Goal: Task Accomplishment & Management: Use online tool/utility

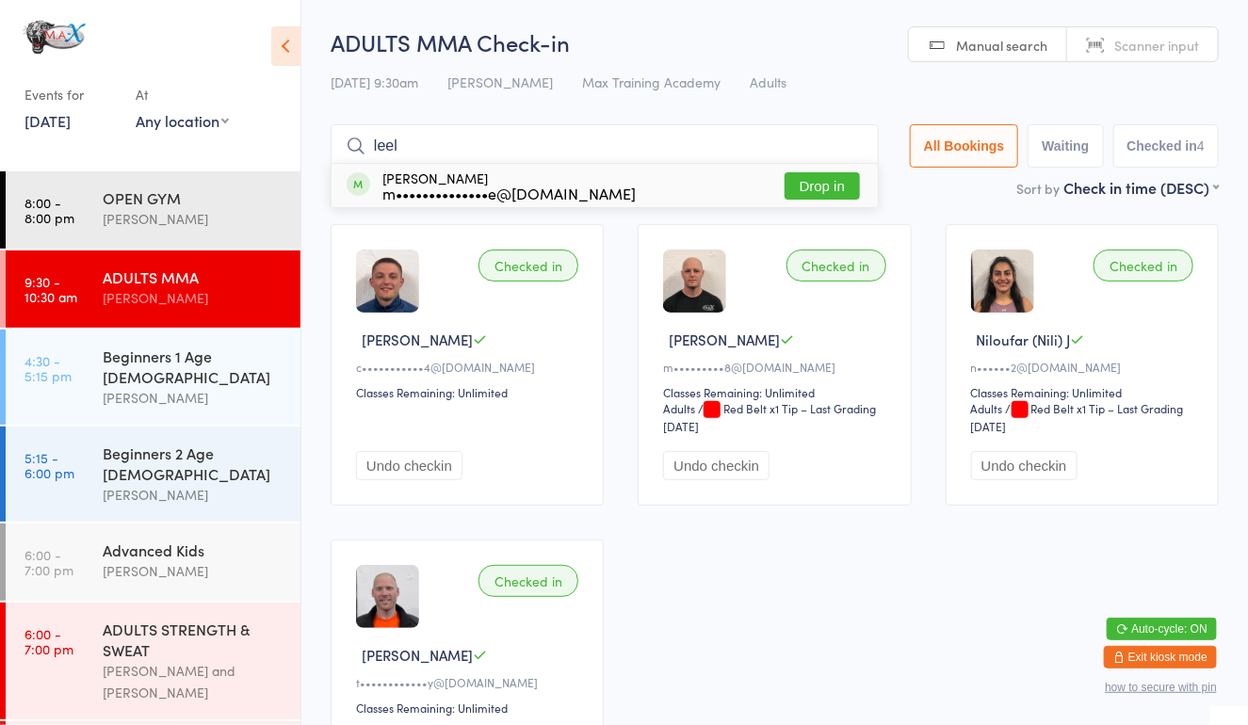
type input "leel"
click at [801, 184] on button "Drop in" at bounding box center [822, 185] width 75 height 27
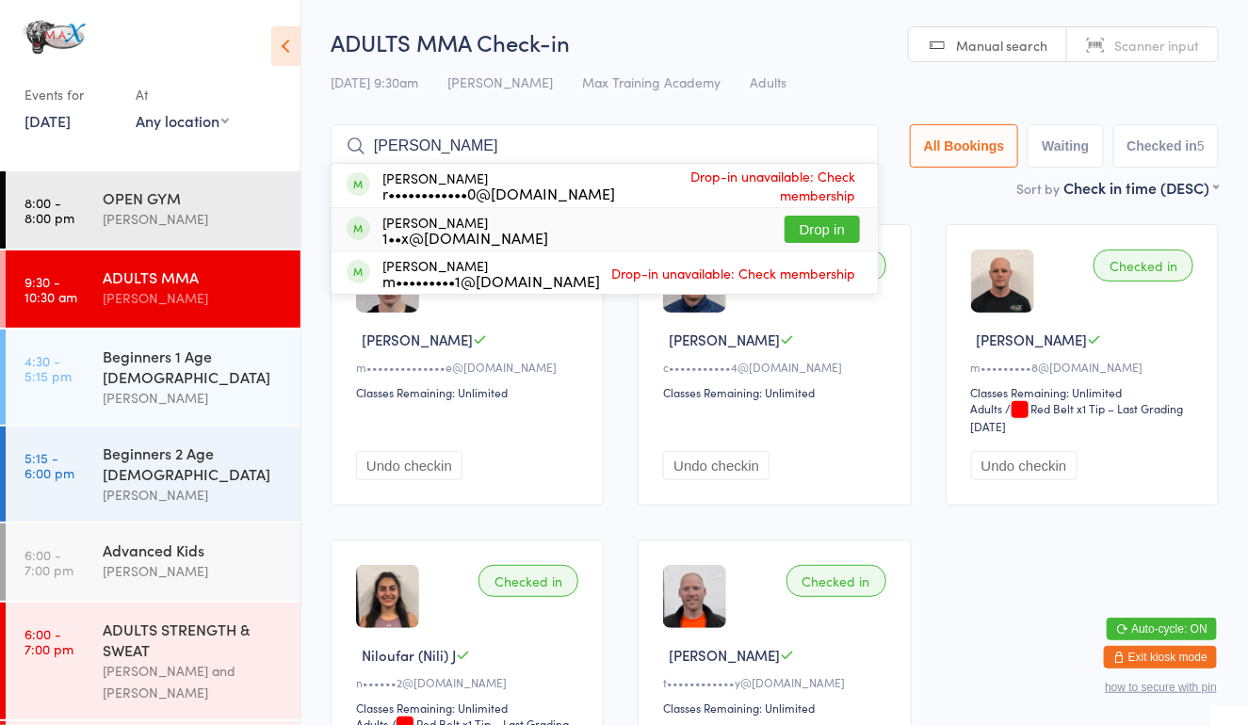
type input "[PERSON_NAME]"
click at [604, 221] on div "[PERSON_NAME] 1••x@[DOMAIN_NAME] Drop in" at bounding box center [605, 229] width 546 height 42
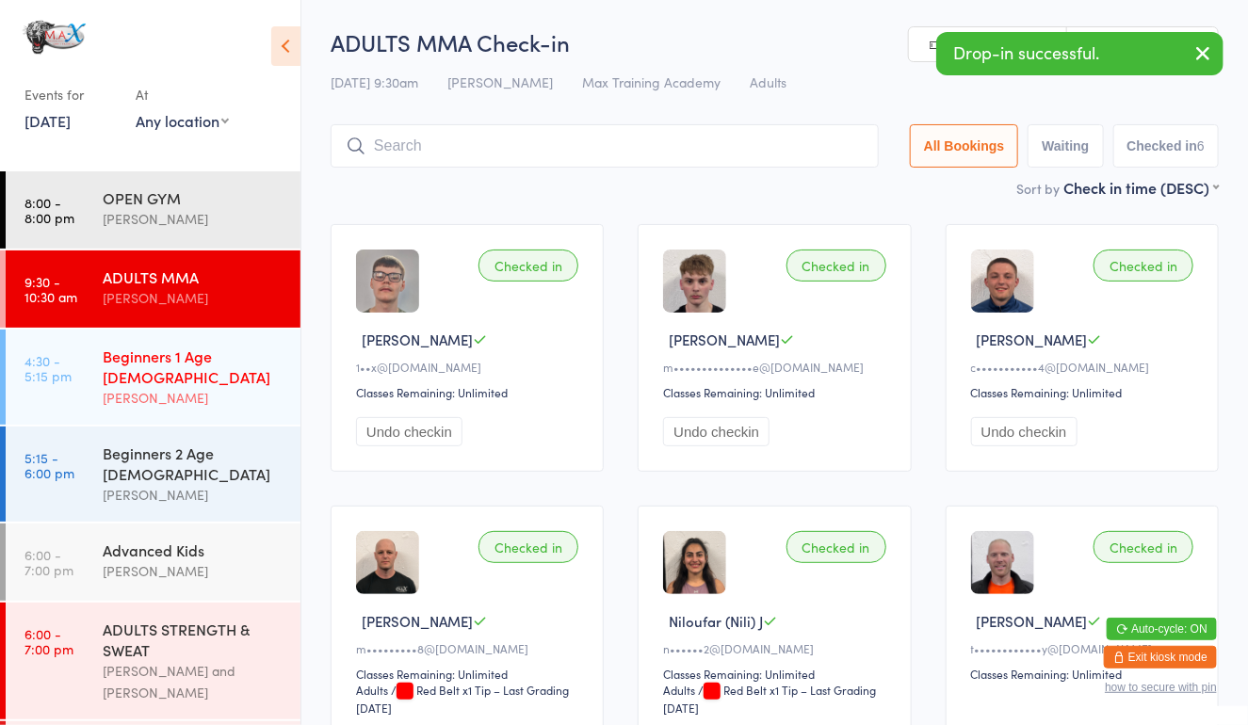
click at [235, 388] on div "[PERSON_NAME]" at bounding box center [194, 398] width 182 height 22
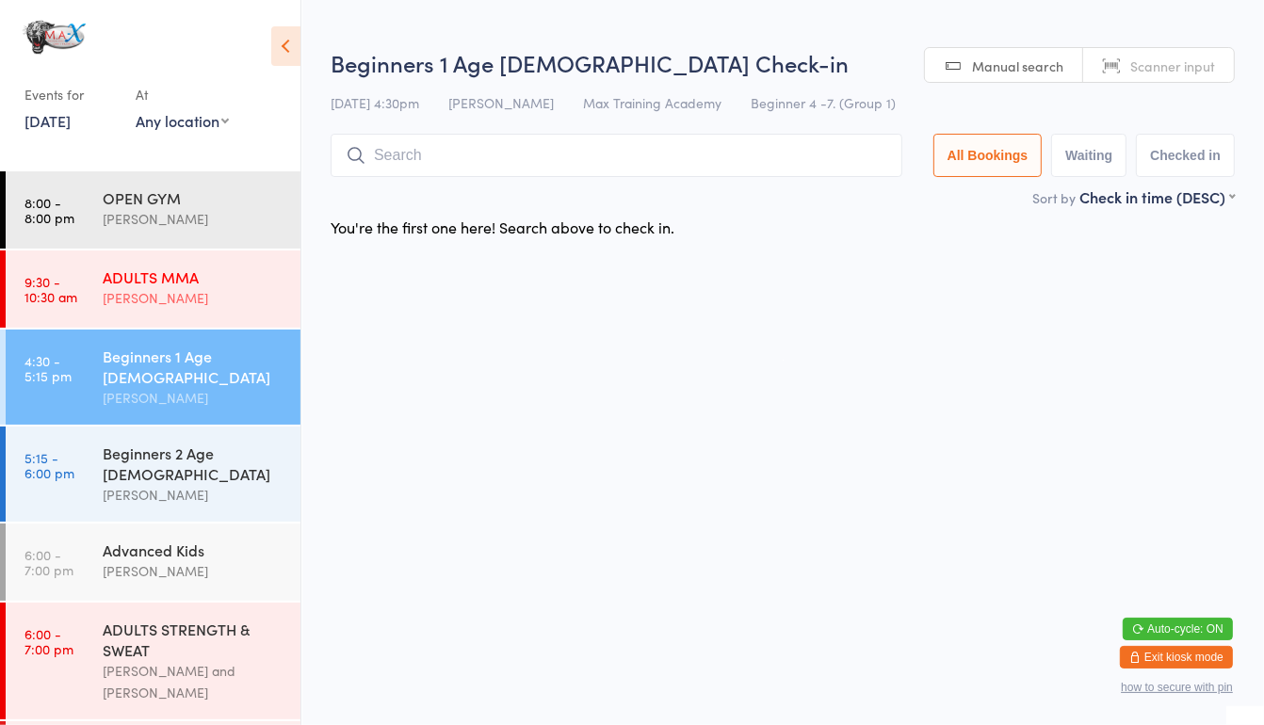
click at [228, 274] on div "ADULTS MMA" at bounding box center [194, 277] width 182 height 21
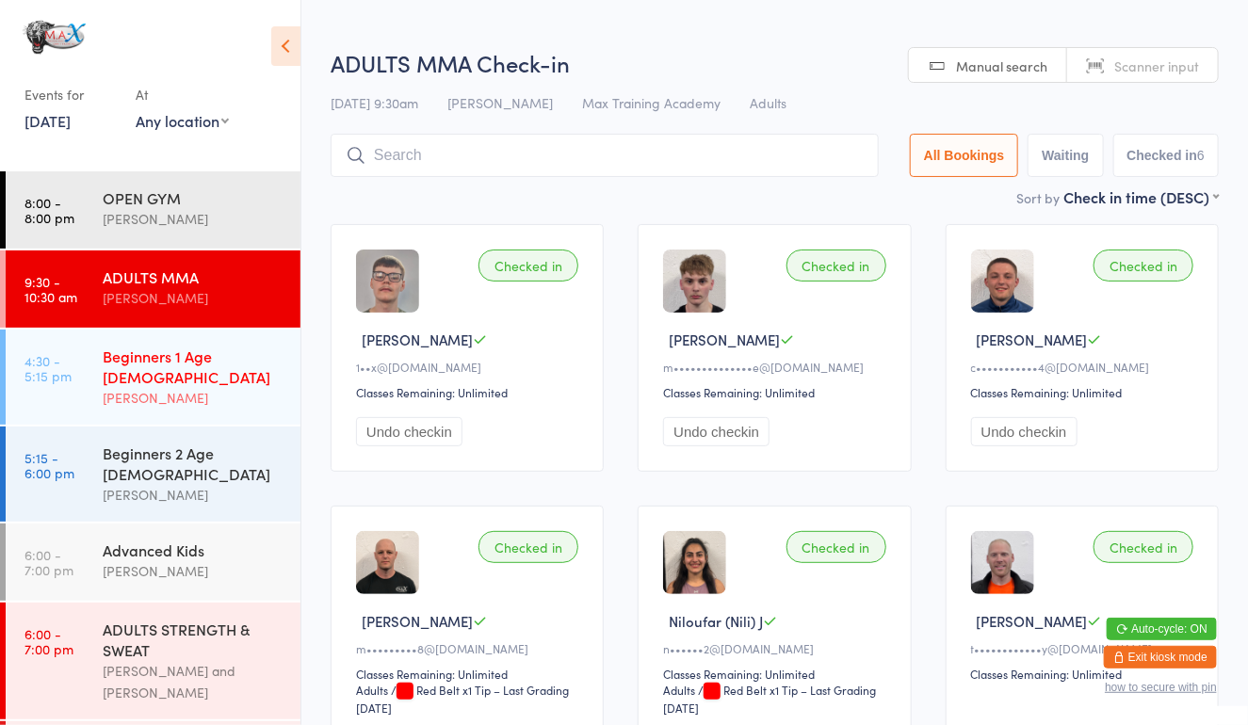
click at [214, 387] on div "[PERSON_NAME]" at bounding box center [194, 398] width 182 height 22
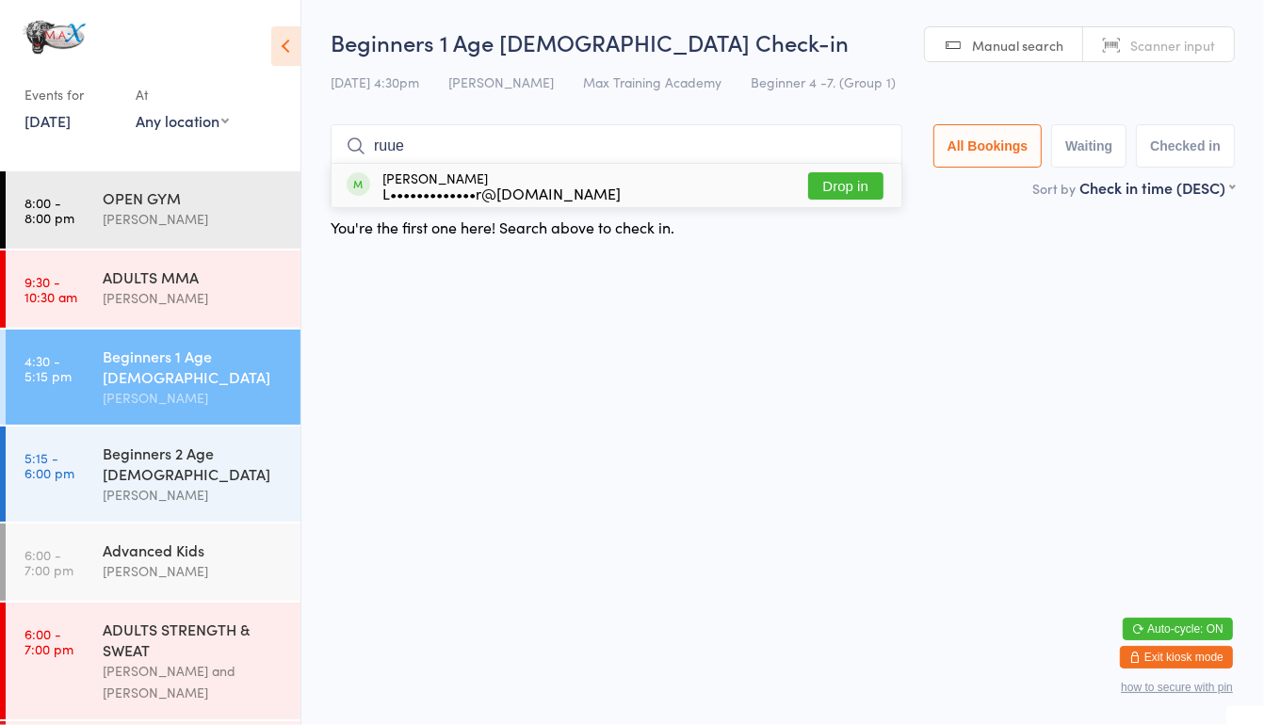
type input "ruue"
click at [838, 183] on button "Drop in" at bounding box center [845, 185] width 75 height 27
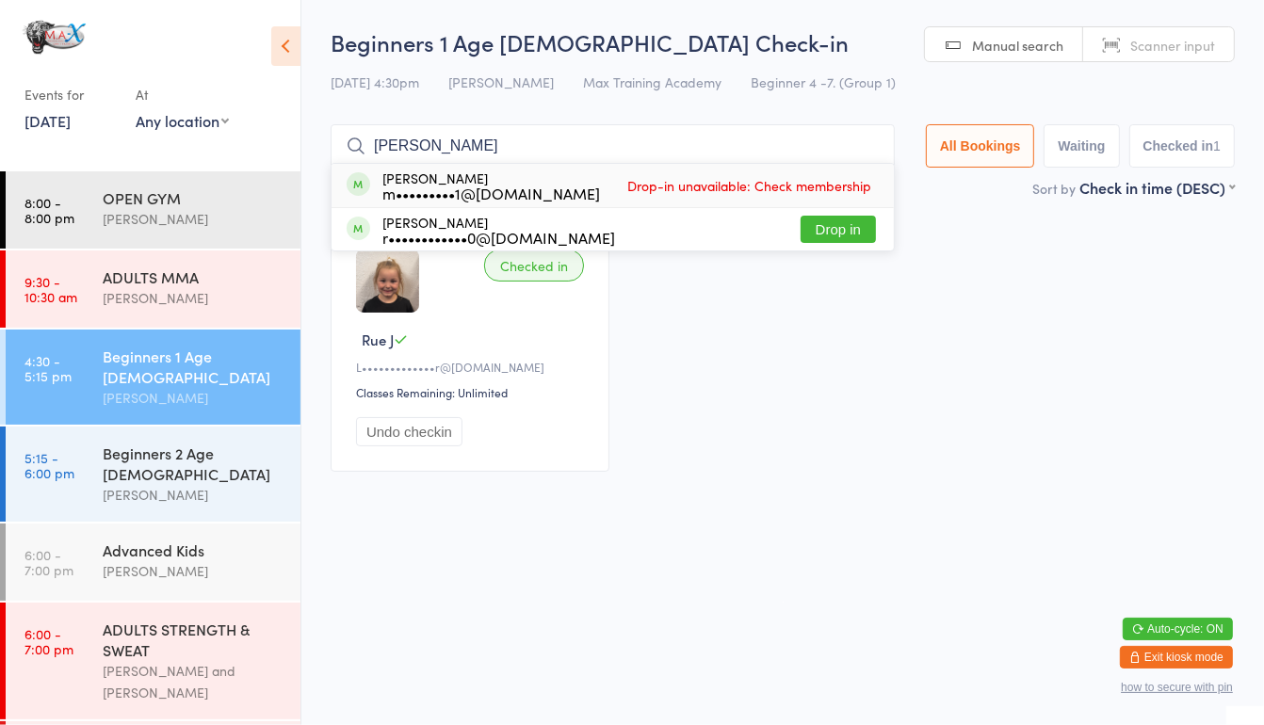
type input "[PERSON_NAME]"
click at [827, 239] on button "Drop in" at bounding box center [838, 229] width 75 height 27
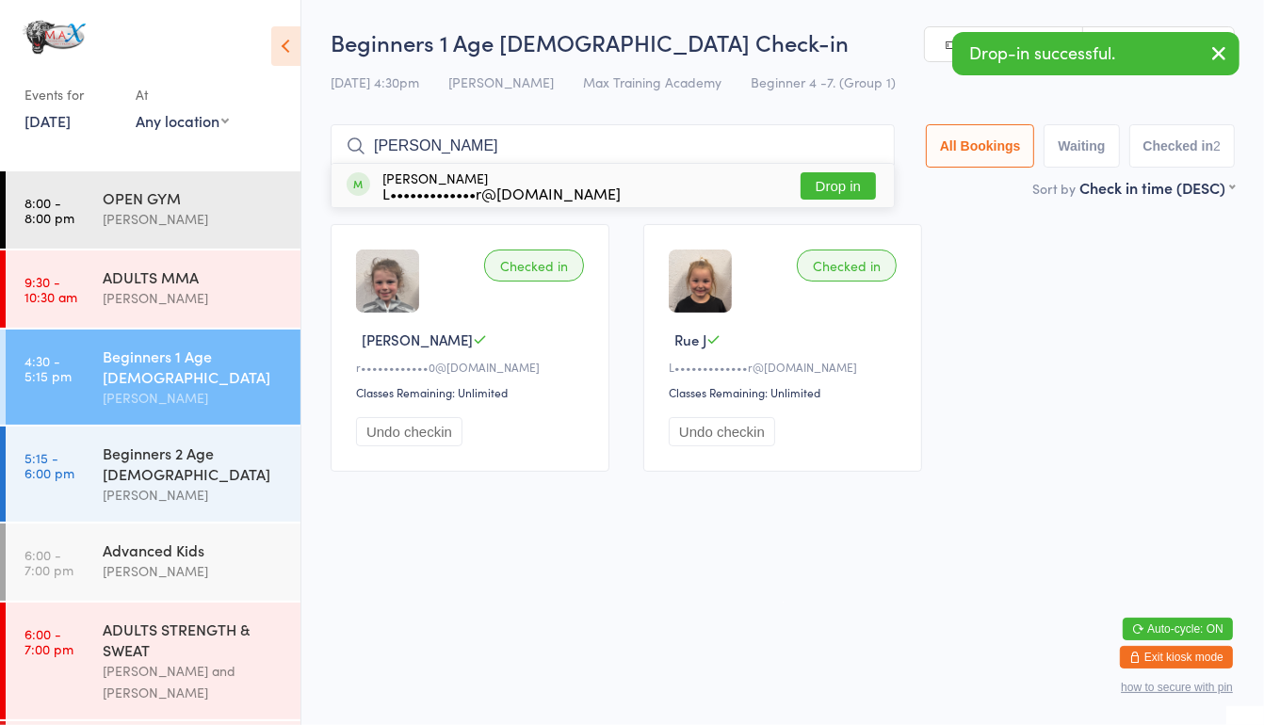
type input "[PERSON_NAME]"
click at [851, 175] on button "Drop in" at bounding box center [838, 185] width 75 height 27
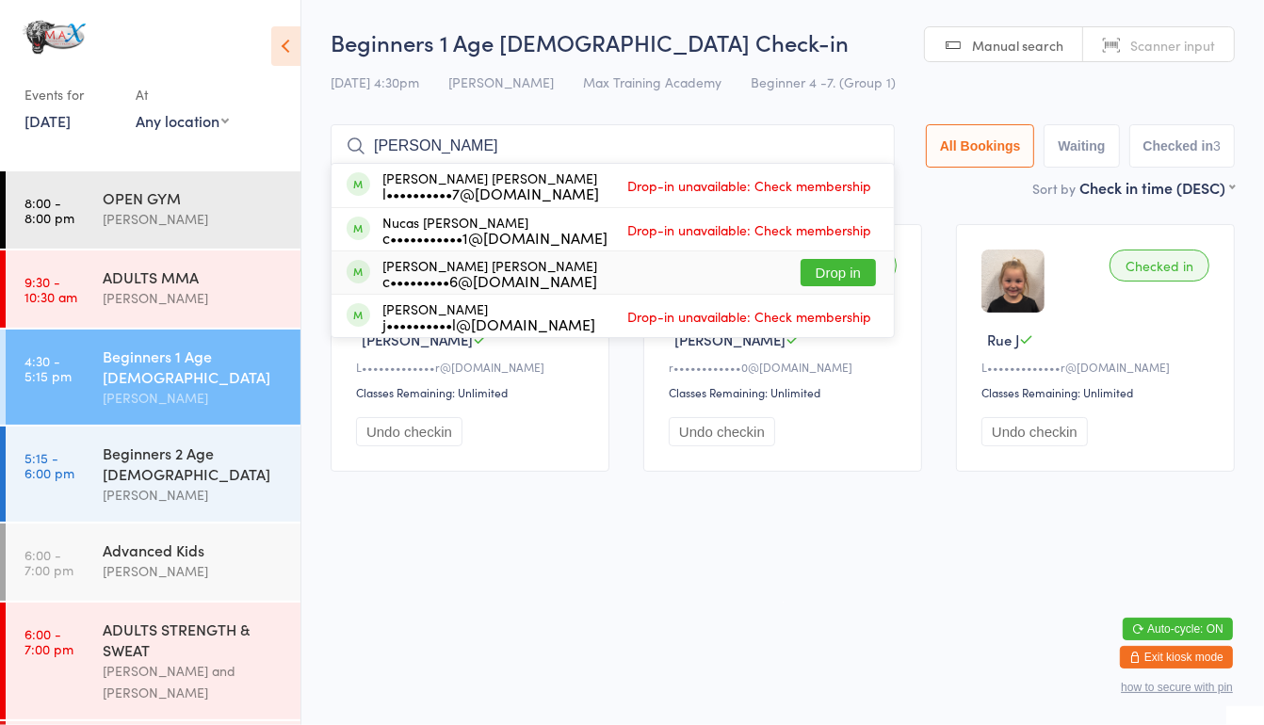
type input "[PERSON_NAME]"
click at [836, 266] on button "Drop in" at bounding box center [838, 272] width 75 height 27
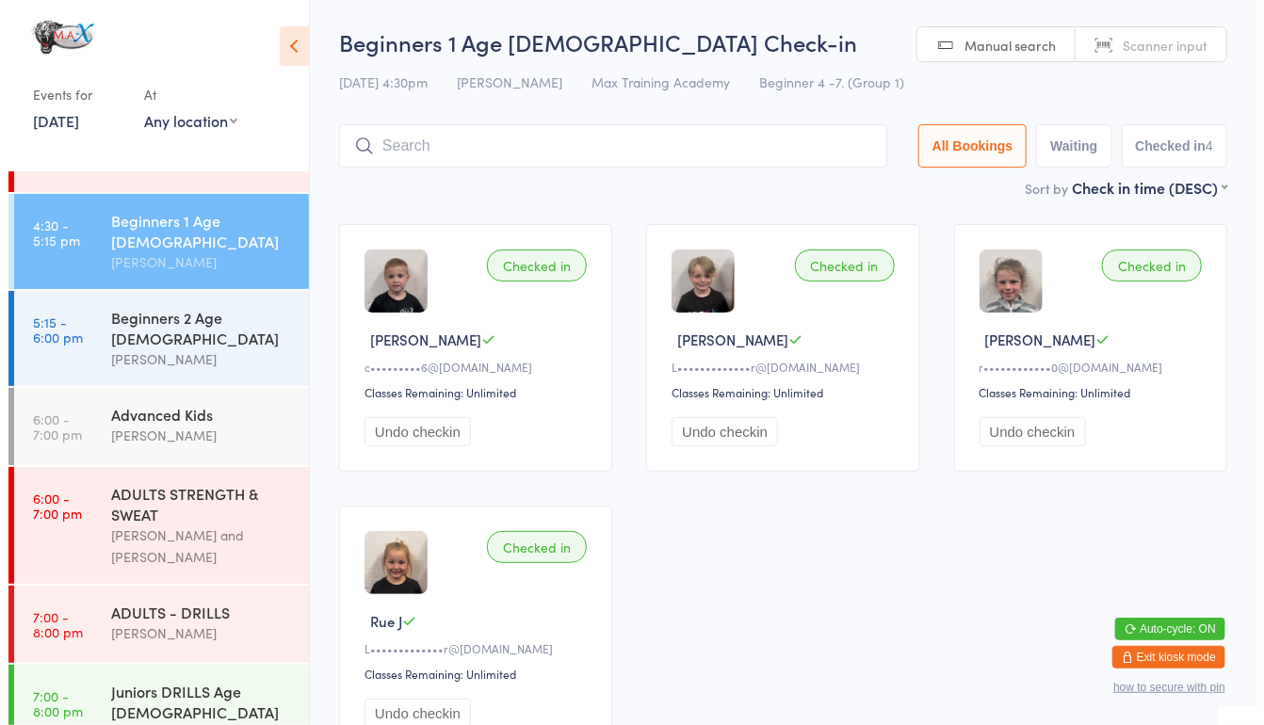
scroll to position [137, 0]
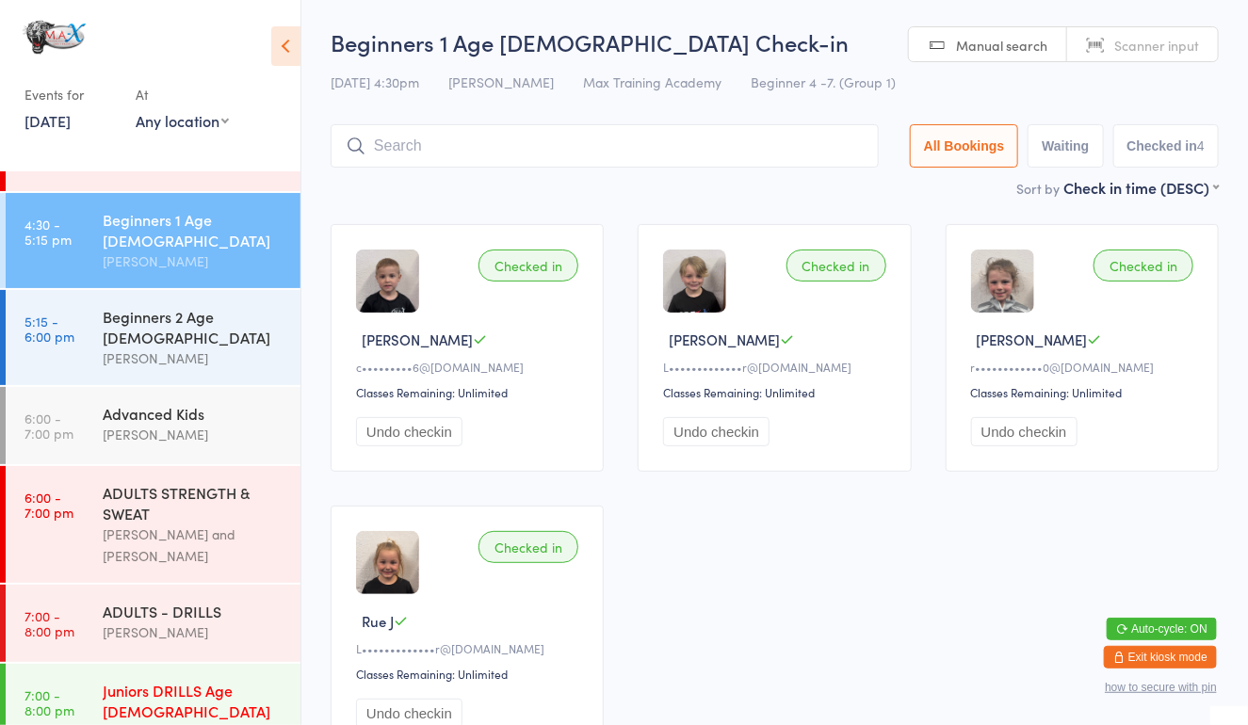
click at [145, 680] on div "Juniors DRILLS Age [DEMOGRAPHIC_DATA]" at bounding box center [194, 700] width 182 height 41
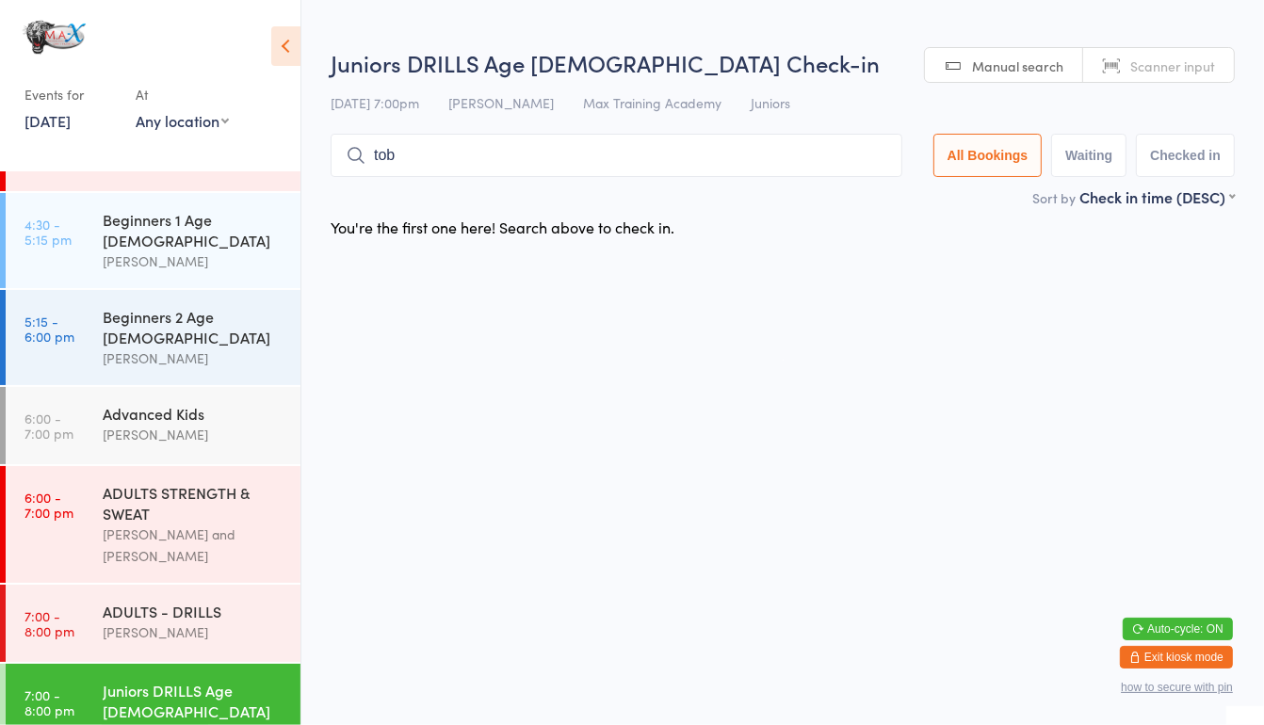
type input "[PERSON_NAME]"
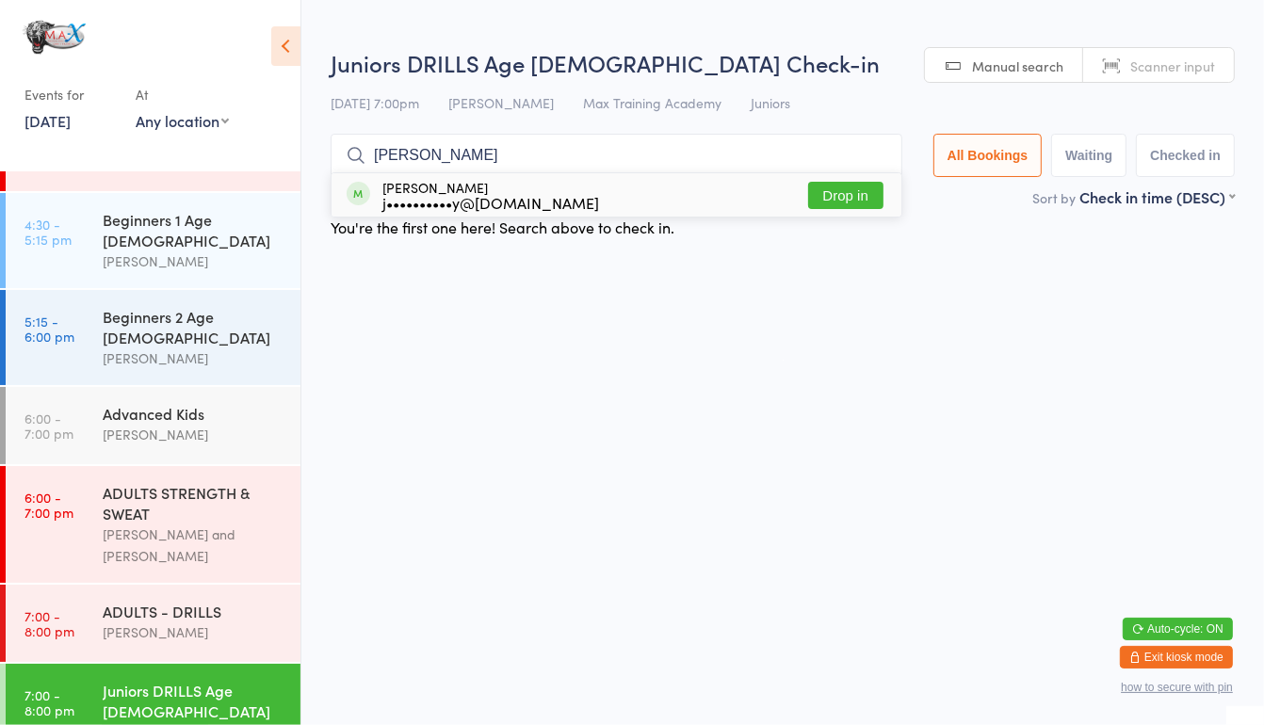
click at [849, 171] on input "[PERSON_NAME]" at bounding box center [617, 155] width 572 height 43
click at [839, 171] on input "[PERSON_NAME]" at bounding box center [617, 155] width 572 height 43
click at [238, 251] on div "[PERSON_NAME]" at bounding box center [194, 262] width 182 height 22
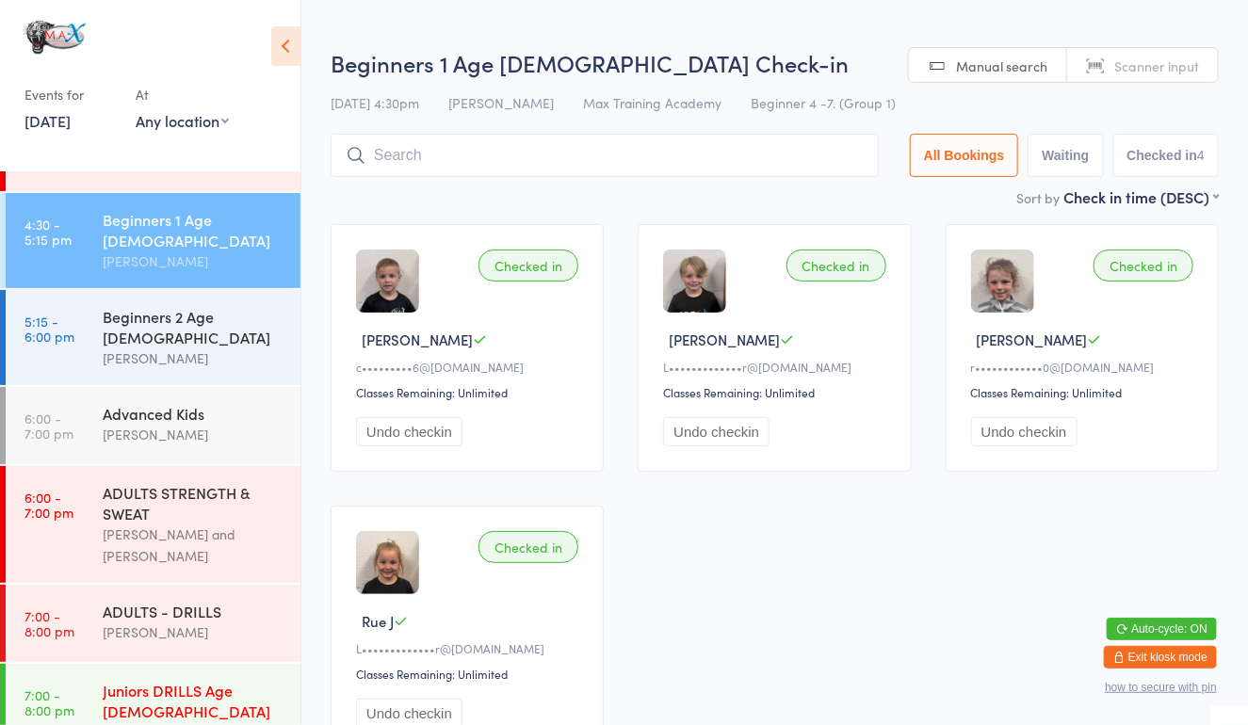
click at [176, 722] on div "[PERSON_NAME]" at bounding box center [194, 733] width 182 height 22
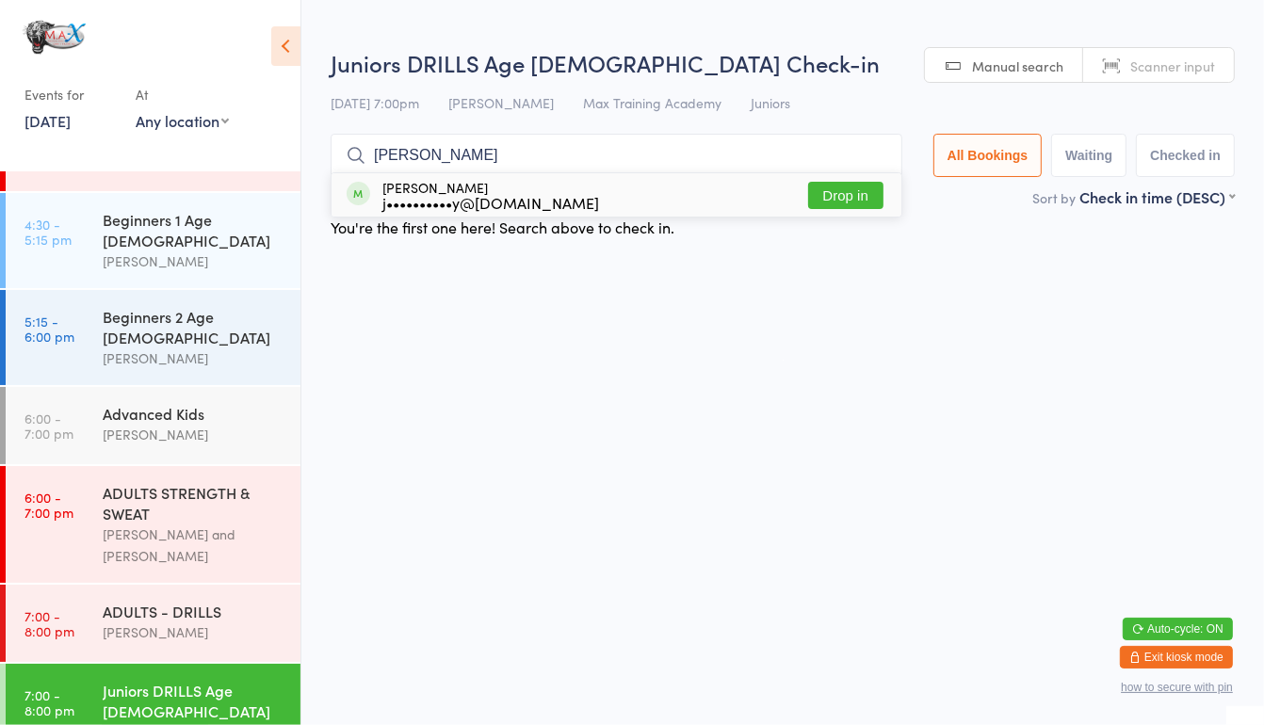
click at [857, 171] on input "[PERSON_NAME]" at bounding box center [617, 155] width 572 height 43
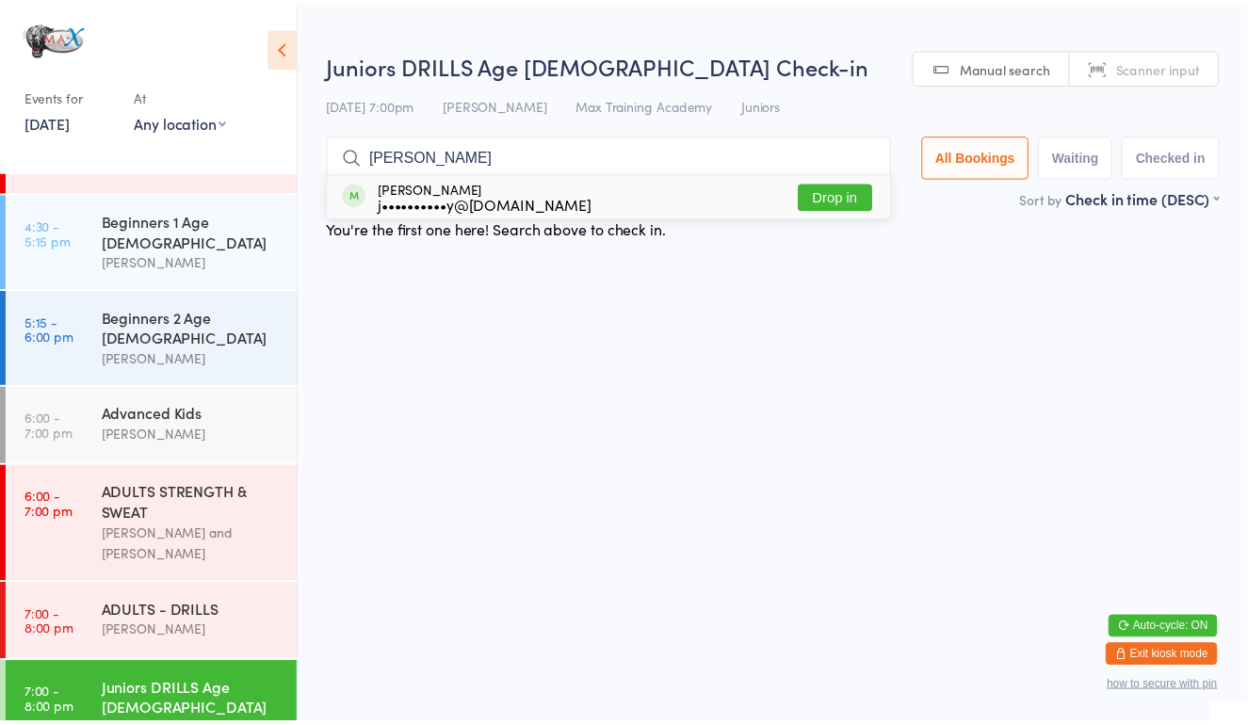
scroll to position [138, 0]
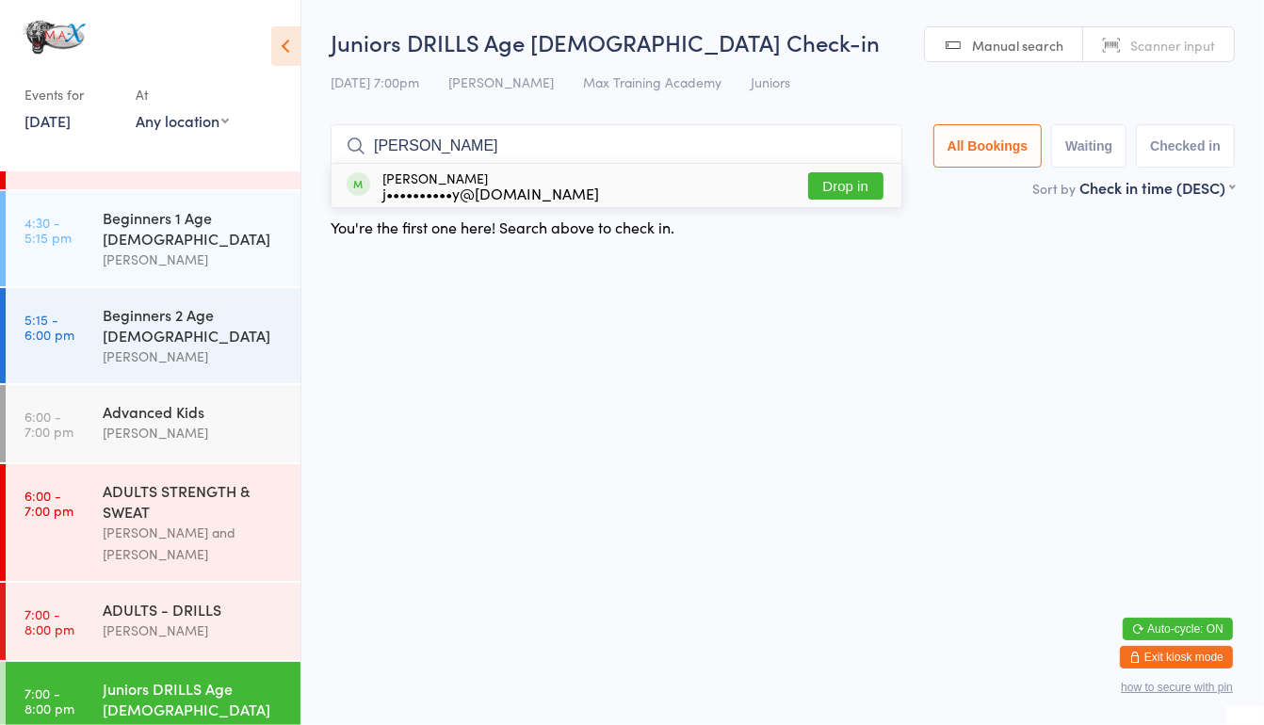
type input "[PERSON_NAME]"
click at [856, 180] on button "Drop in" at bounding box center [845, 185] width 75 height 27
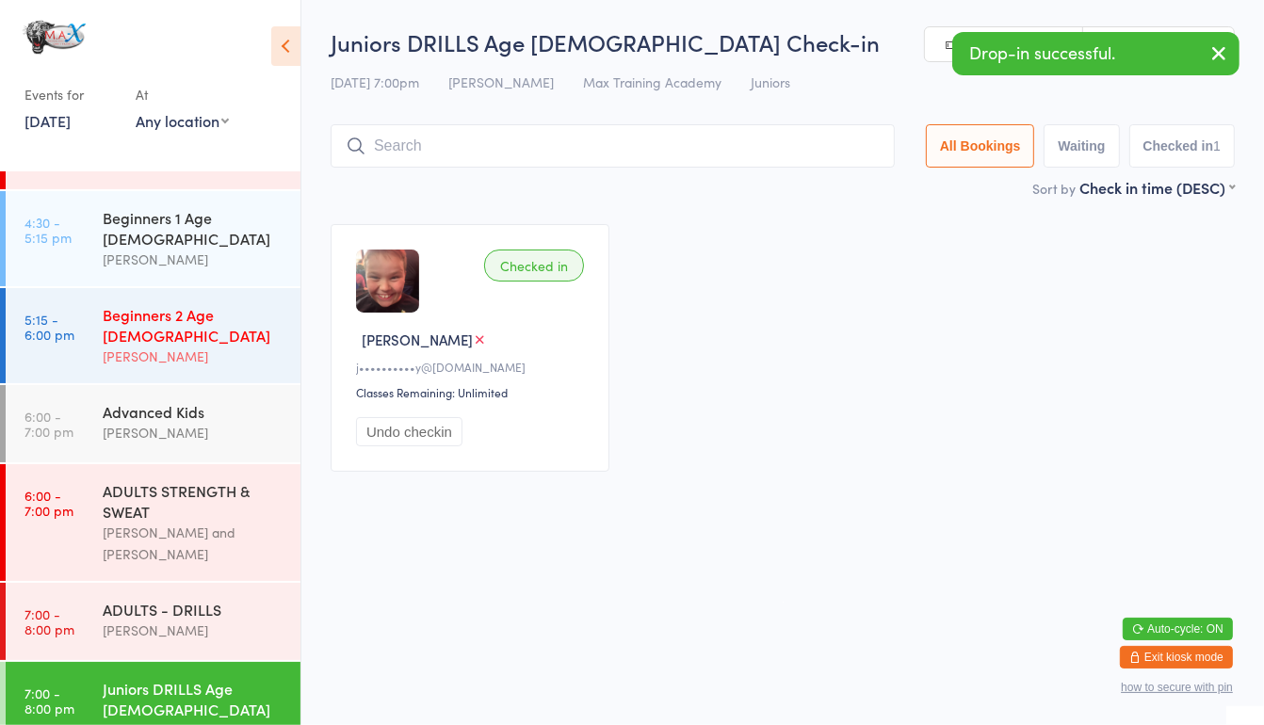
click at [252, 288] on div "Beginners 2 Age [DEMOGRAPHIC_DATA] [PERSON_NAME]" at bounding box center [202, 335] width 198 height 95
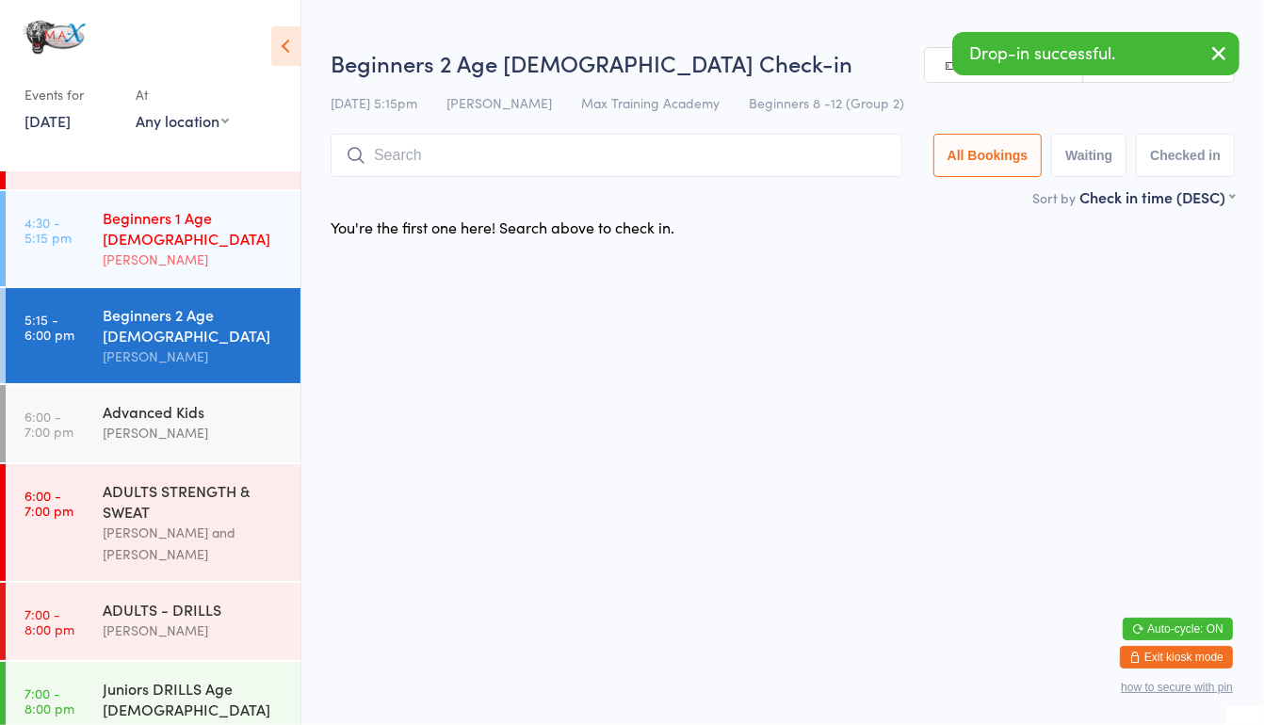
click at [248, 249] on div "[PERSON_NAME]" at bounding box center [194, 260] width 182 height 22
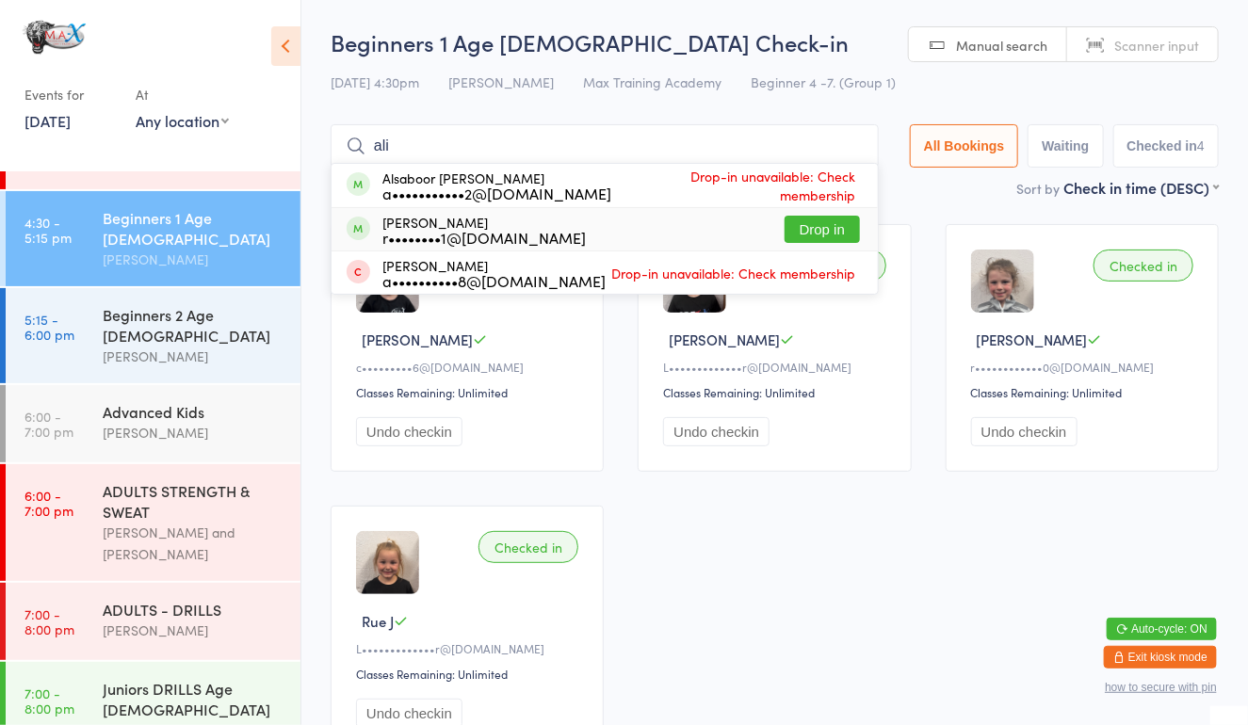
type input "ali"
click at [804, 234] on button "Drop in" at bounding box center [822, 229] width 75 height 27
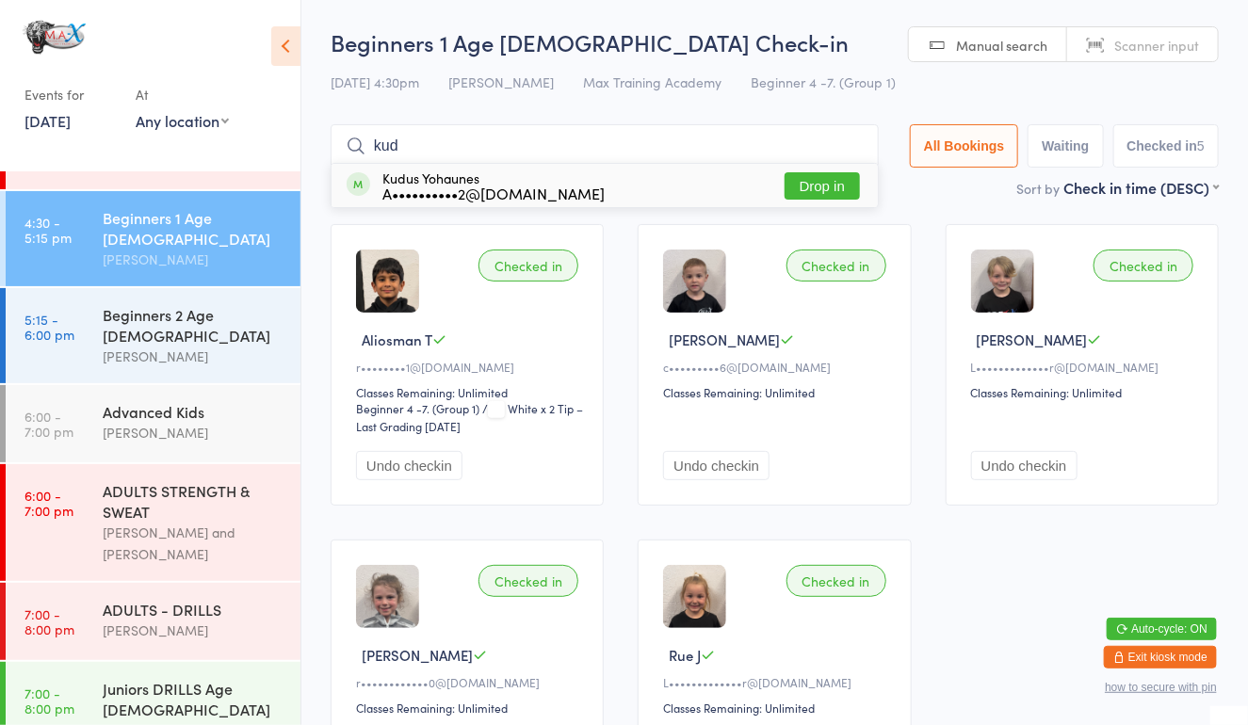
type input "kud"
click at [811, 180] on button "Drop in" at bounding box center [822, 185] width 75 height 27
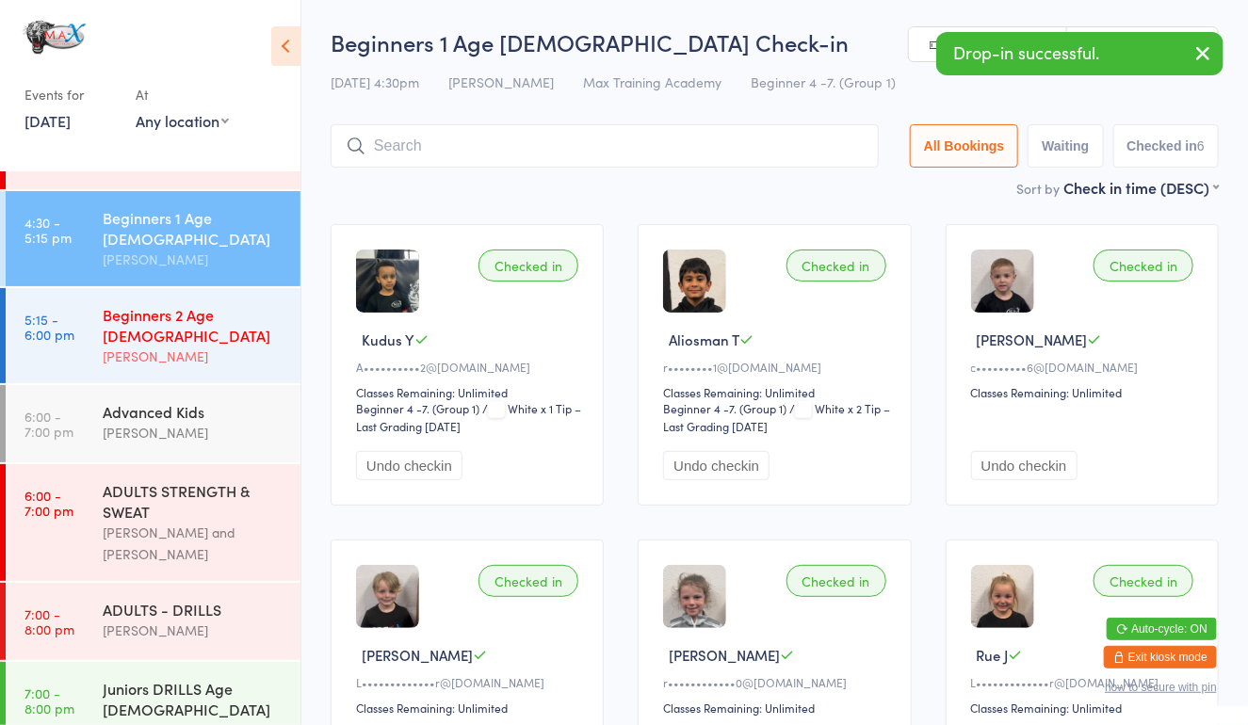
click at [68, 312] on time "5:15 - 6:00 pm" at bounding box center [49, 327] width 50 height 30
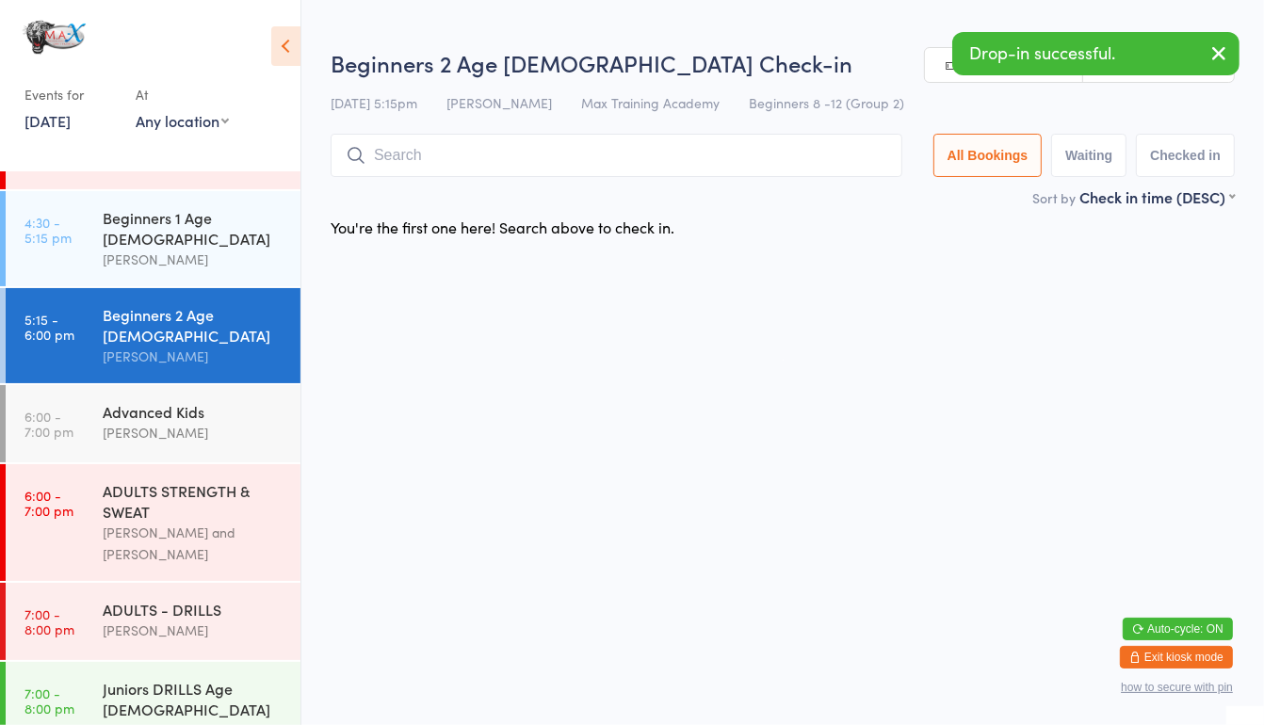
click at [430, 161] on input "search" at bounding box center [617, 155] width 572 height 43
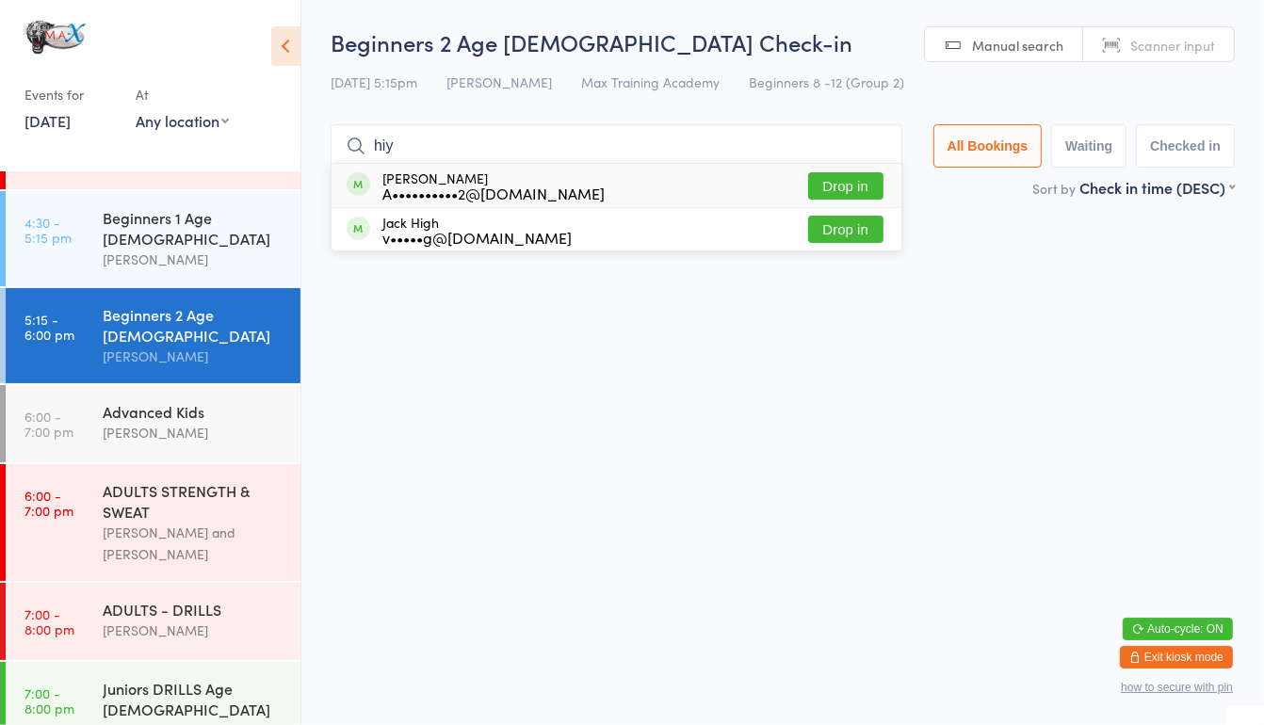
type input "hiy"
click at [828, 176] on button "Drop in" at bounding box center [845, 185] width 75 height 27
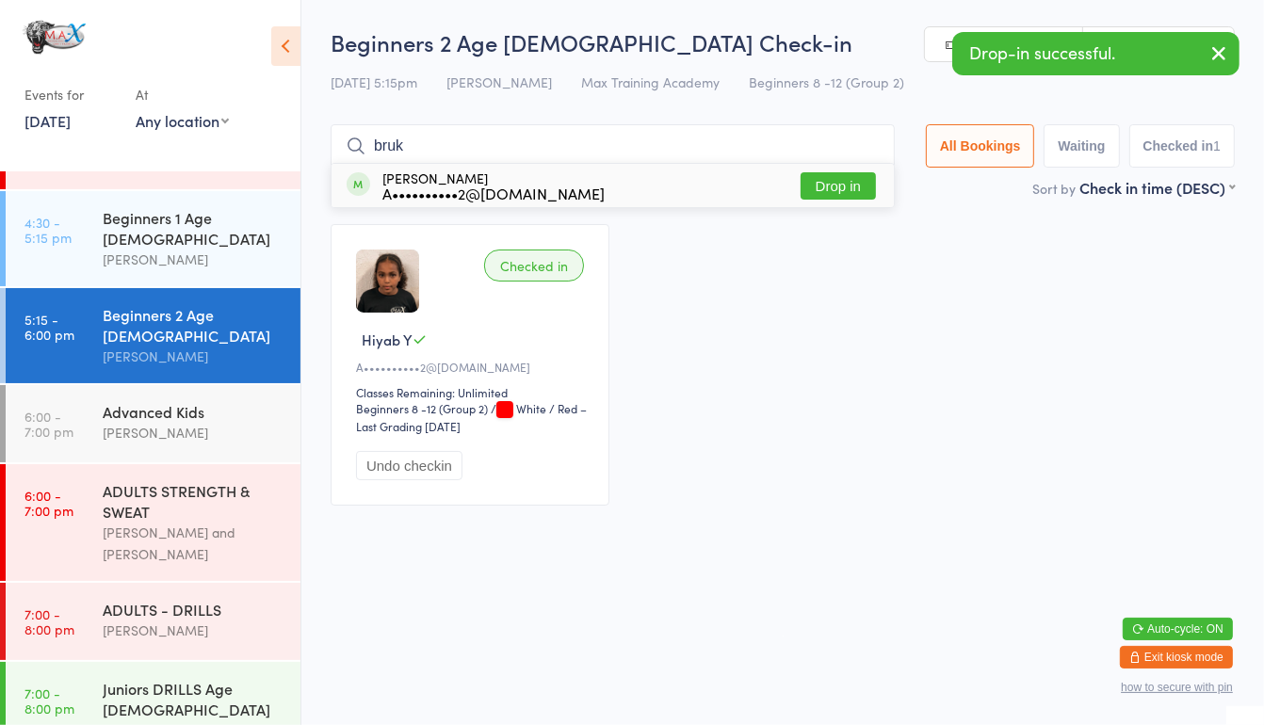
type input "bruk"
click at [842, 180] on button "Drop in" at bounding box center [838, 185] width 75 height 27
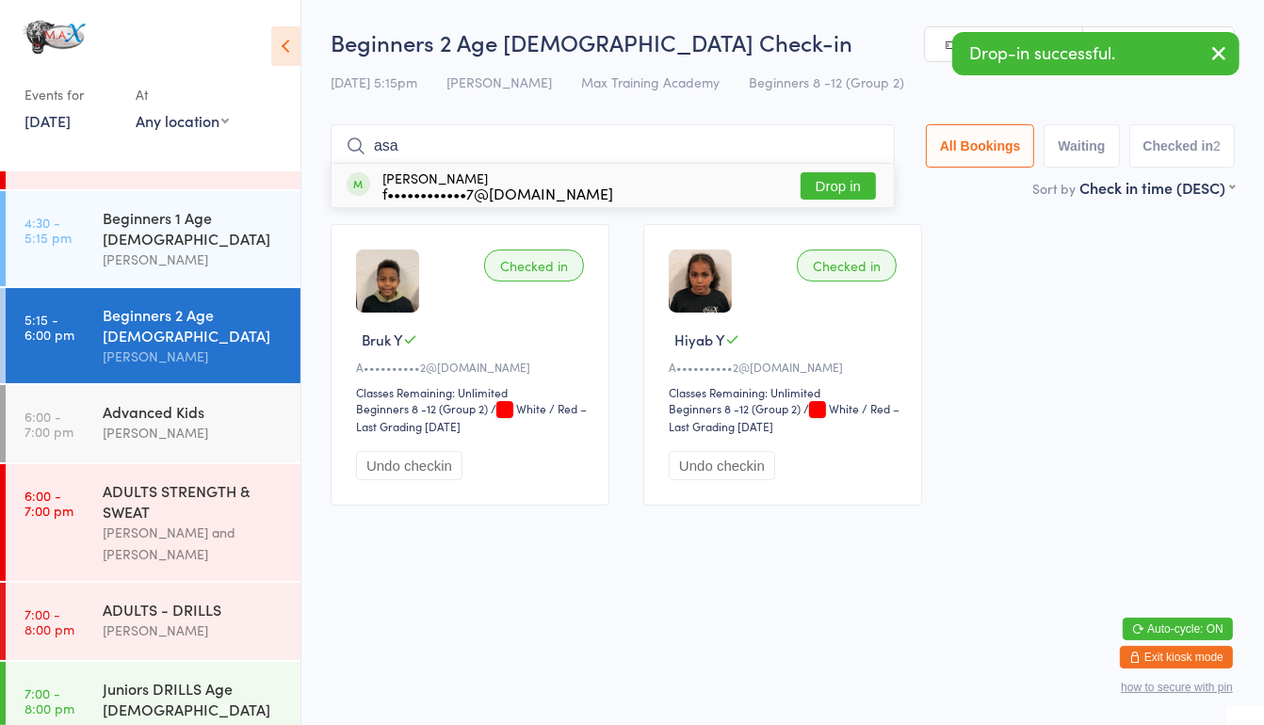
type input "asa"
click at [821, 170] on div "Azaheil Kasa f••••••••••••7@[DOMAIN_NAME] Drop in" at bounding box center [613, 185] width 562 height 43
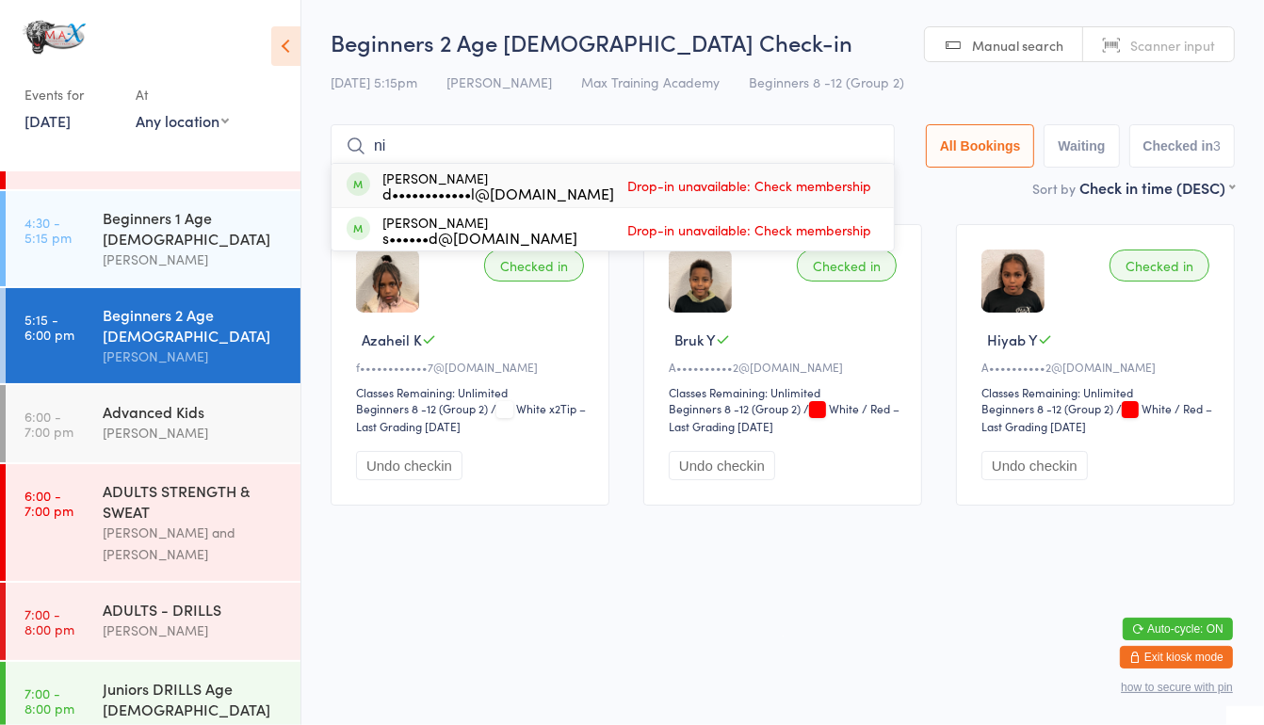
type input "n"
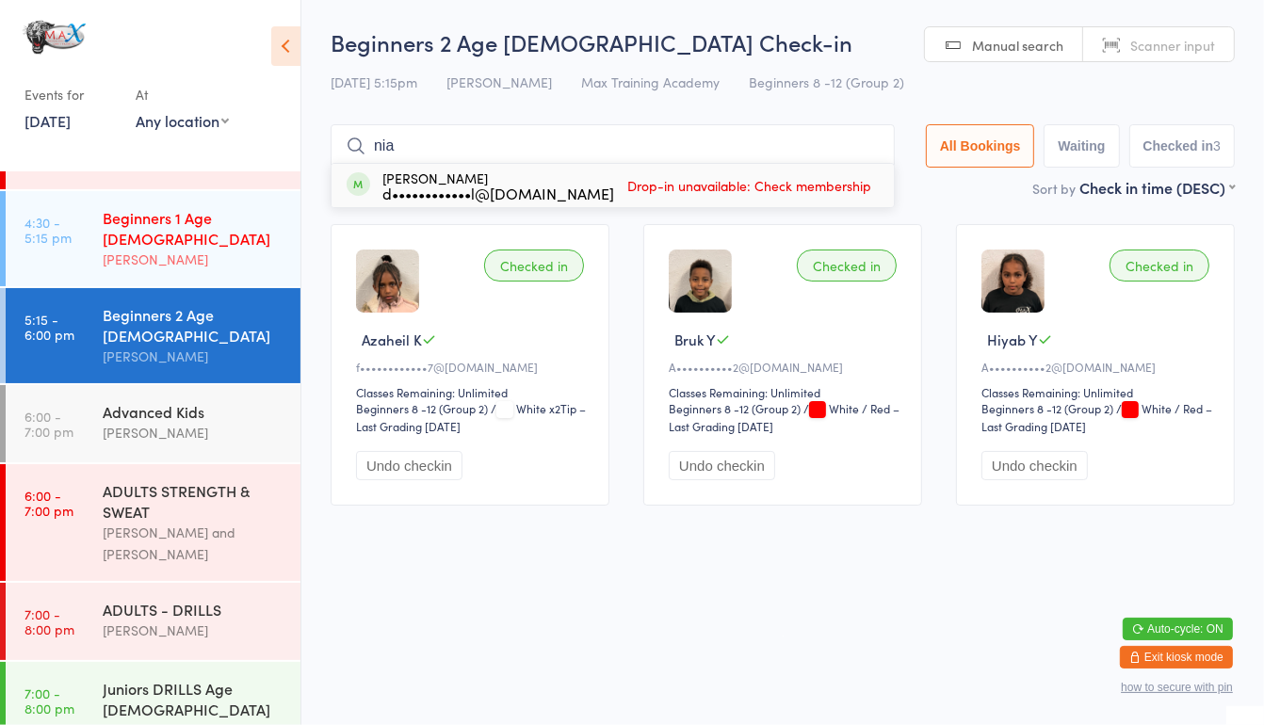
type input "nia"
click at [173, 249] on div "[PERSON_NAME]" at bounding box center [194, 260] width 182 height 22
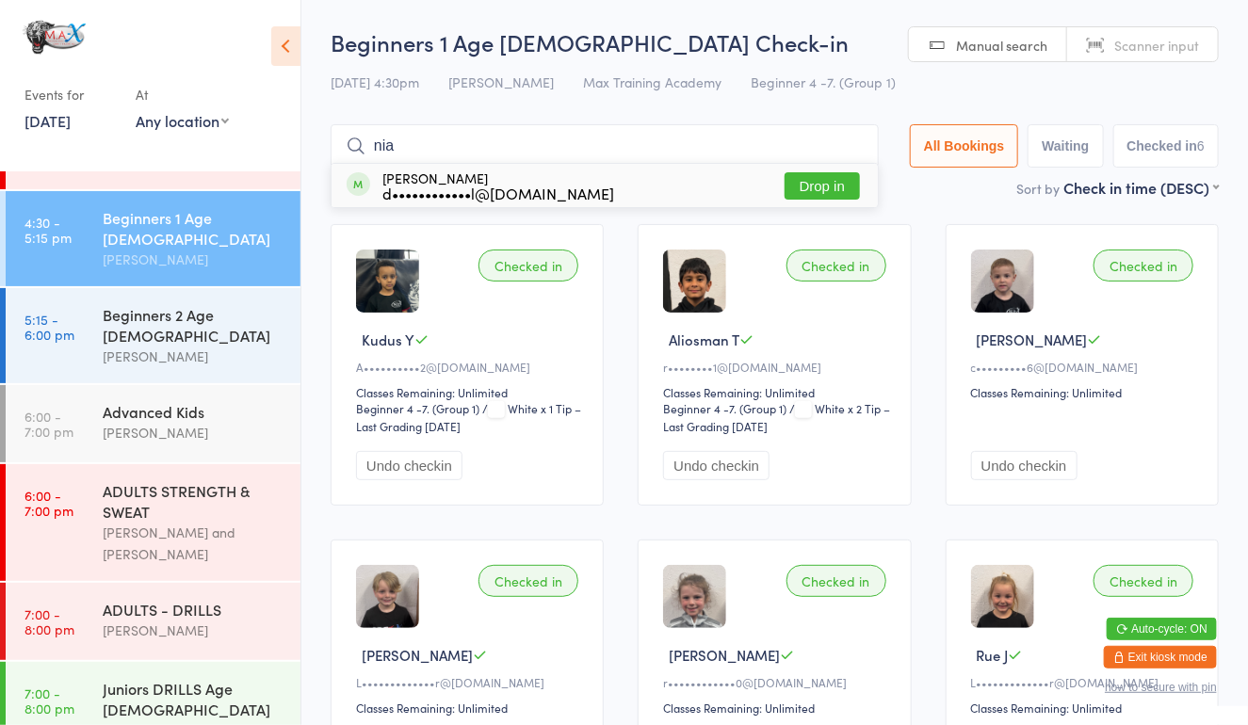
type input "nia"
drag, startPoint x: 814, startPoint y: 188, endPoint x: 787, endPoint y: 178, distance: 28.3
click at [787, 178] on button "Drop in" at bounding box center [822, 185] width 75 height 27
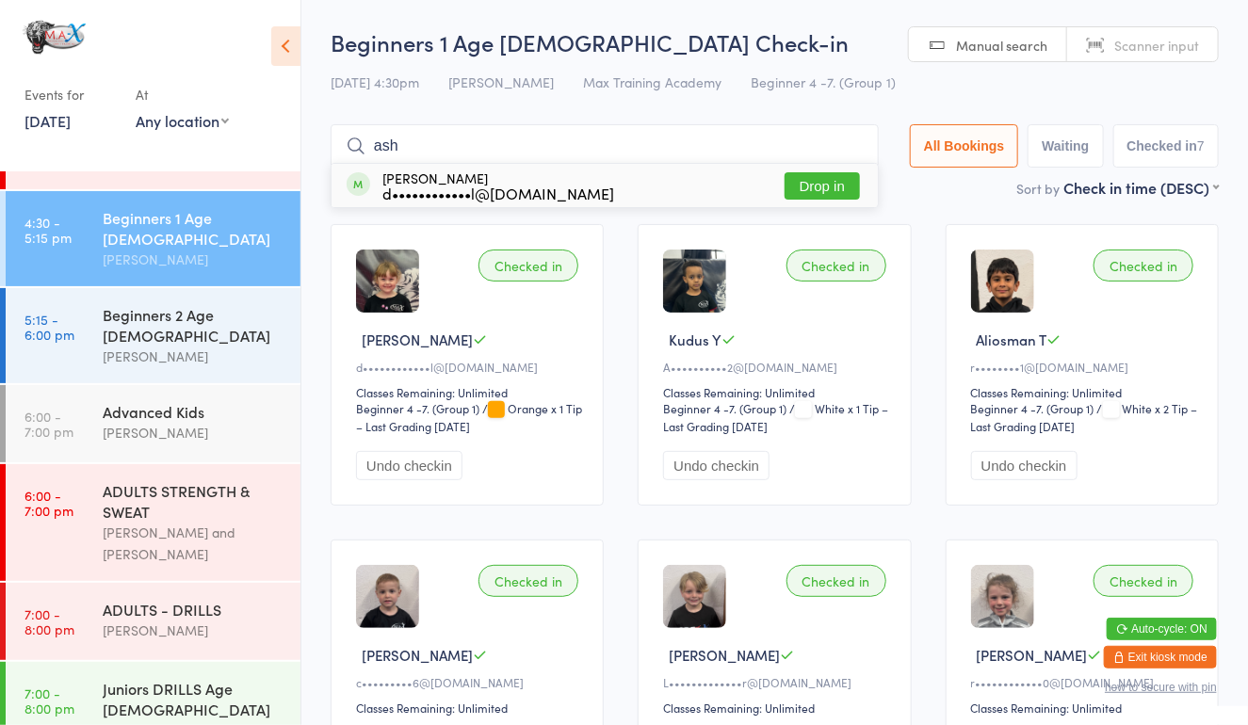
type input "ash"
drag, startPoint x: 803, startPoint y: 190, endPoint x: 794, endPoint y: 192, distance: 9.6
click at [794, 192] on button "Drop in" at bounding box center [822, 185] width 75 height 27
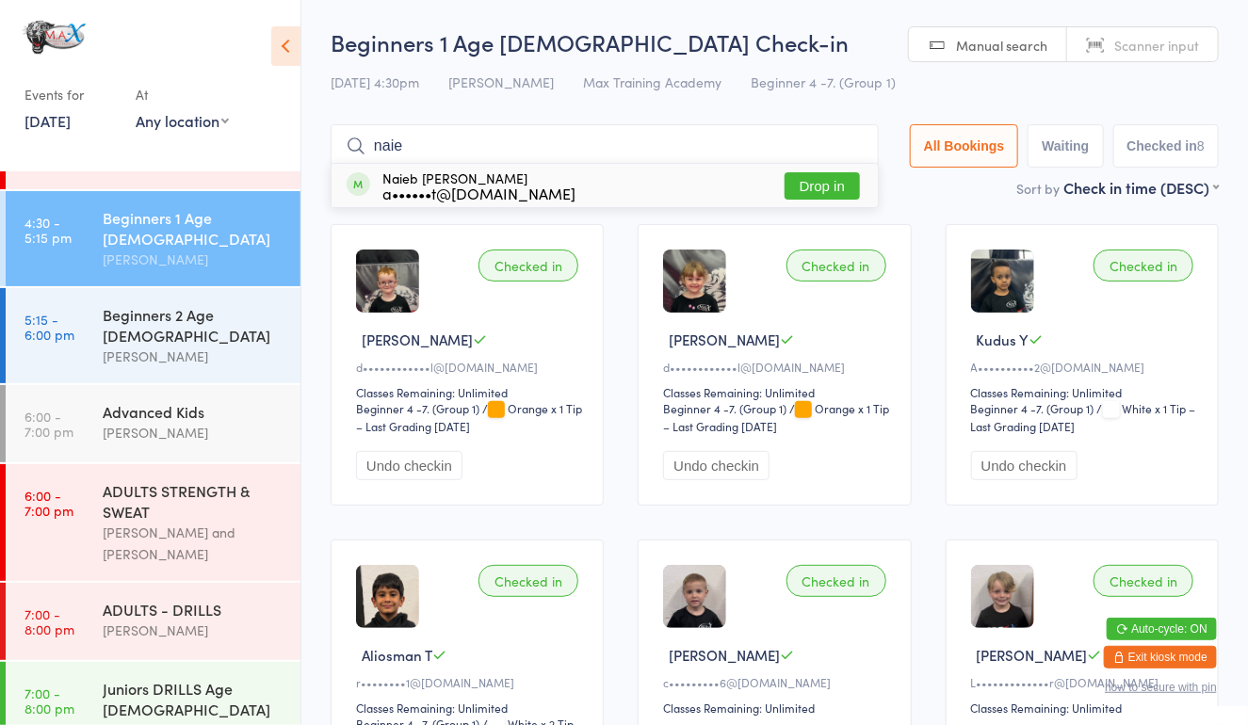
type input "naie"
click at [839, 173] on button "Drop in" at bounding box center [822, 185] width 75 height 27
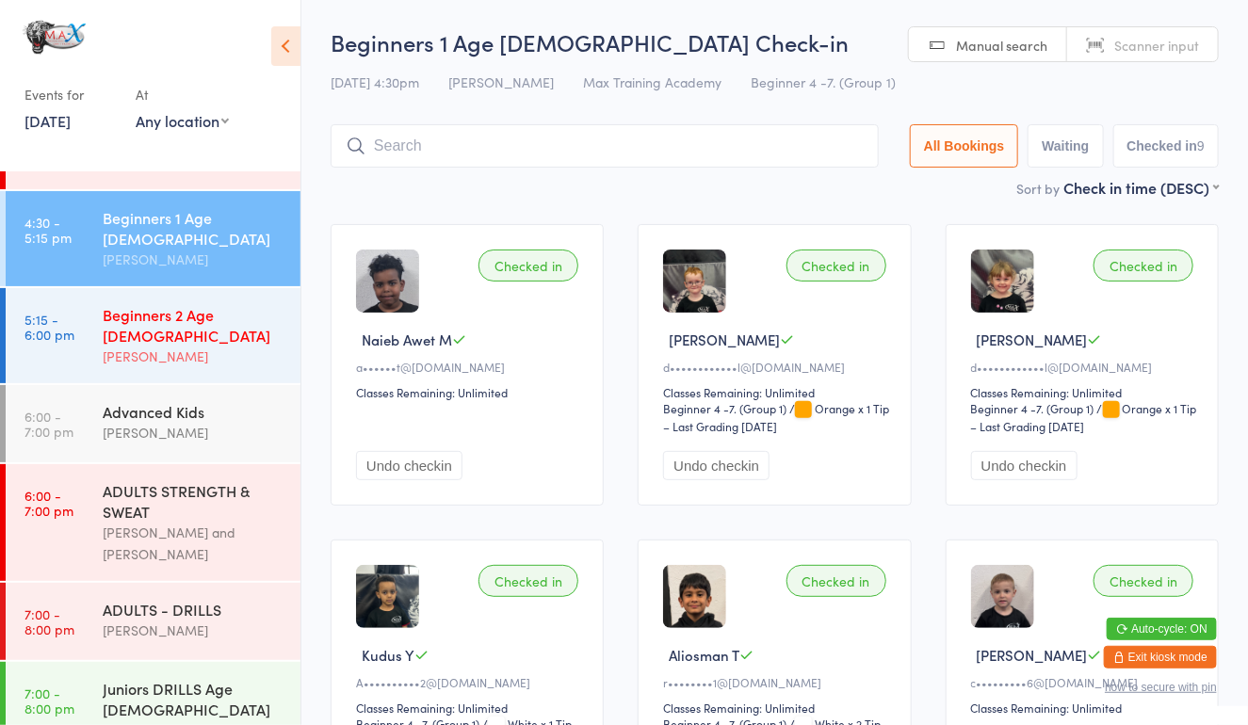
click at [165, 331] on div "Beginners 2 Age [DEMOGRAPHIC_DATA] [PERSON_NAME]" at bounding box center [202, 335] width 198 height 95
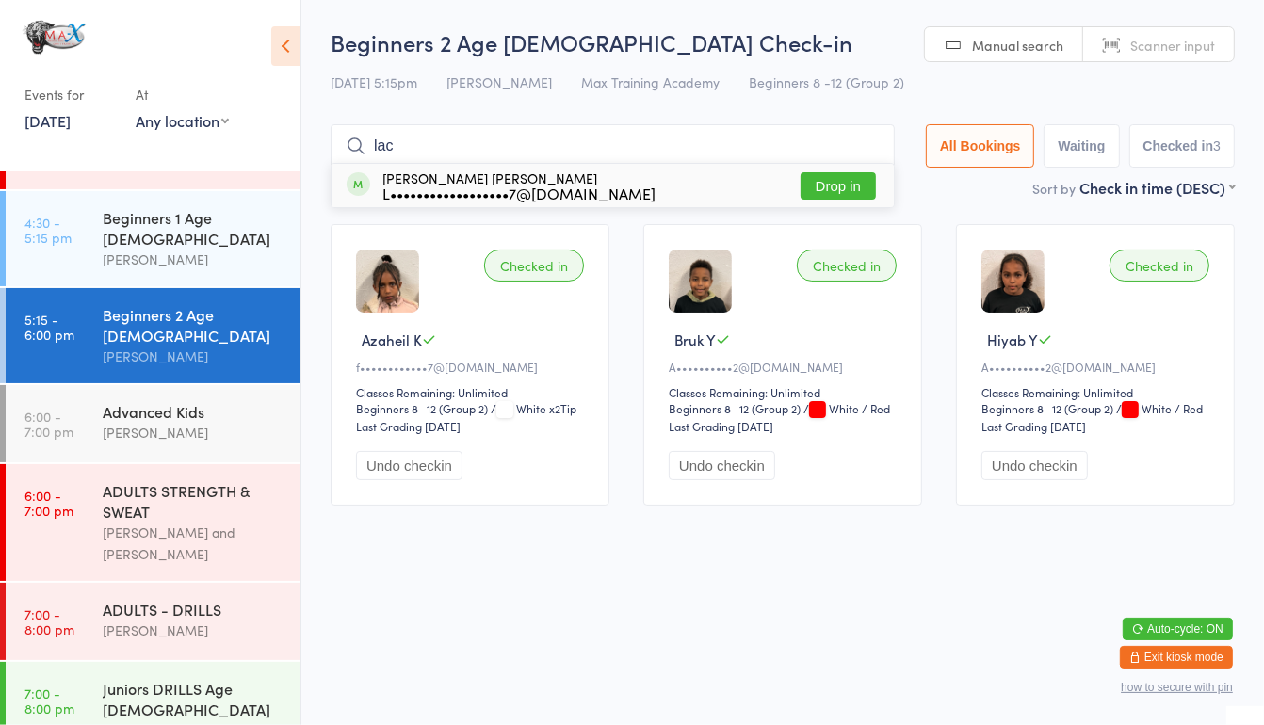
type input "lac"
click at [750, 178] on div "Lacey [PERSON_NAME] L••••••••••••••••••7@[DOMAIN_NAME] Drop in" at bounding box center [613, 185] width 562 height 43
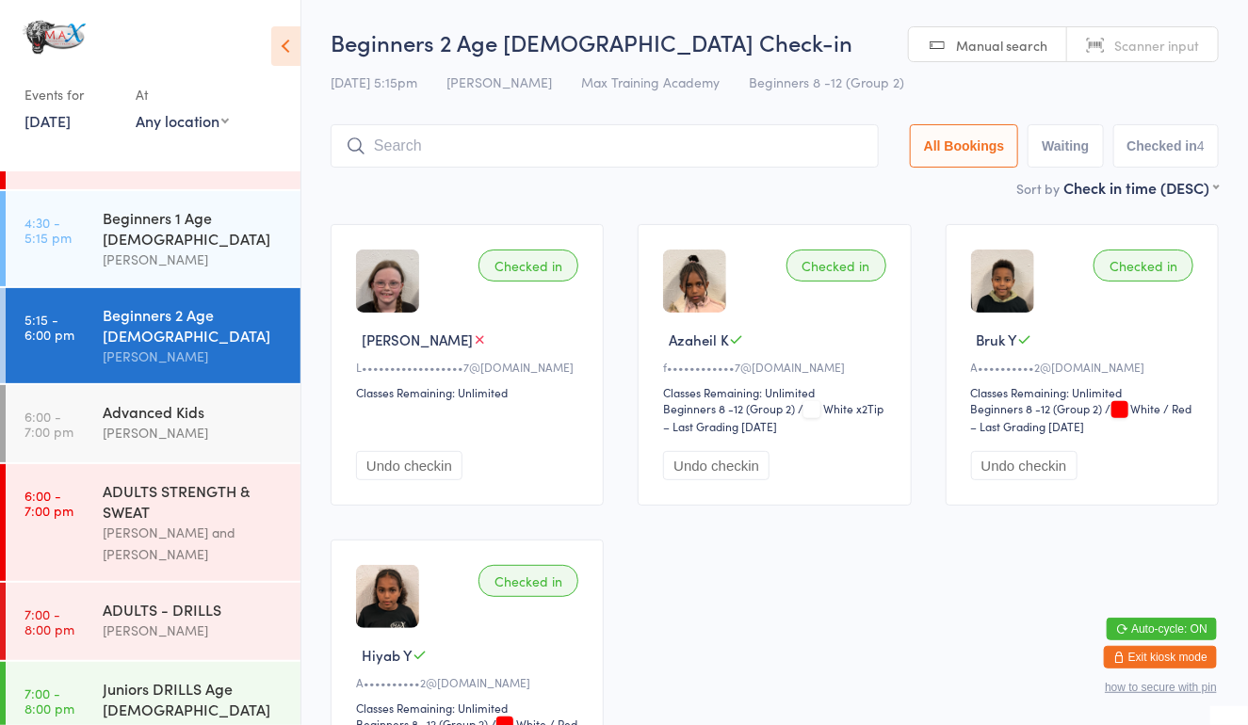
click at [387, 405] on div "Checked in [PERSON_NAME] [PERSON_NAME]••••••••••••••••••7@[DOMAIN_NAME] Classes…" at bounding box center [467, 365] width 273 height 282
click at [654, 153] on input "search" at bounding box center [605, 145] width 548 height 43
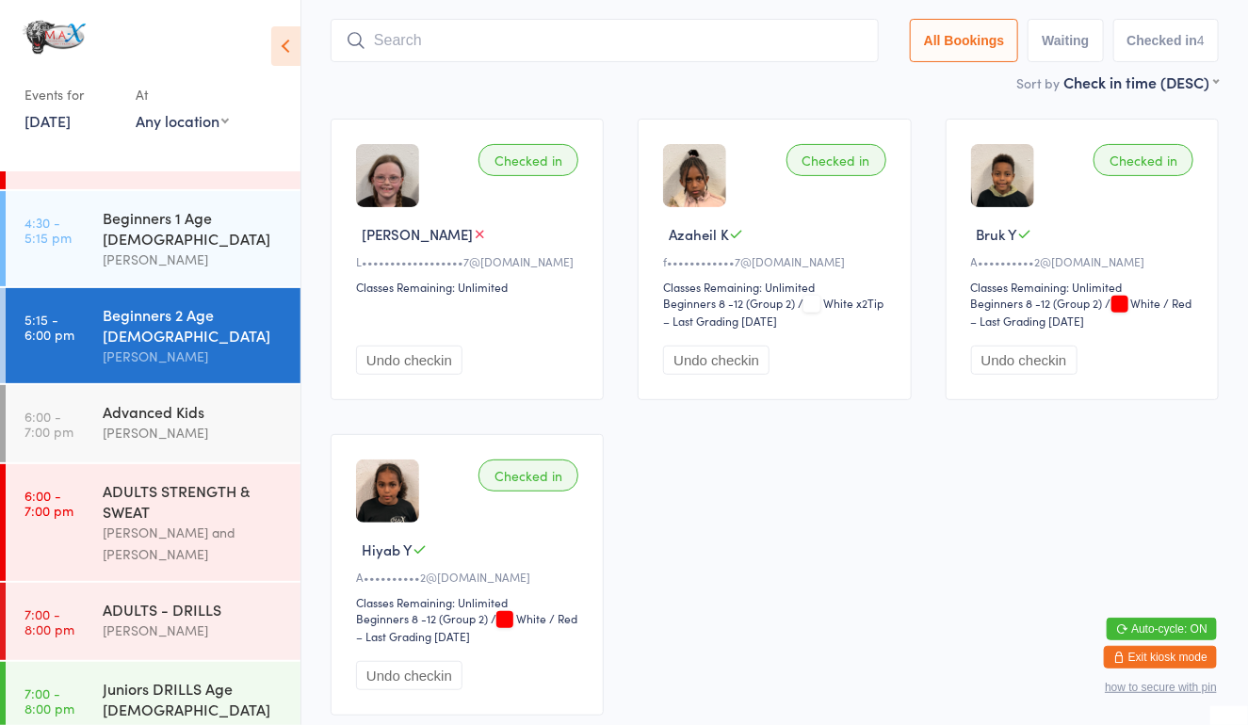
scroll to position [124, 0]
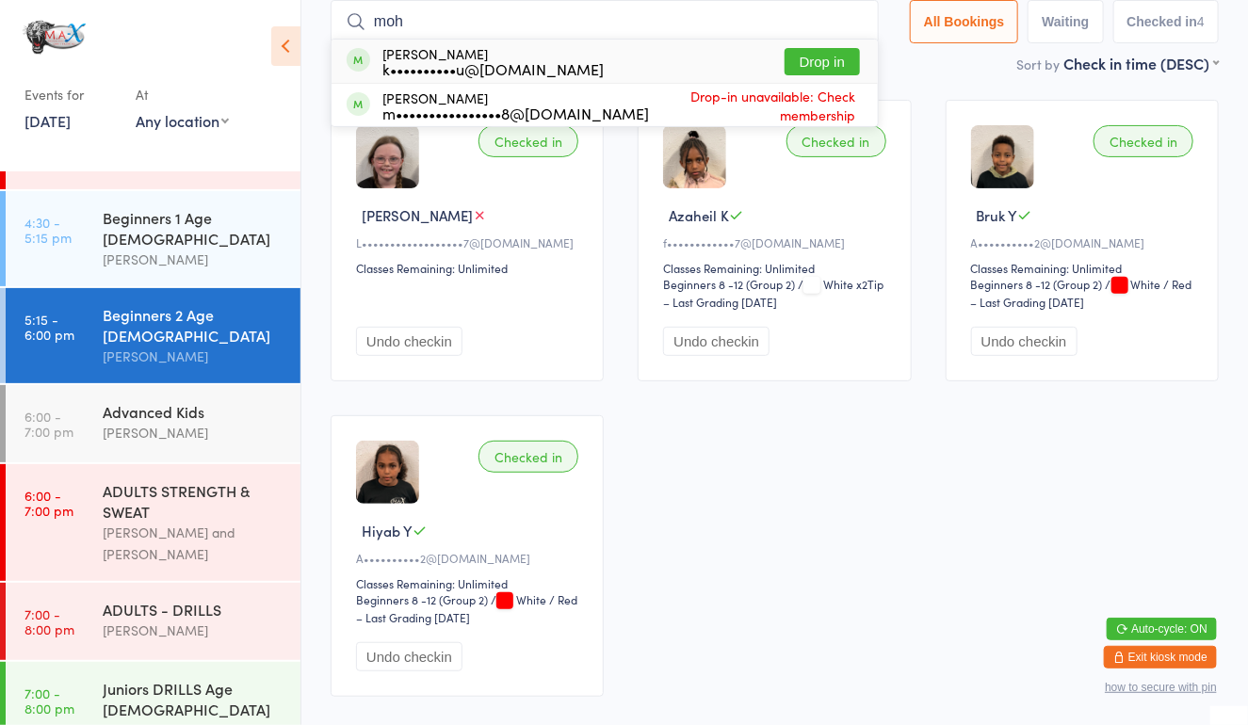
type input "moh"
click at [800, 57] on button "Drop in" at bounding box center [822, 61] width 75 height 27
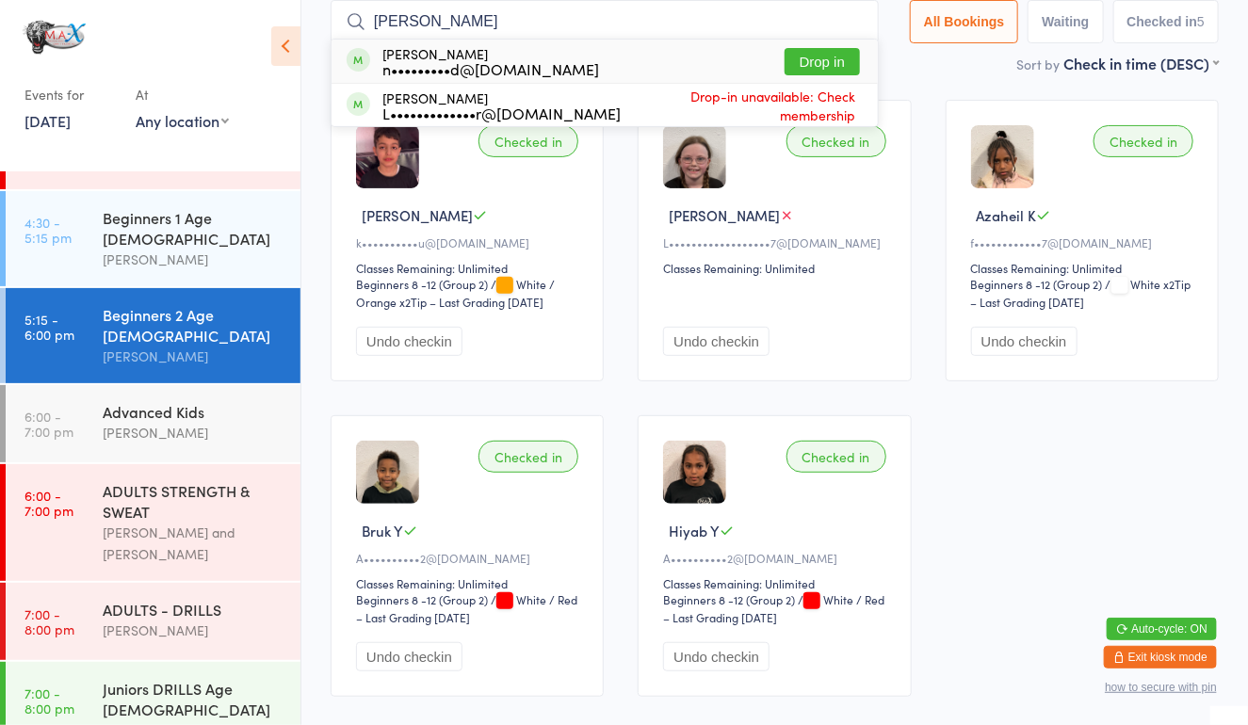
type input "[PERSON_NAME]"
click at [489, 65] on div "n•••••••••d@[DOMAIN_NAME]" at bounding box center [490, 68] width 217 height 15
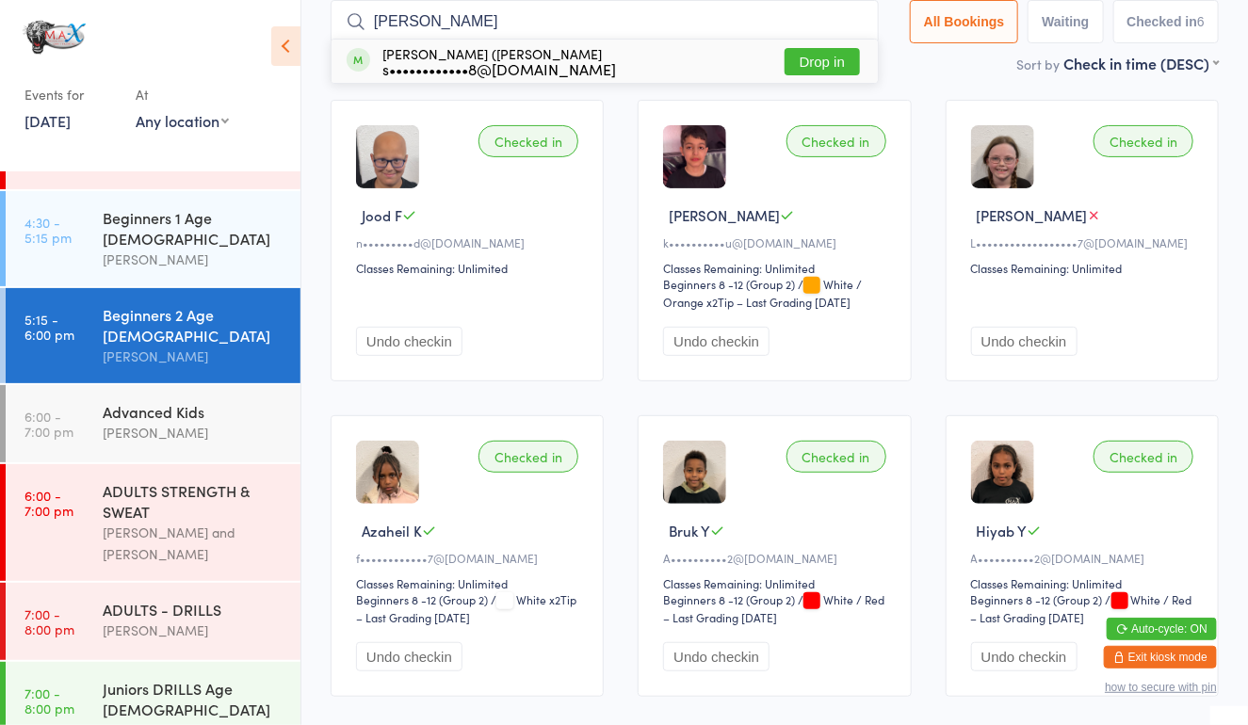
type input "[PERSON_NAME]"
click at [441, 65] on div "s••••••••••••8@[DOMAIN_NAME]" at bounding box center [499, 68] width 234 height 15
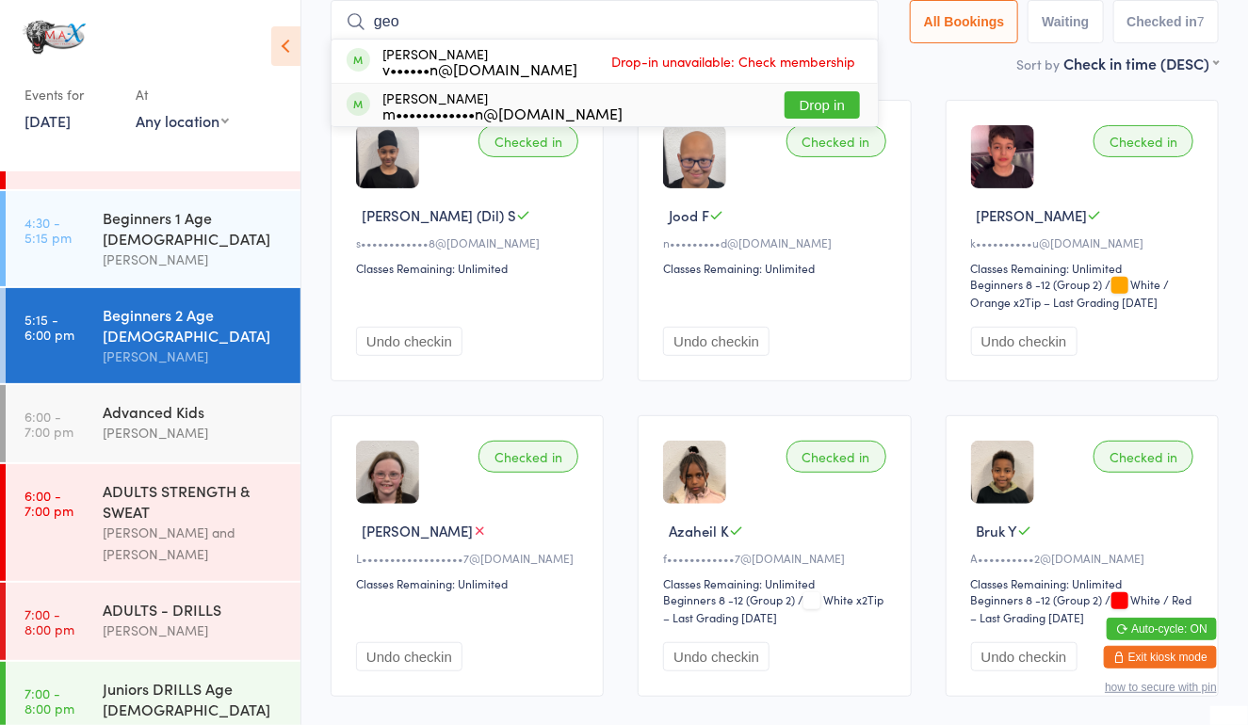
type input "geo"
click at [789, 99] on button "Drop in" at bounding box center [822, 104] width 75 height 27
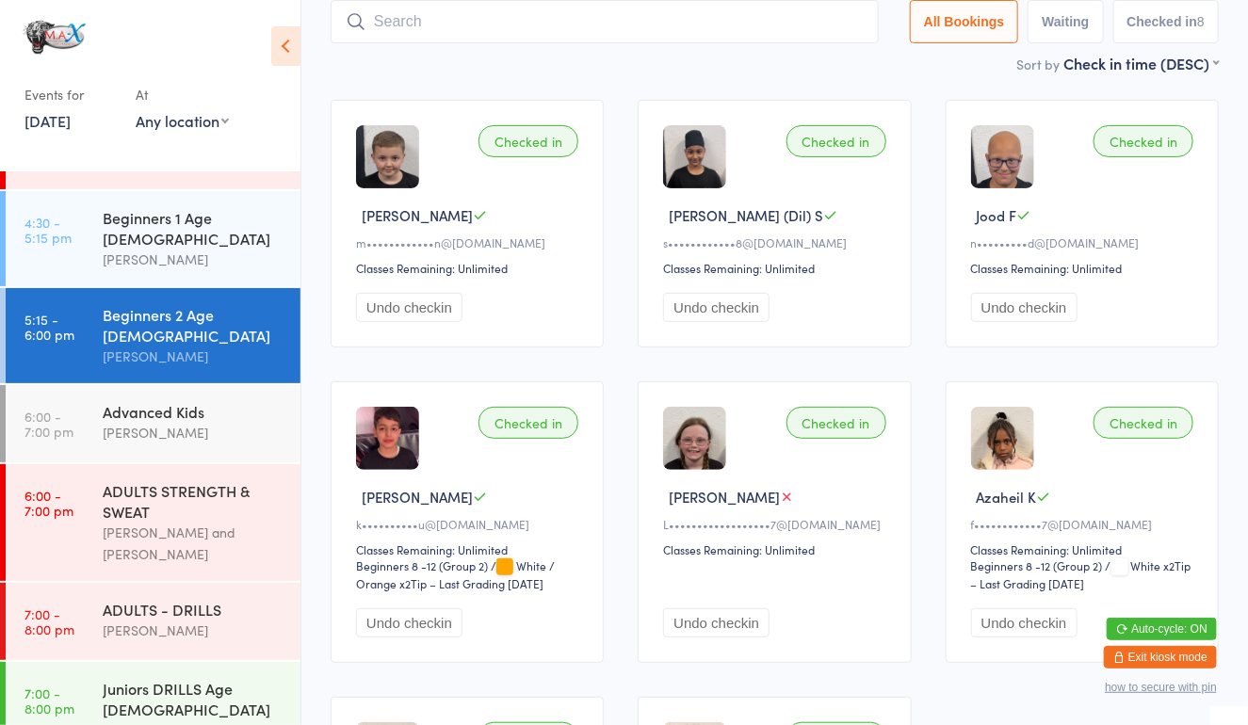
click at [545, 24] on input "search" at bounding box center [605, 21] width 548 height 43
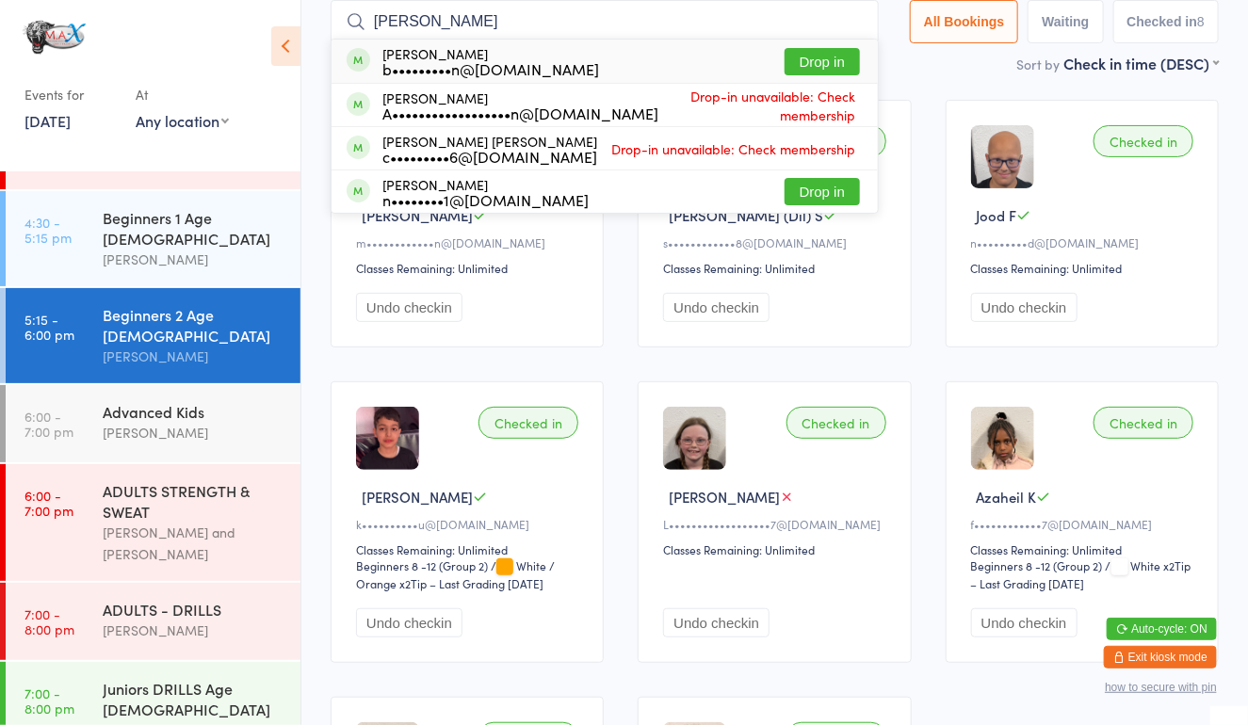
type input "[PERSON_NAME]"
click at [817, 53] on button "Drop in" at bounding box center [822, 61] width 75 height 27
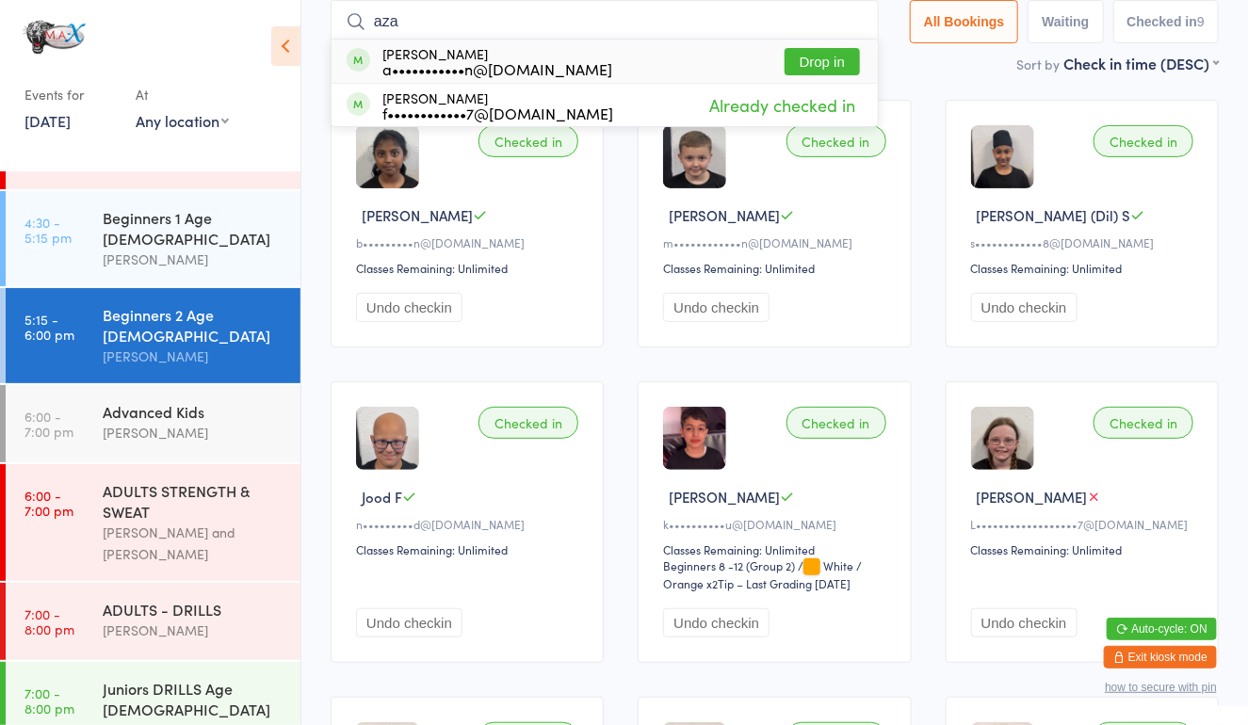
type input "aza"
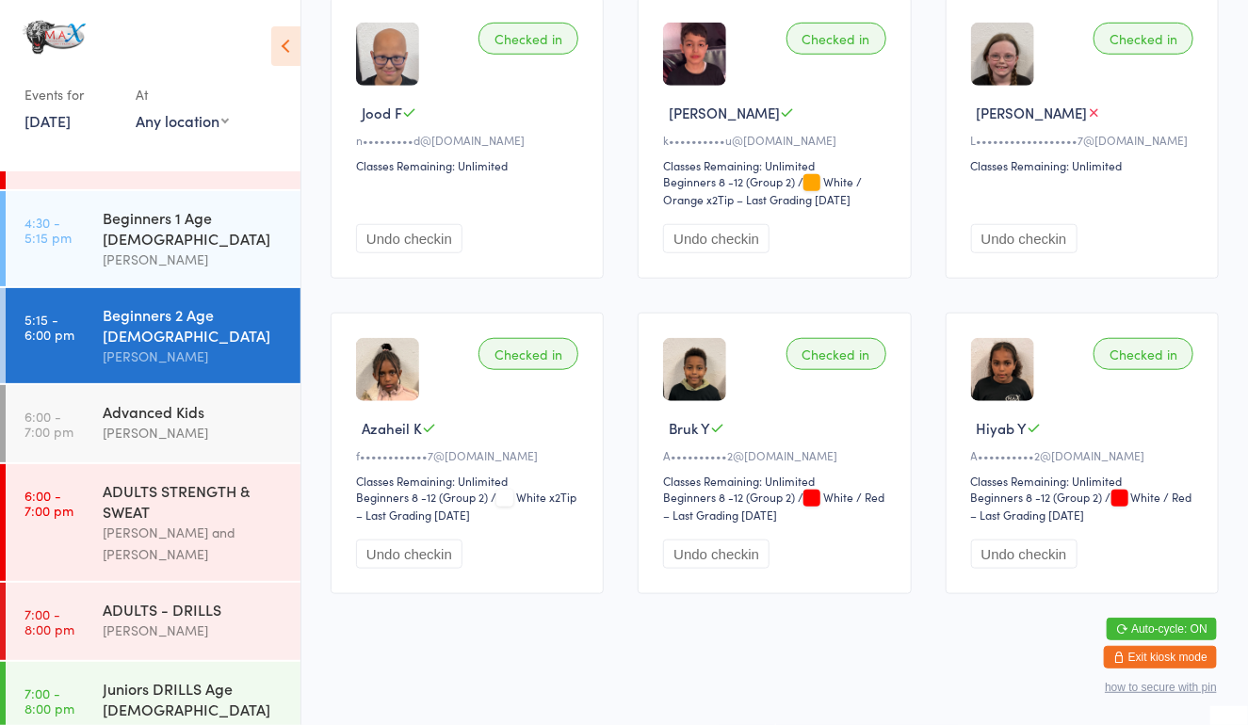
scroll to position [511, 0]
click at [156, 422] on div "[PERSON_NAME]" at bounding box center [194, 433] width 182 height 22
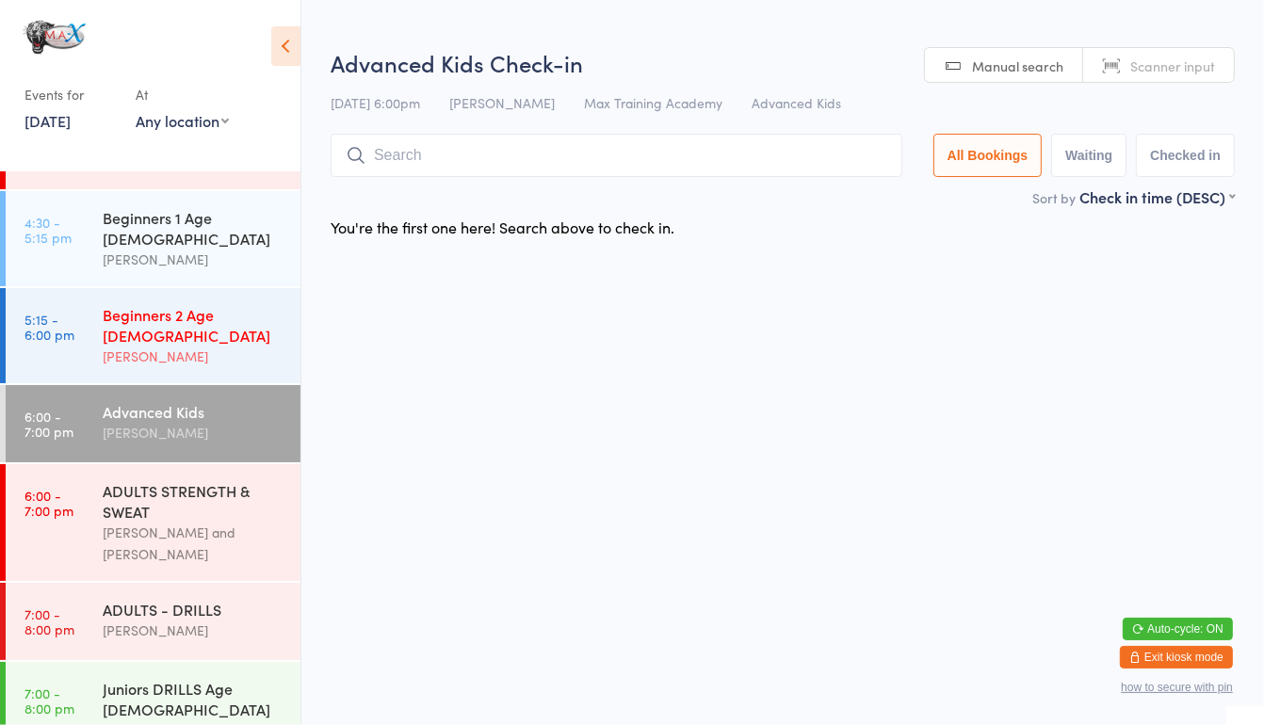
click at [177, 304] on div "Beginners 2 Age [DEMOGRAPHIC_DATA]" at bounding box center [194, 324] width 182 height 41
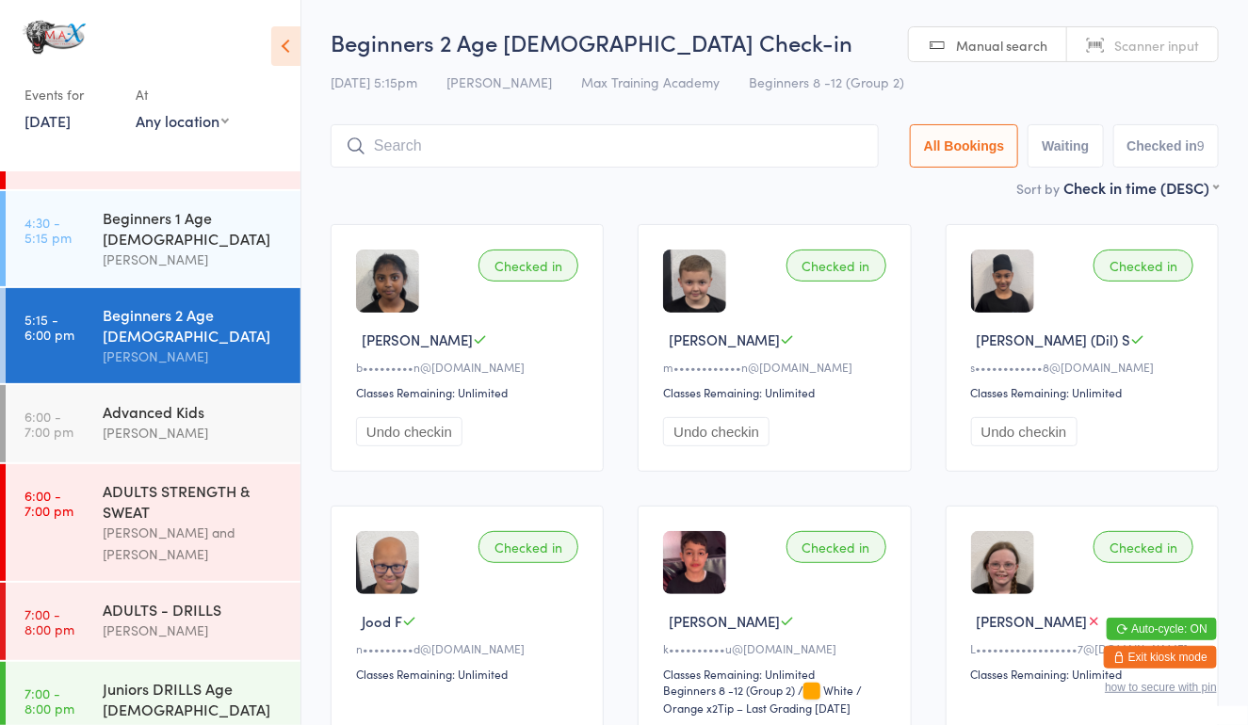
click at [836, 209] on div "Checked in Andriya B b•••••••••n@[DOMAIN_NAME] Classes Remaining: Unlimited Und…" at bounding box center [775, 663] width 922 height 913
click at [488, 148] on input "search" at bounding box center [605, 145] width 548 height 43
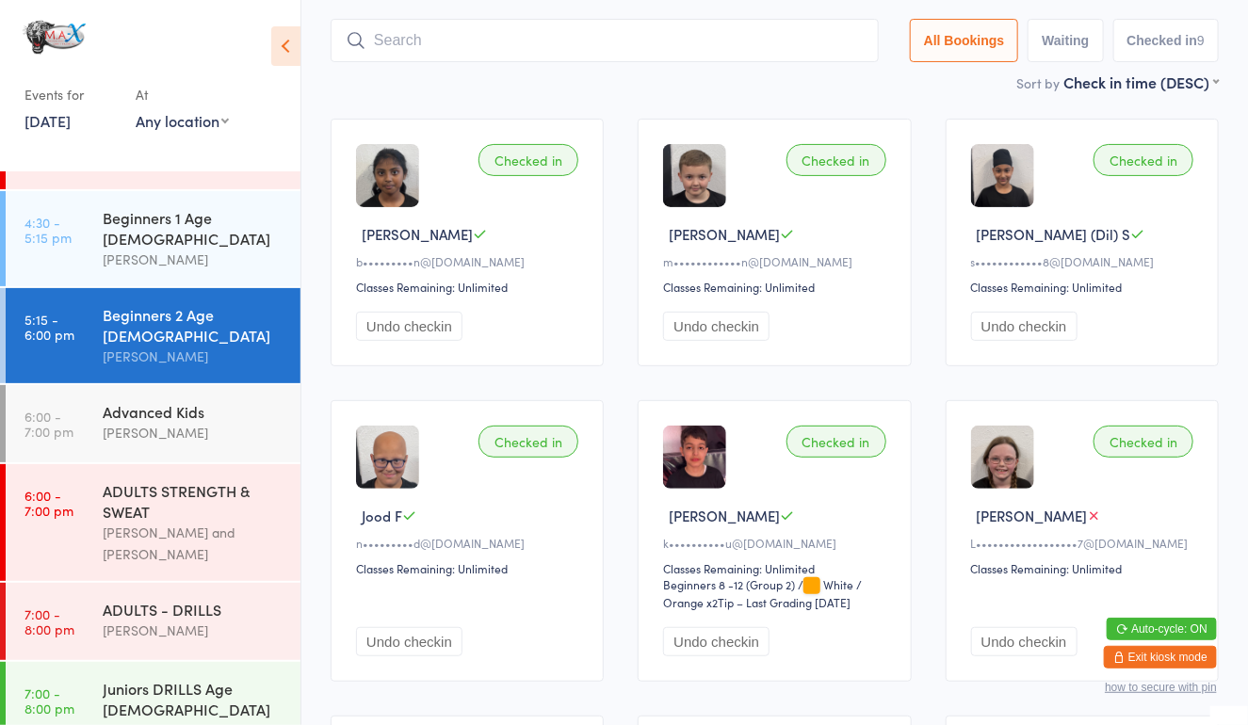
scroll to position [124, 0]
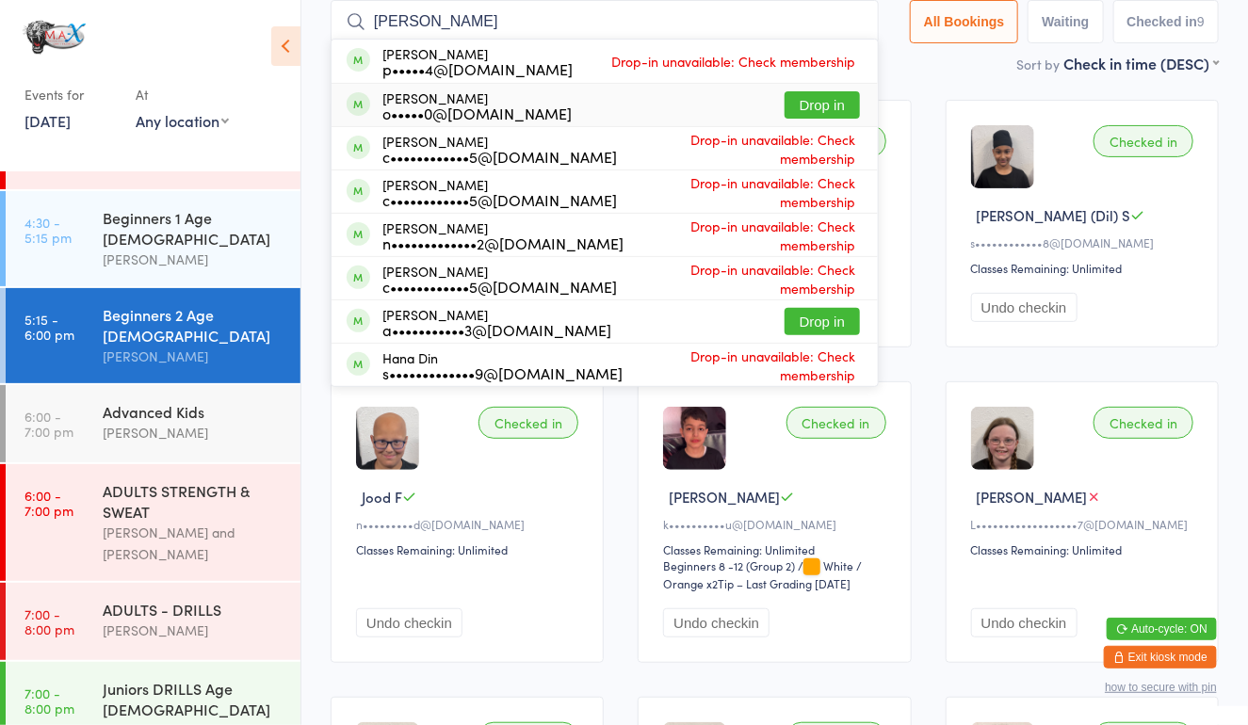
type input "[PERSON_NAME]"
click at [478, 105] on div "o•••••0@[DOMAIN_NAME]" at bounding box center [476, 112] width 189 height 15
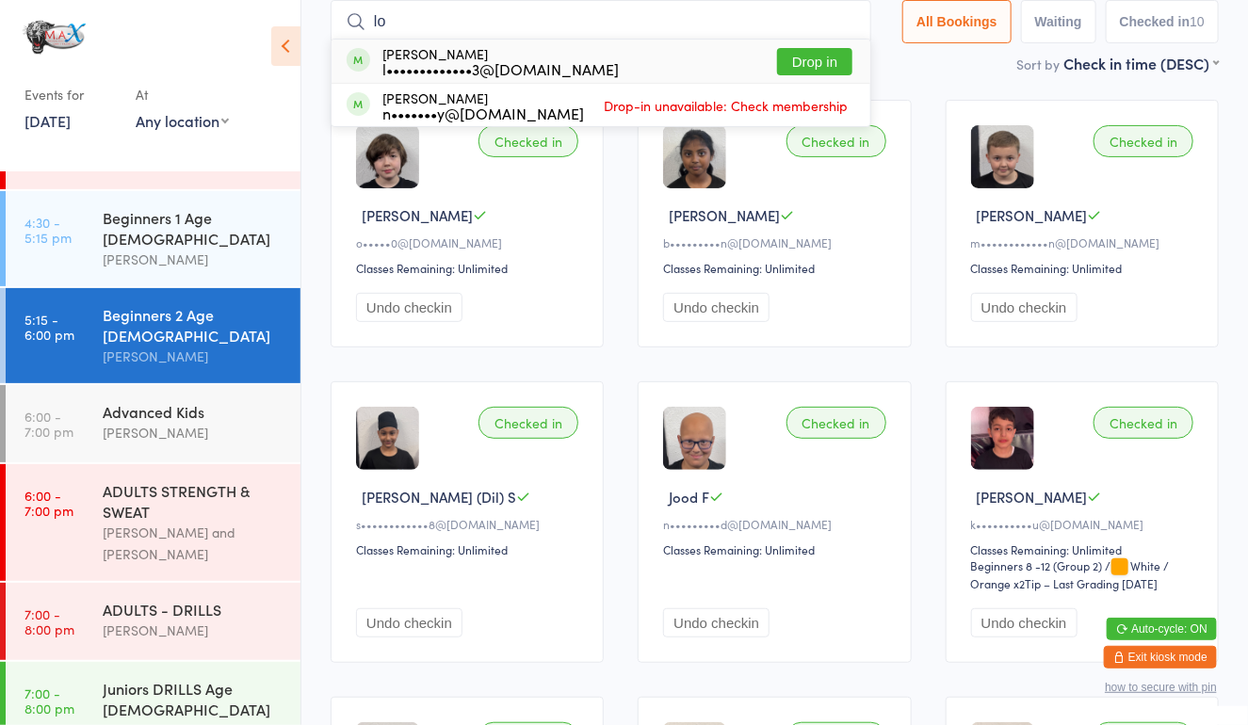
type input "lo"
click at [809, 56] on button "Drop in" at bounding box center [814, 61] width 75 height 27
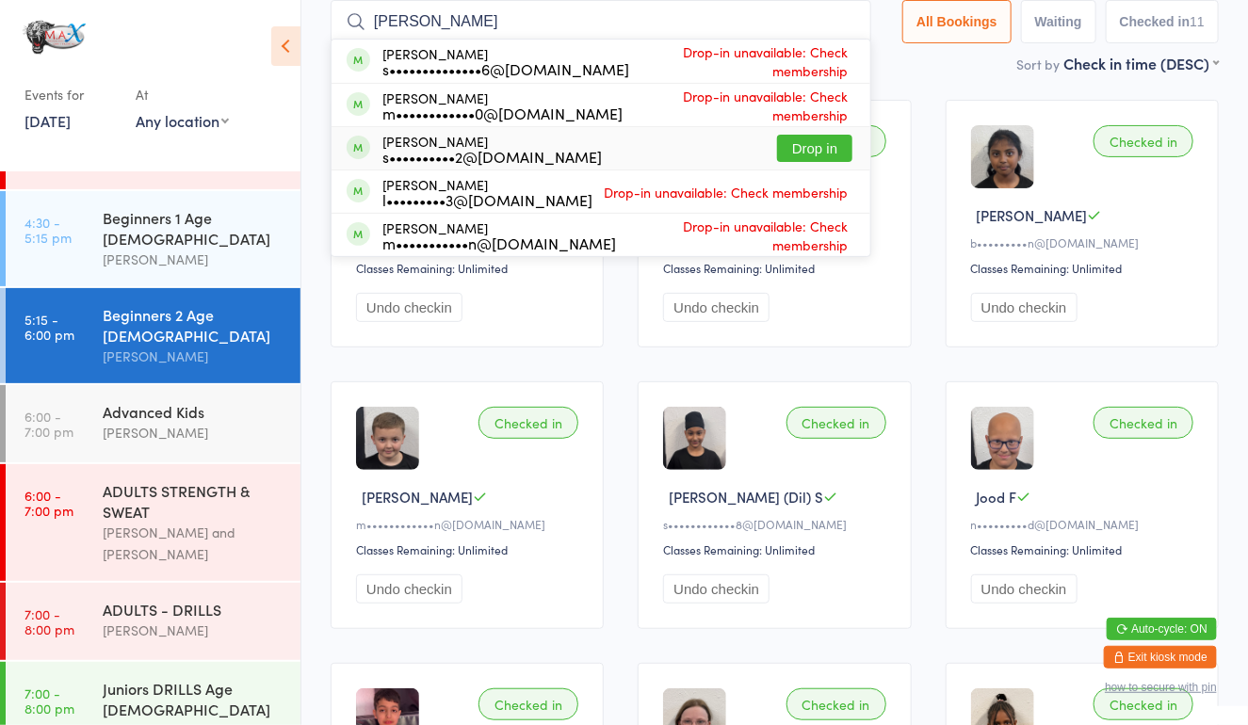
type input "[PERSON_NAME]"
click at [811, 138] on button "Drop in" at bounding box center [814, 148] width 75 height 27
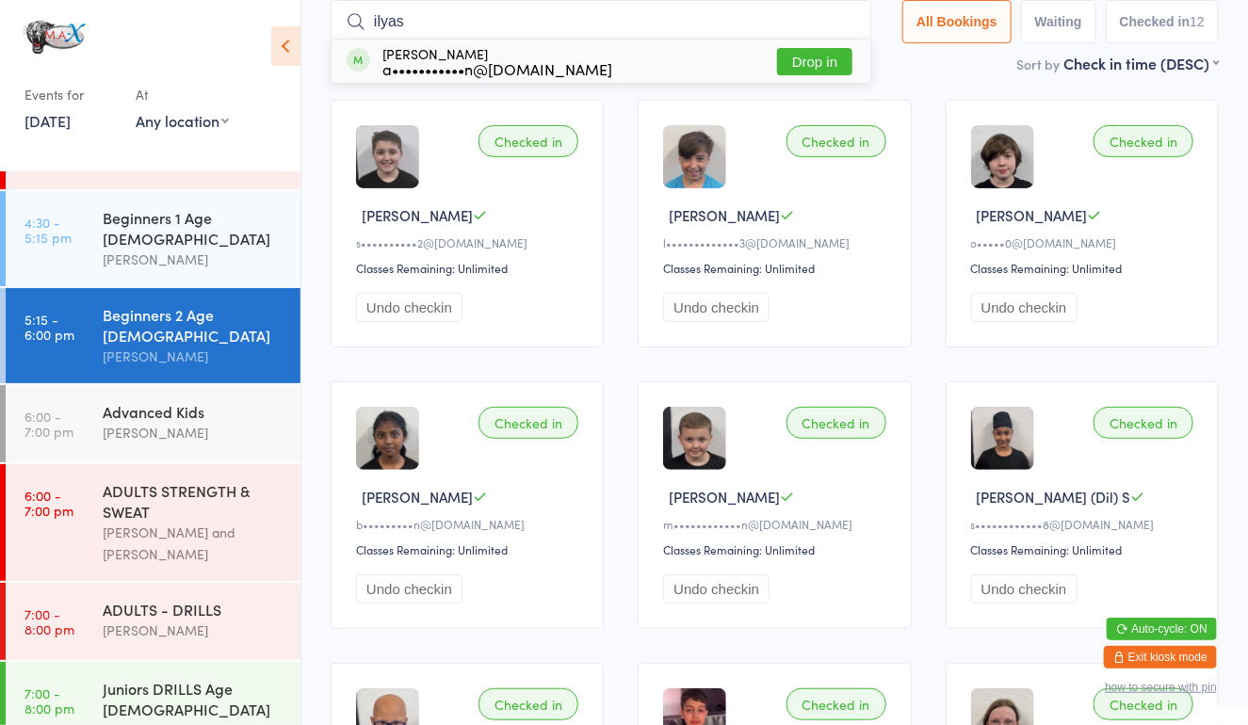
type input "ilyas"
click at [808, 69] on button "Drop in" at bounding box center [814, 61] width 75 height 27
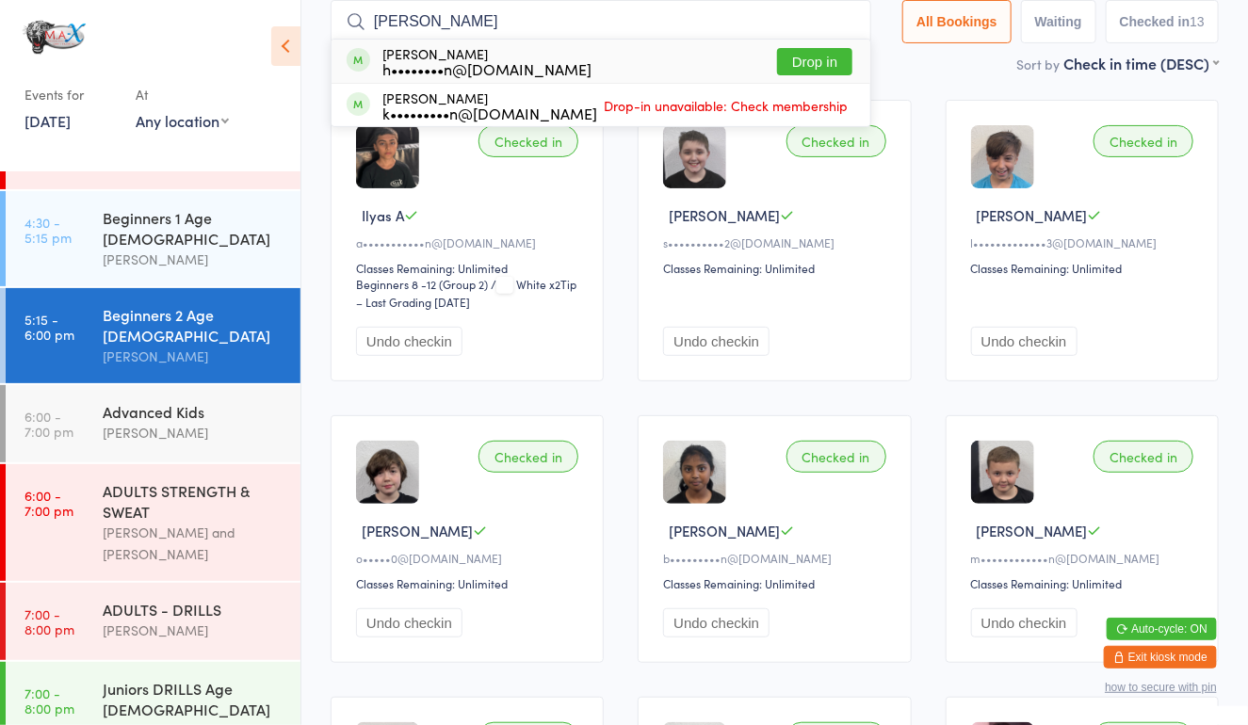
type input "[PERSON_NAME]"
click at [811, 63] on button "Drop in" at bounding box center [814, 61] width 75 height 27
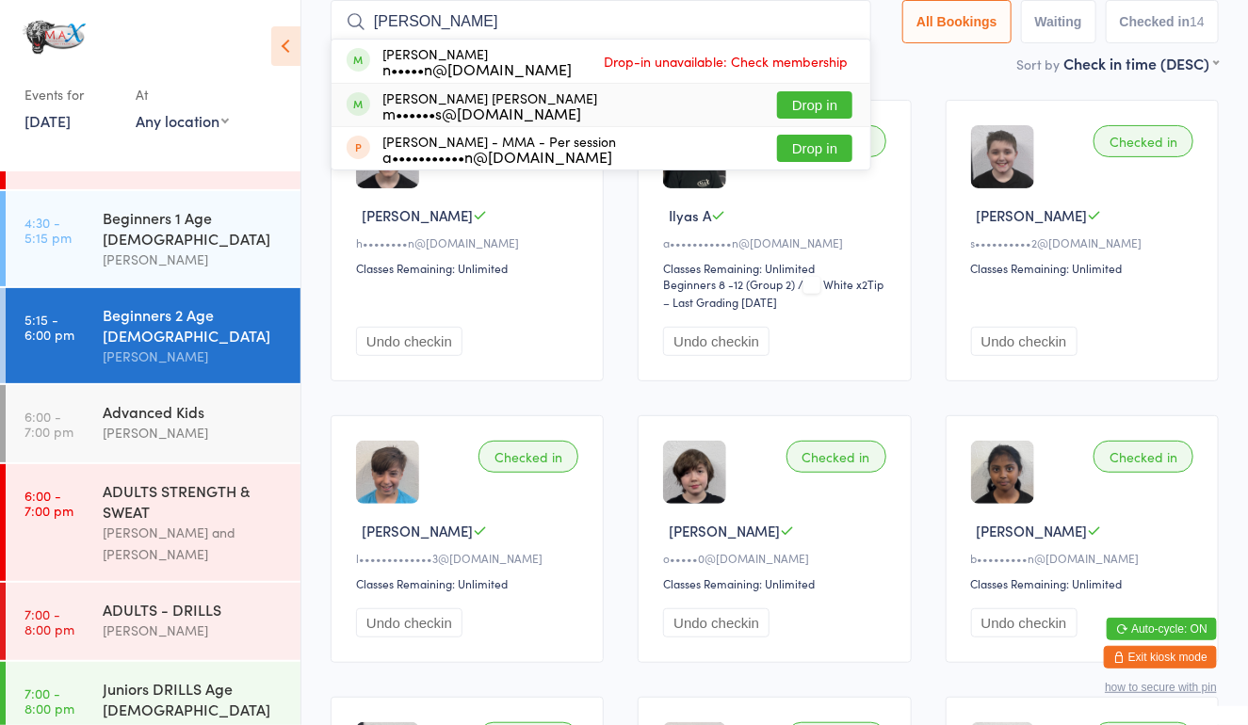
type input "[PERSON_NAME]"
click at [801, 105] on button "Drop in" at bounding box center [814, 104] width 75 height 27
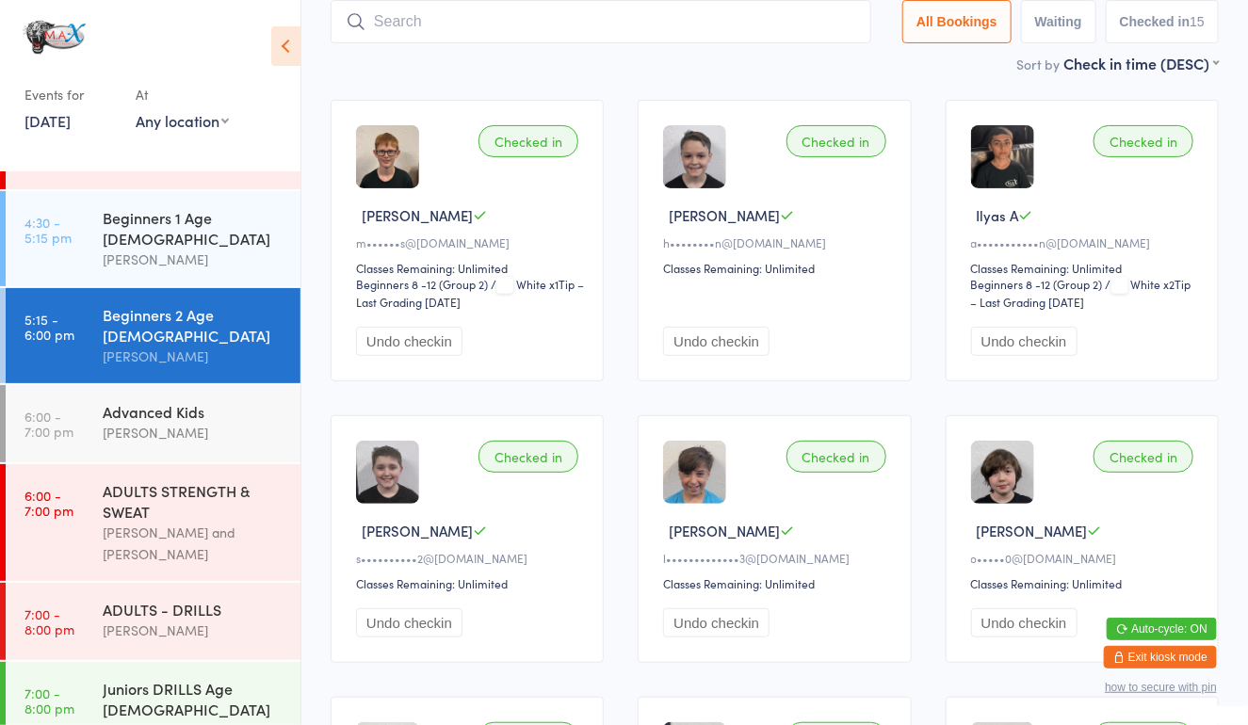
click at [138, 288] on div "Beginners 2 Age [DEMOGRAPHIC_DATA] [PERSON_NAME]" at bounding box center [202, 335] width 198 height 95
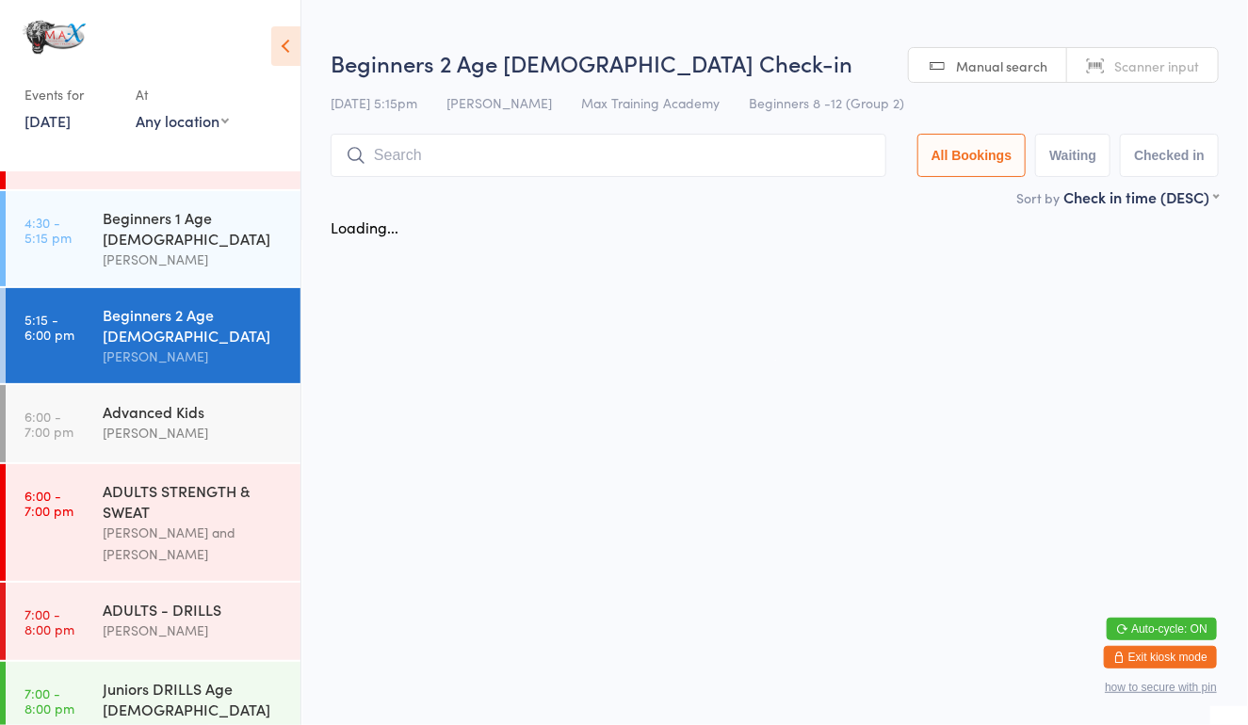
scroll to position [0, 0]
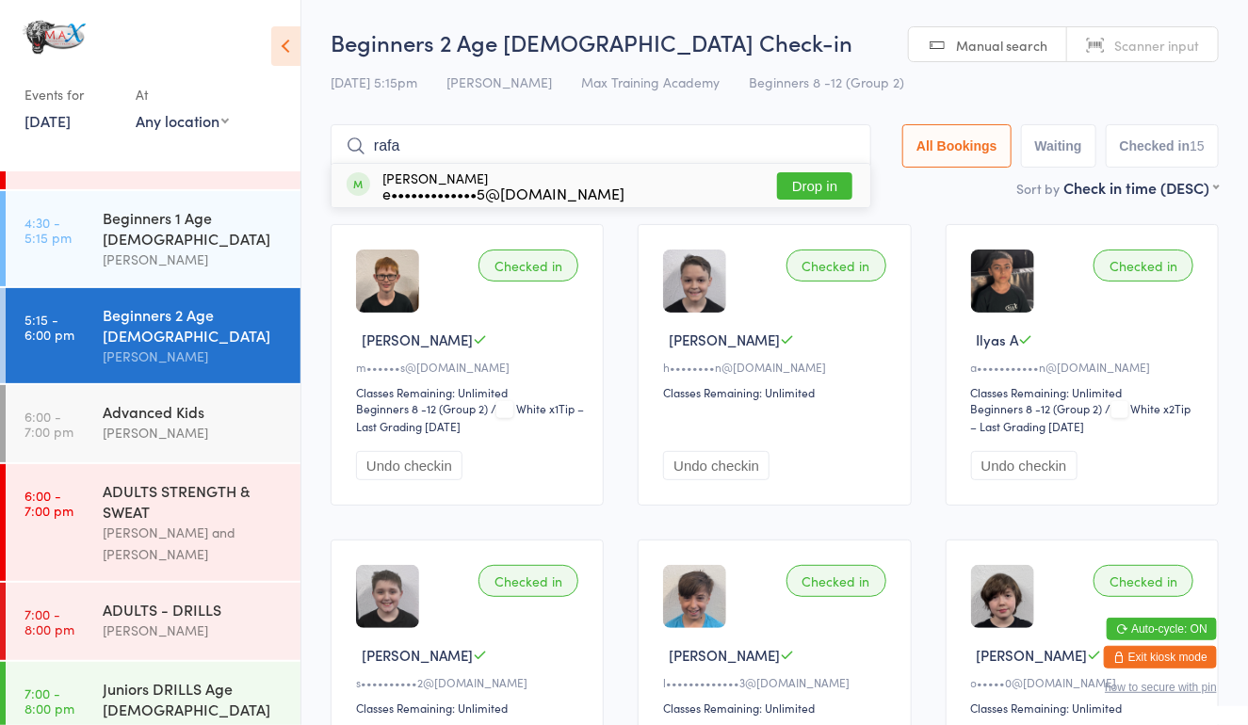
type input "rafa"
click at [827, 175] on button "Drop in" at bounding box center [814, 185] width 75 height 27
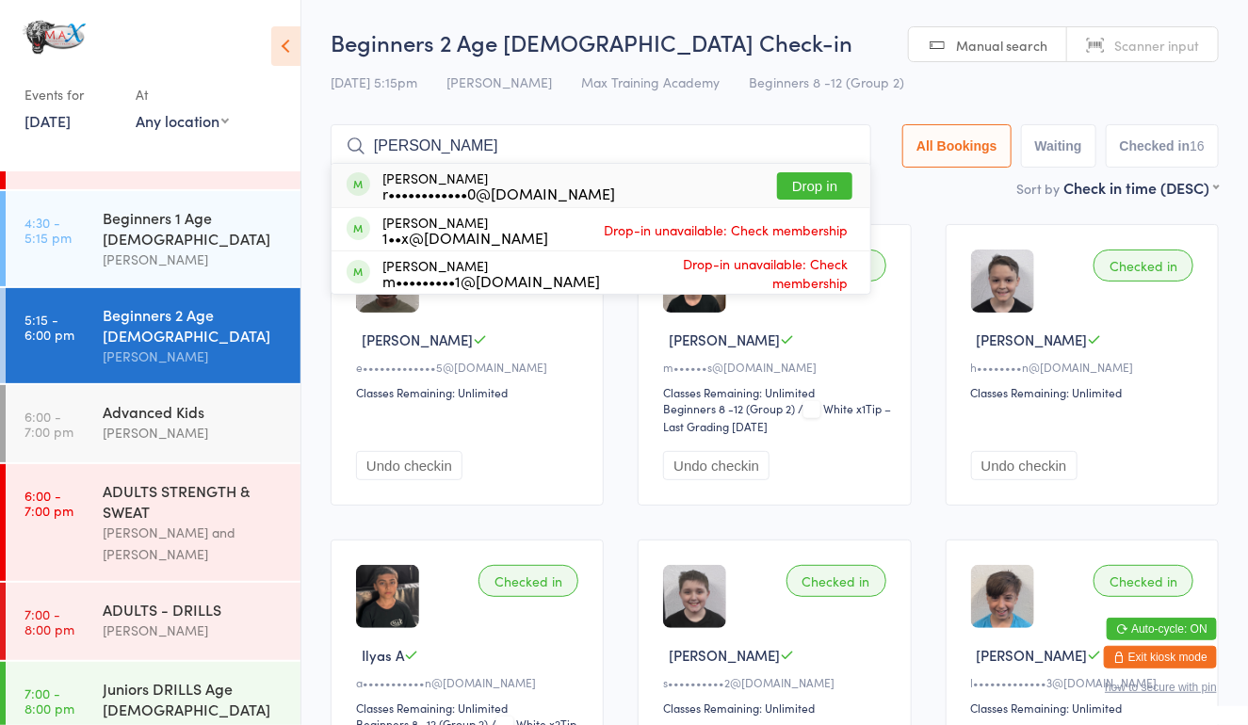
type input "[PERSON_NAME]"
click at [806, 182] on button "Drop in" at bounding box center [814, 185] width 75 height 27
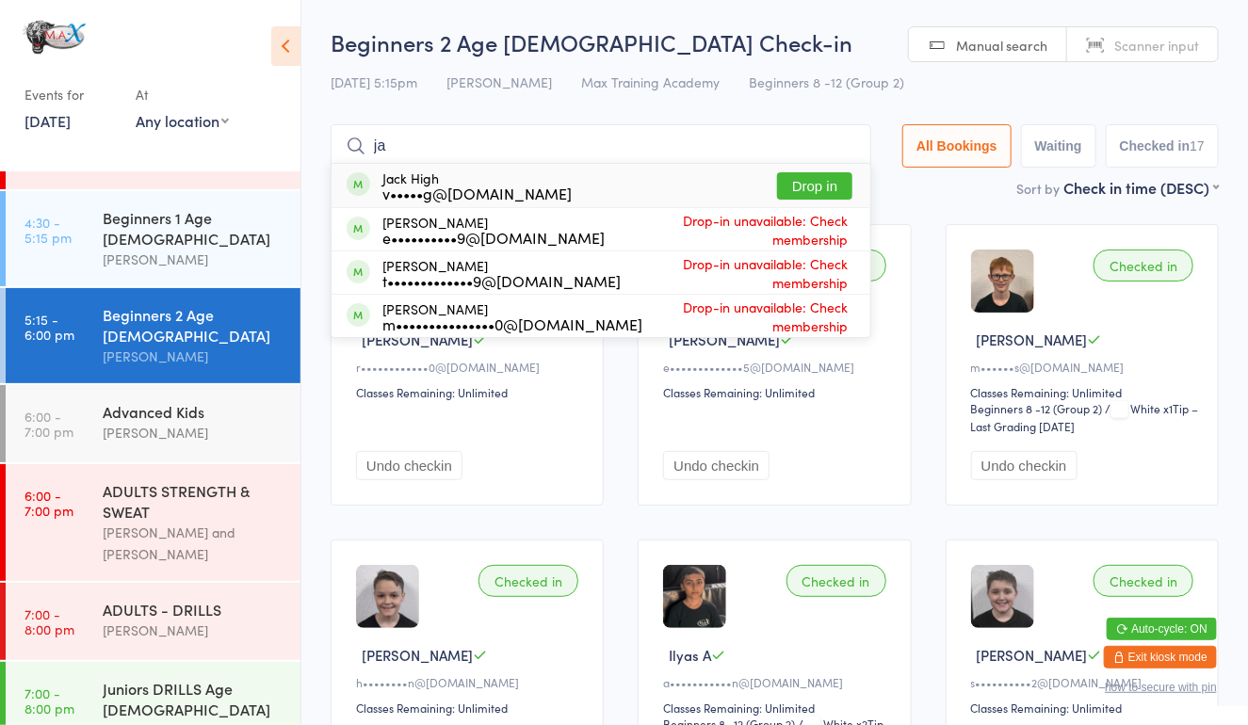
type input "ja"
click at [391, 182] on div "Jack High v•••••g@[DOMAIN_NAME]" at bounding box center [476, 185] width 189 height 30
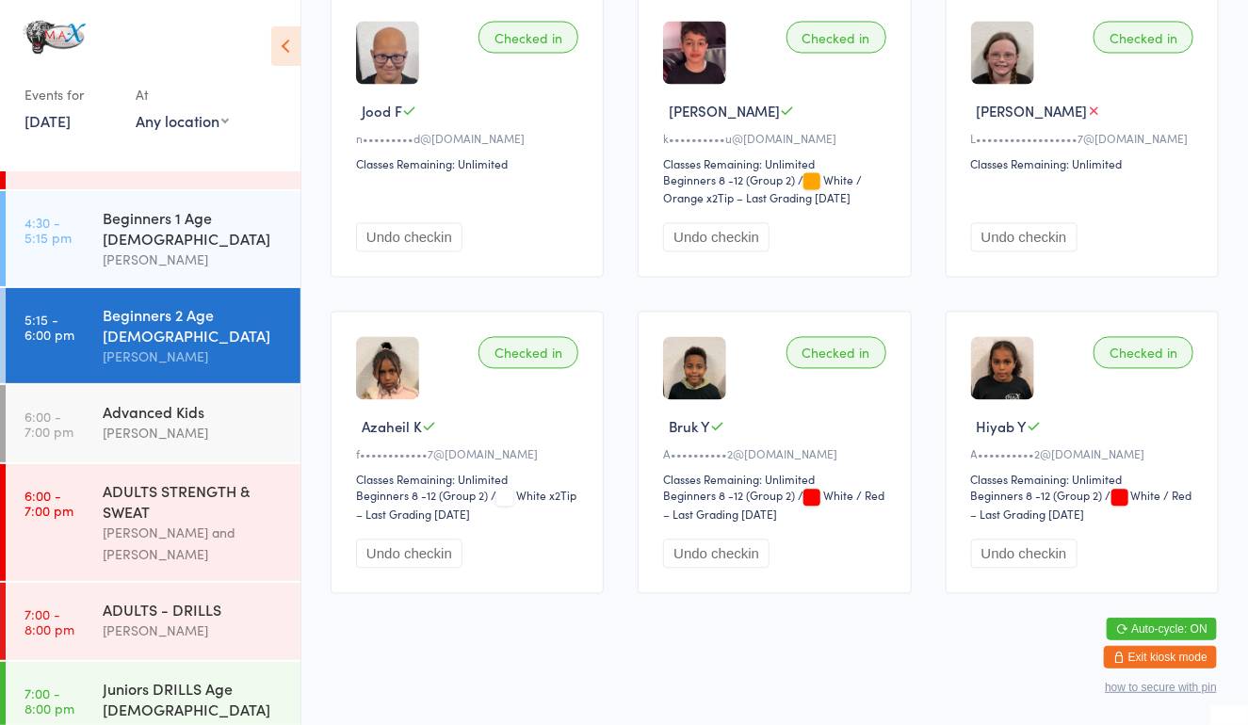
scroll to position [138, 0]
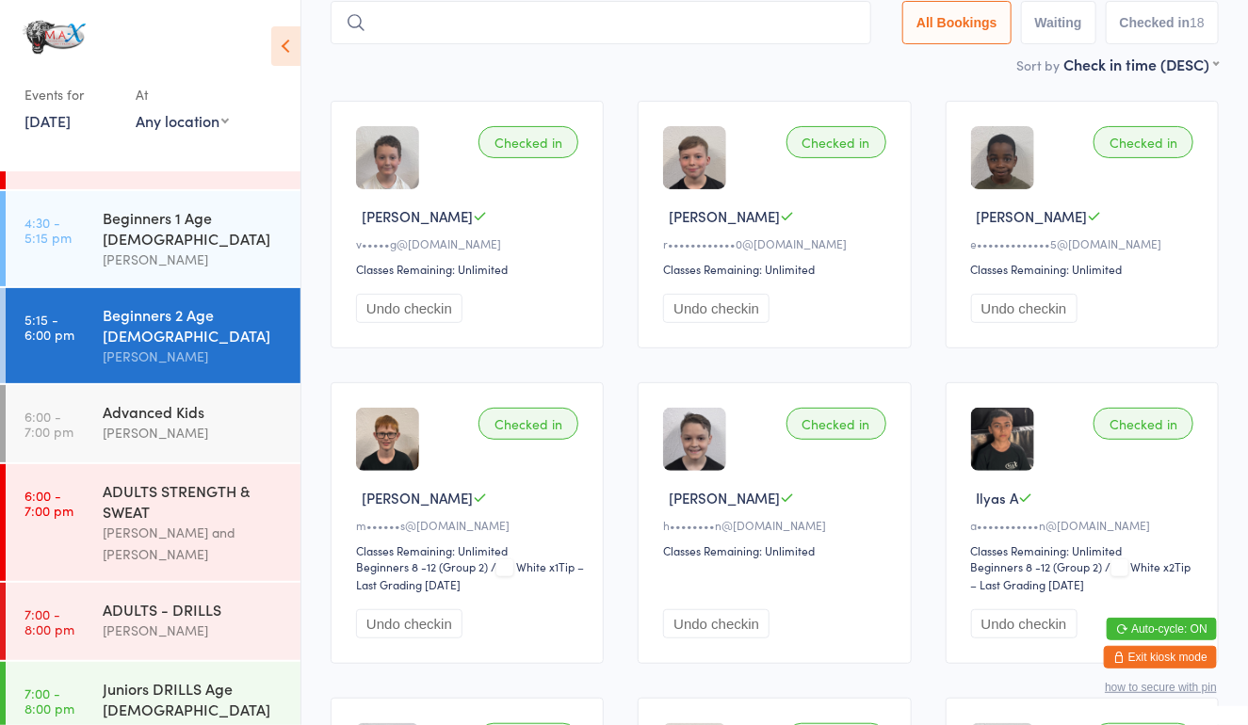
scroll to position [118, 0]
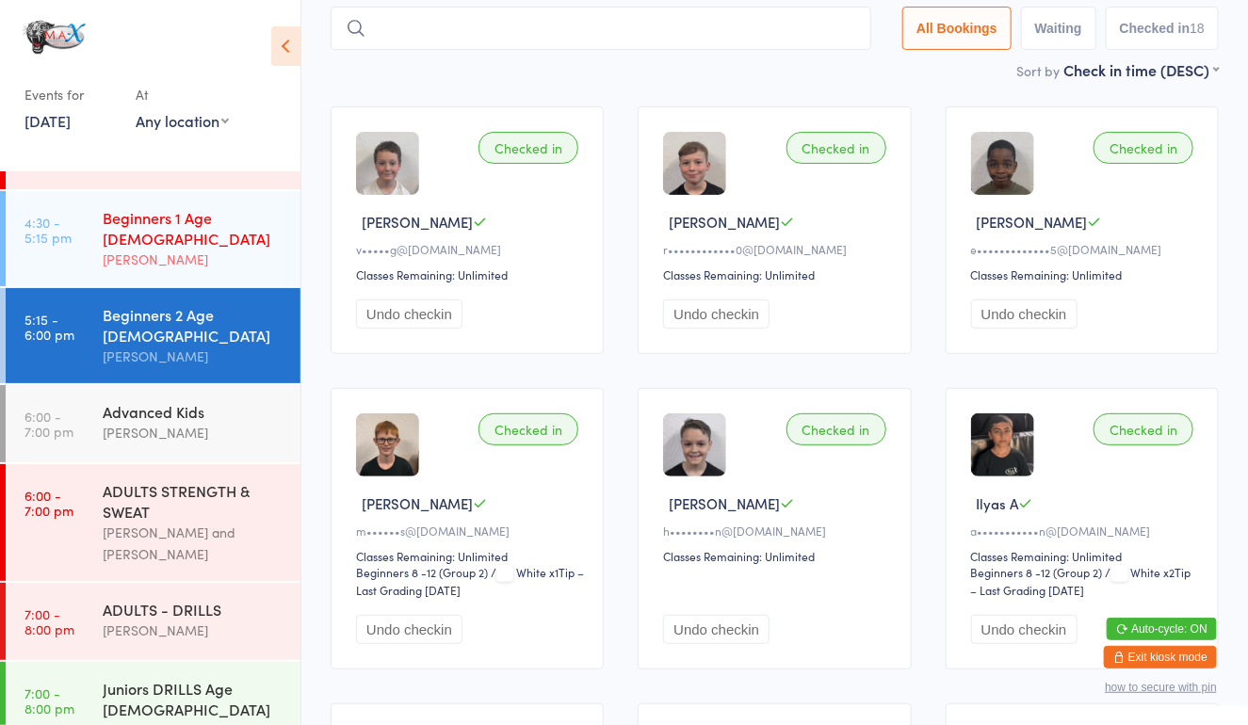
click at [81, 245] on link "4:30 - 5:15 pm Beginners 1 Age [DEMOGRAPHIC_DATA] [PERSON_NAME]" at bounding box center [153, 238] width 295 height 95
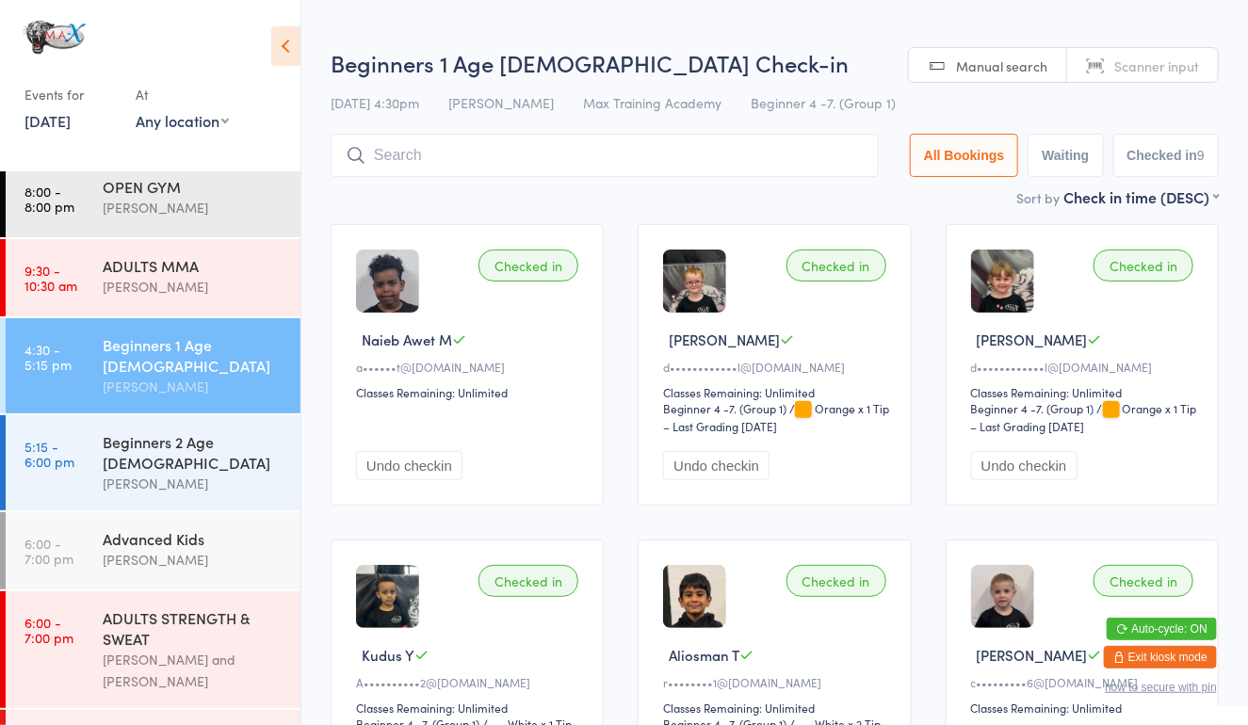
scroll to position [21, 0]
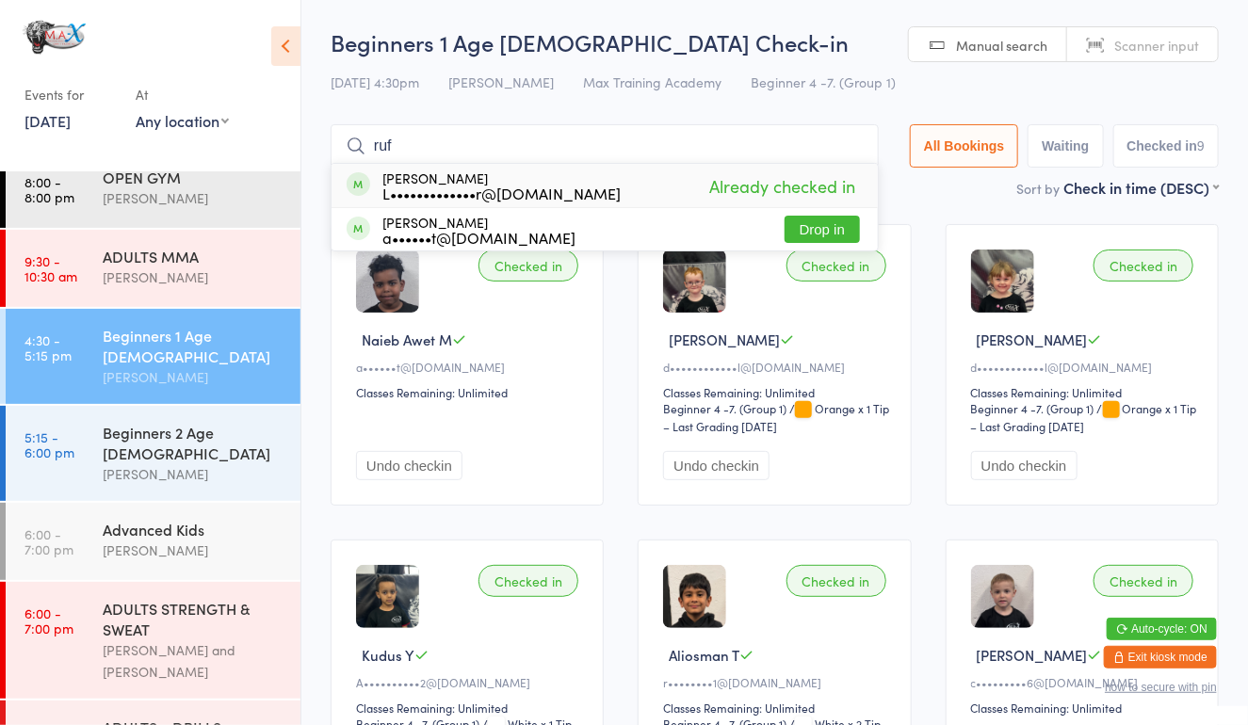
type input "ruf"
click at [826, 238] on button "Drop in" at bounding box center [822, 229] width 75 height 27
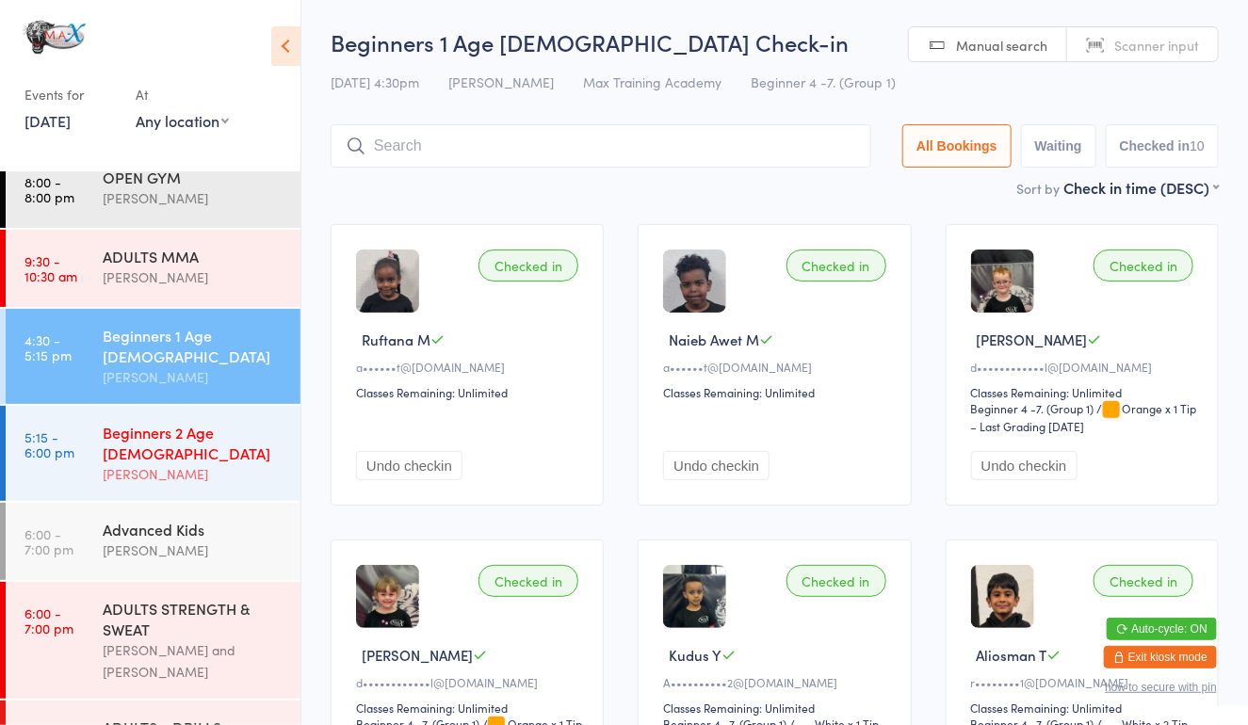
click at [229, 463] on div "[PERSON_NAME]" at bounding box center [194, 474] width 182 height 22
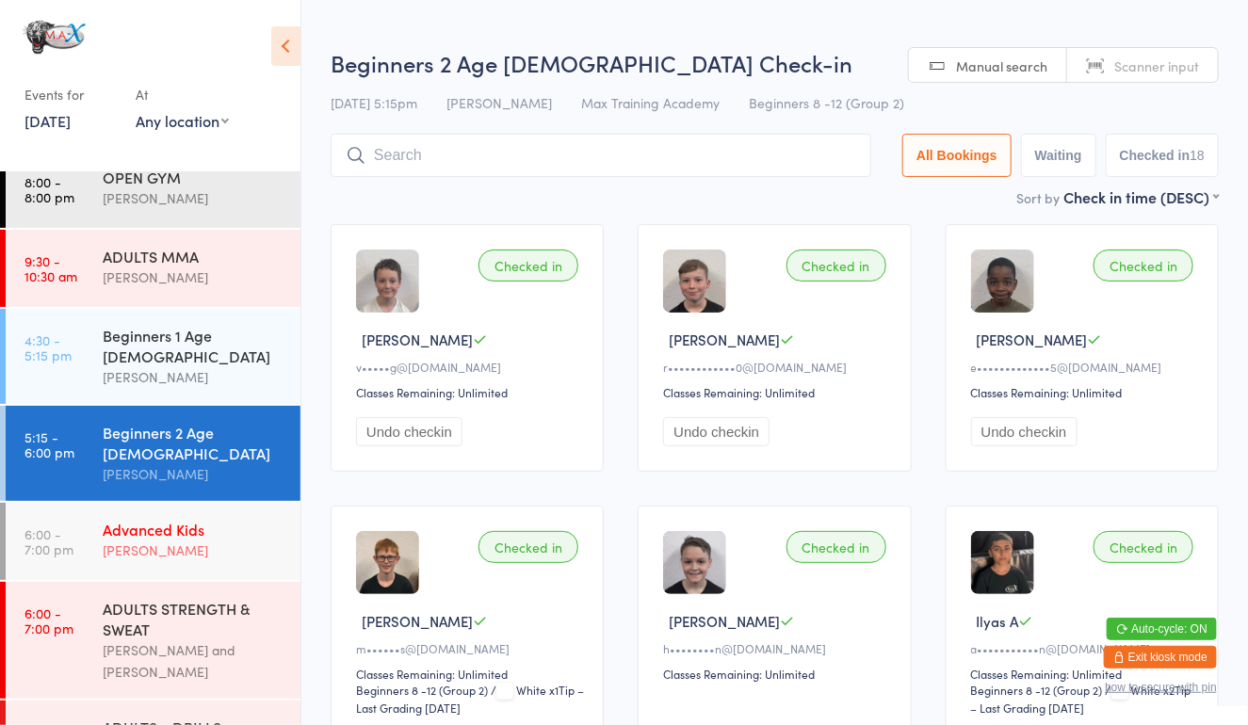
click at [242, 526] on div "Advanced Kids [PERSON_NAME]" at bounding box center [202, 540] width 198 height 74
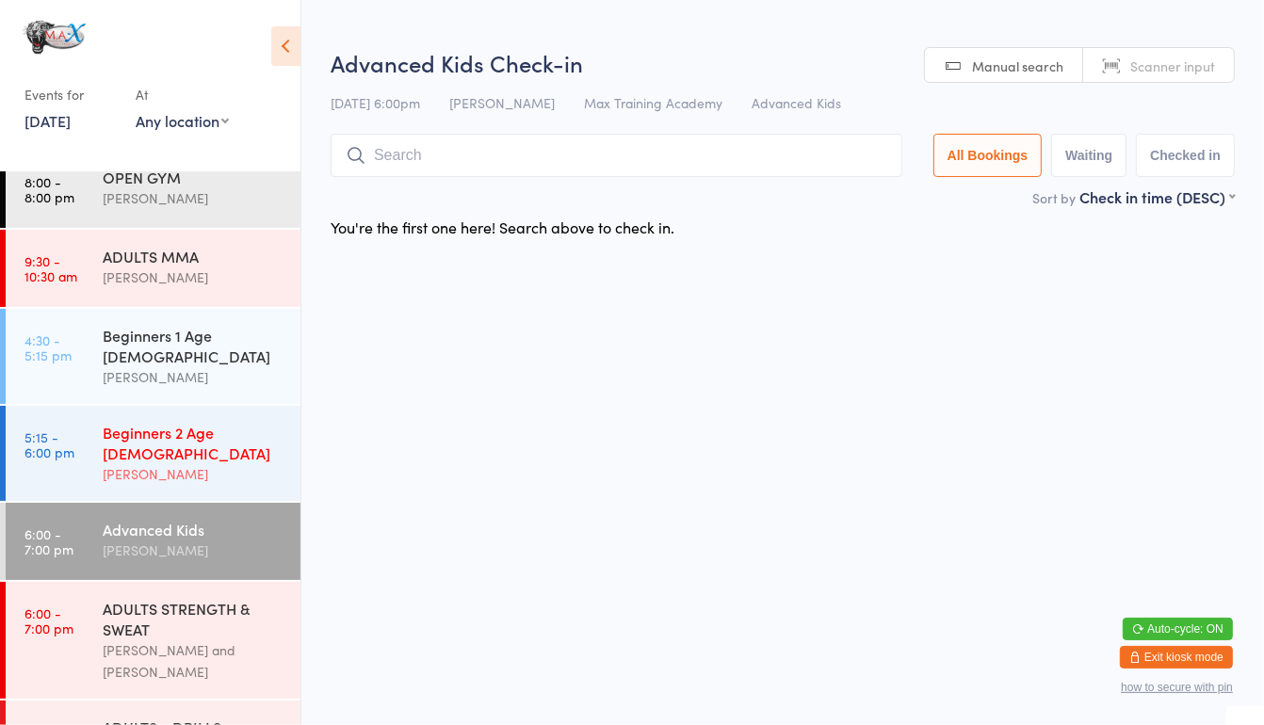
click at [176, 446] on div "Beginners 2 Age [DEMOGRAPHIC_DATA] [PERSON_NAME]" at bounding box center [202, 453] width 198 height 95
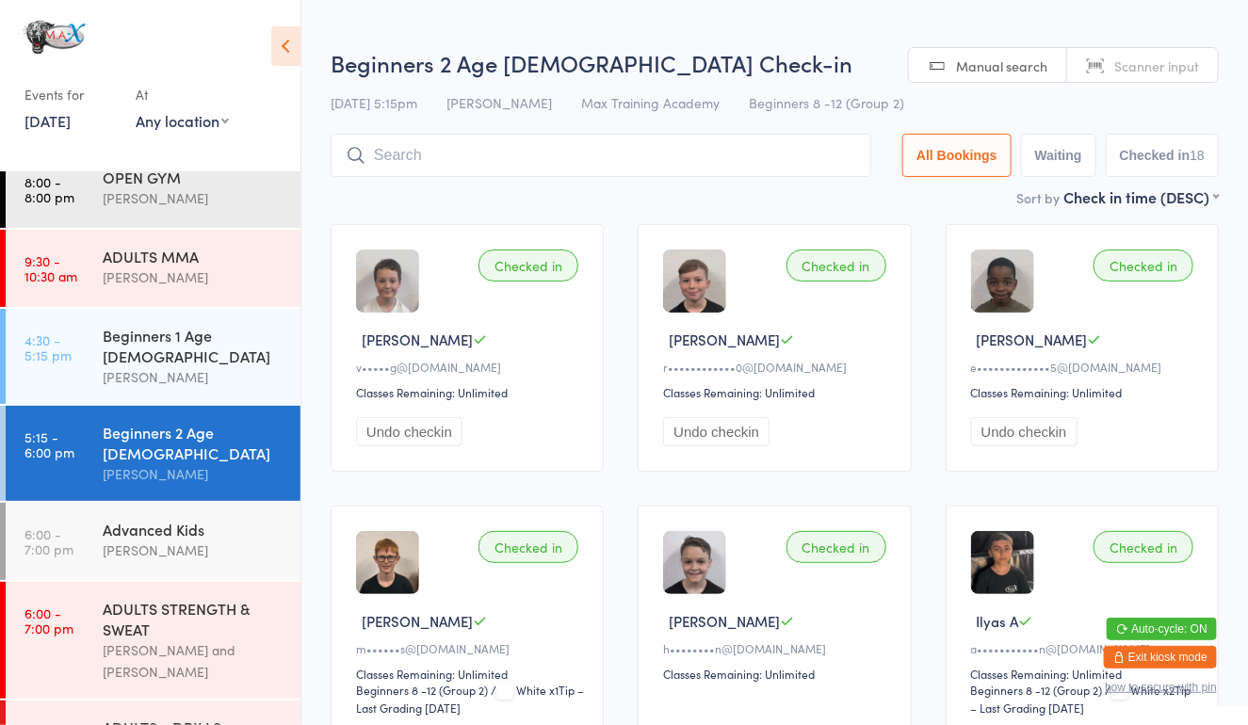
scroll to position [138, 0]
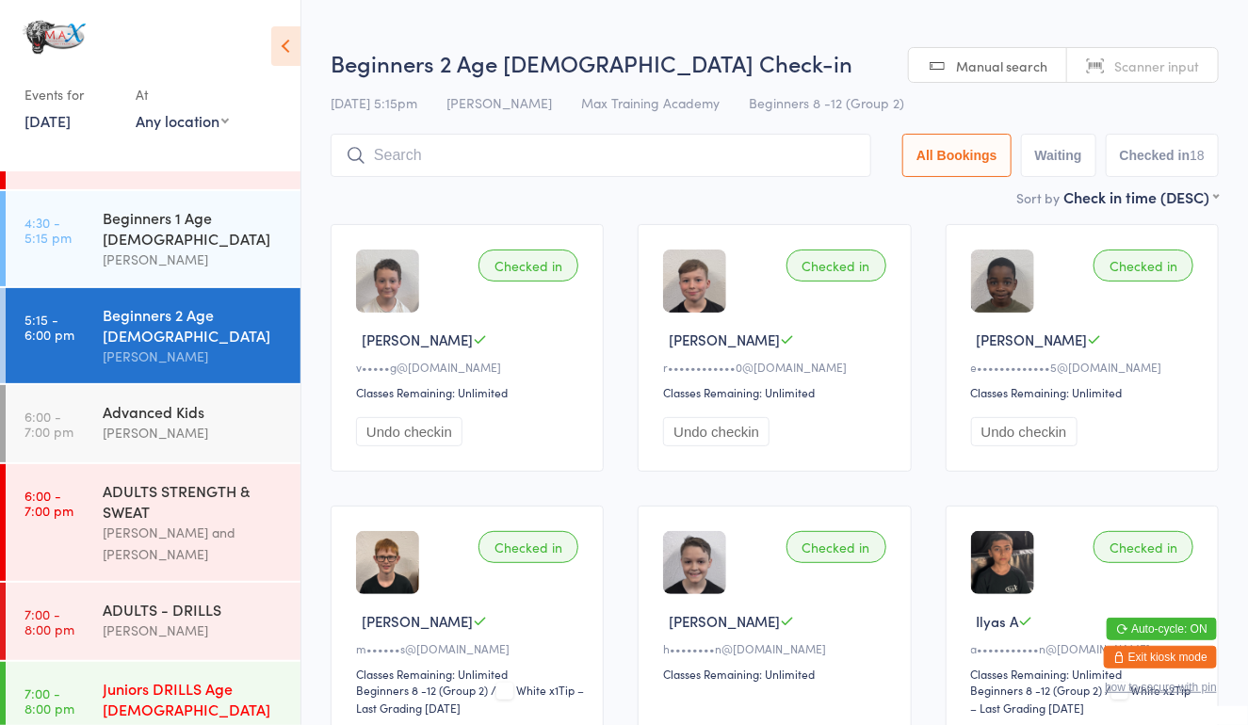
click at [239, 685] on div "Juniors DRILLS Age [DEMOGRAPHIC_DATA]" at bounding box center [194, 698] width 182 height 41
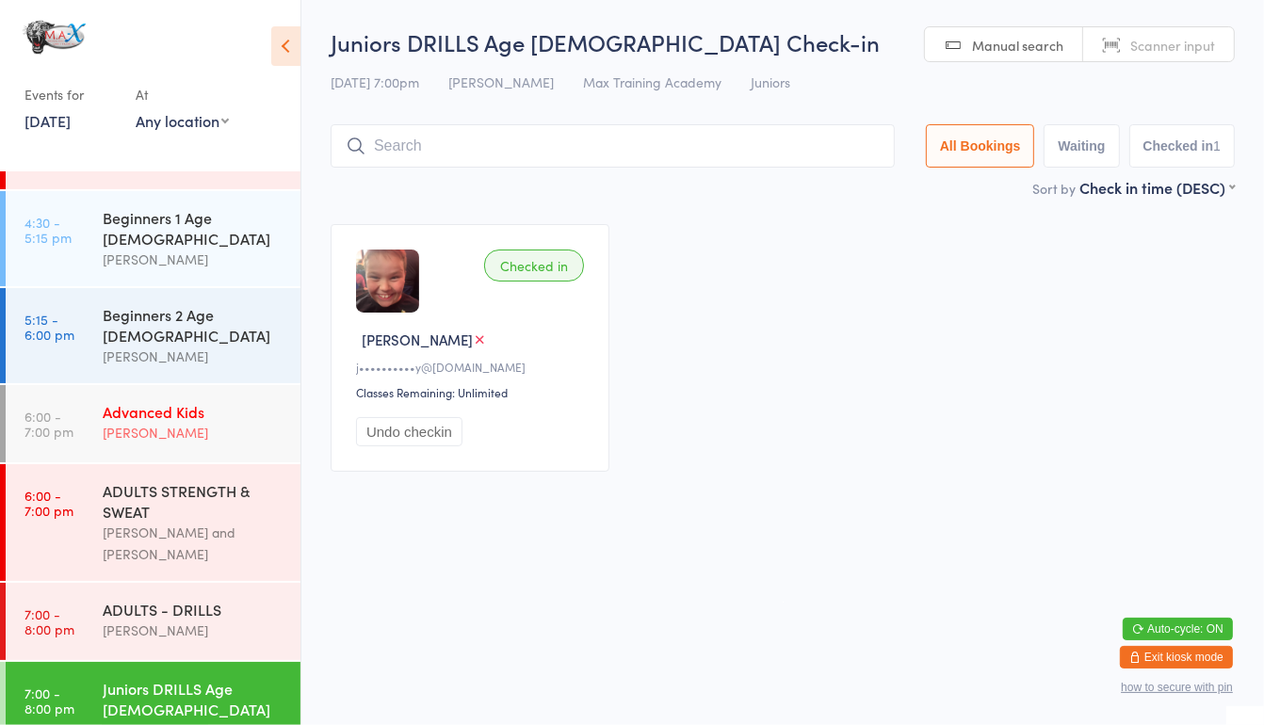
click at [88, 408] on link "6:00 - 7:00 pm Advanced Kids [PERSON_NAME]" at bounding box center [153, 423] width 295 height 77
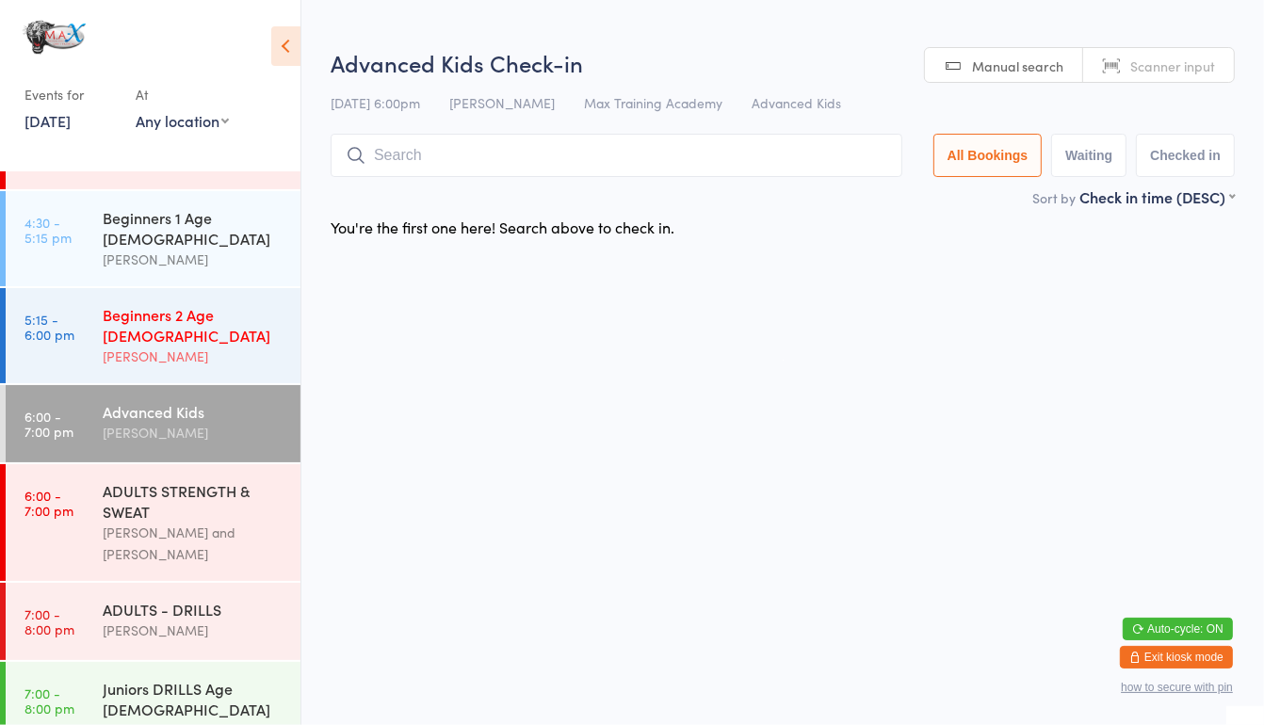
click at [135, 346] on div "[PERSON_NAME]" at bounding box center [194, 357] width 182 height 22
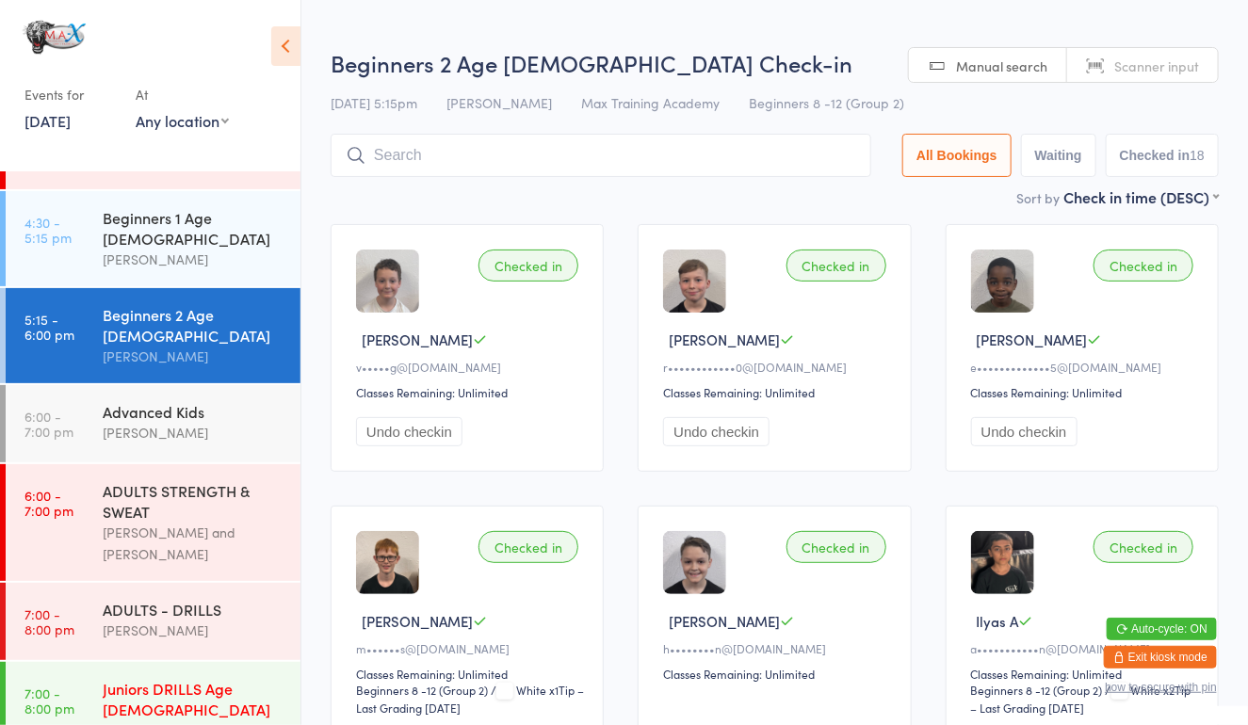
click at [138, 720] on div "[PERSON_NAME]" at bounding box center [194, 731] width 182 height 22
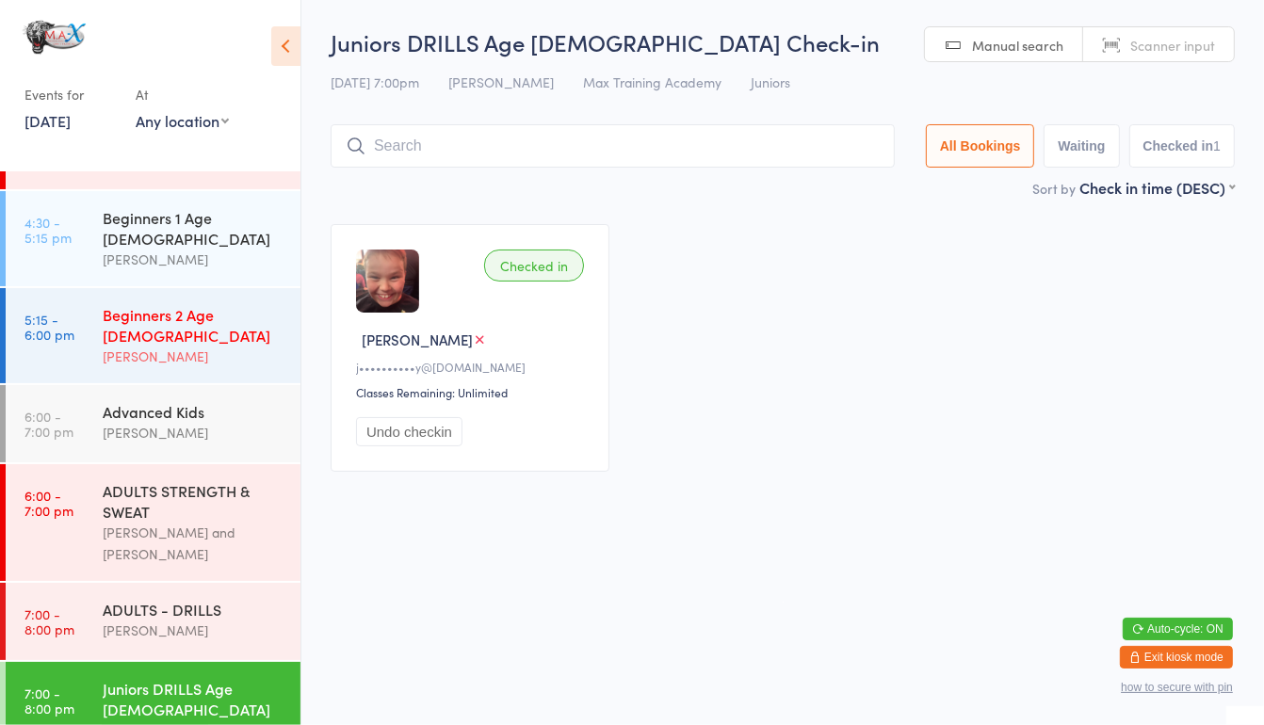
click at [141, 304] on div "Beginners 2 Age [DEMOGRAPHIC_DATA]" at bounding box center [194, 324] width 182 height 41
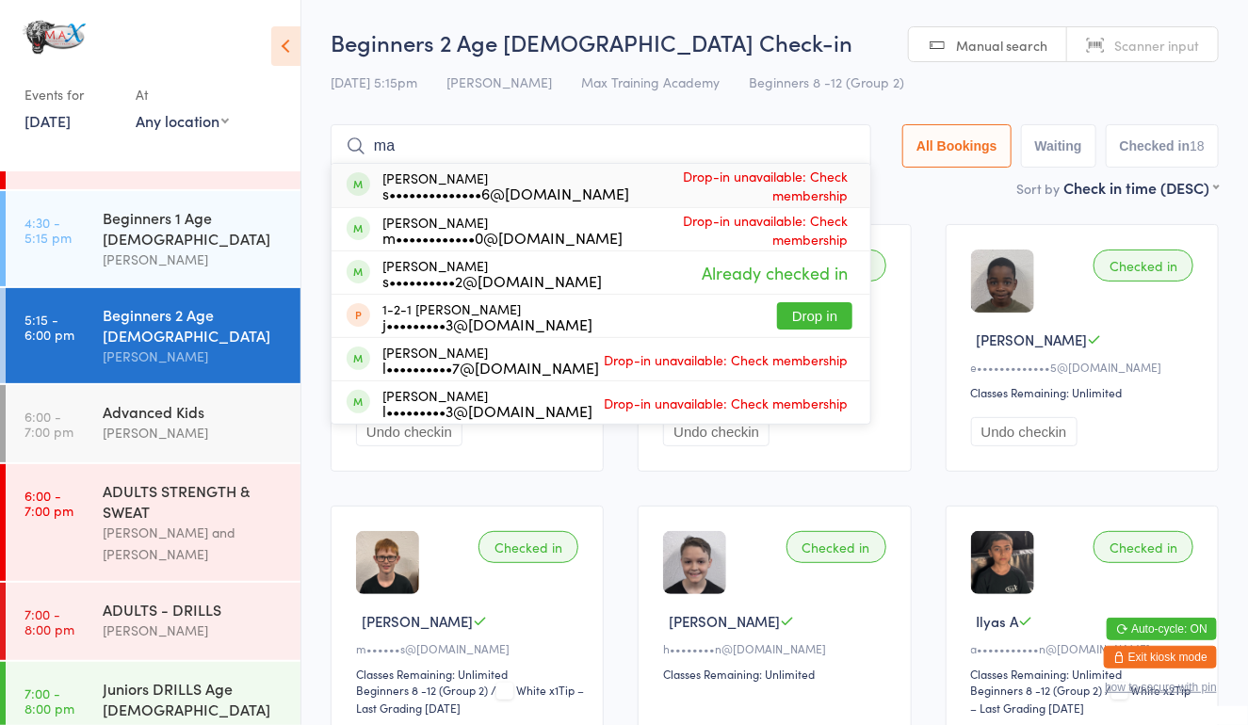
type input "m"
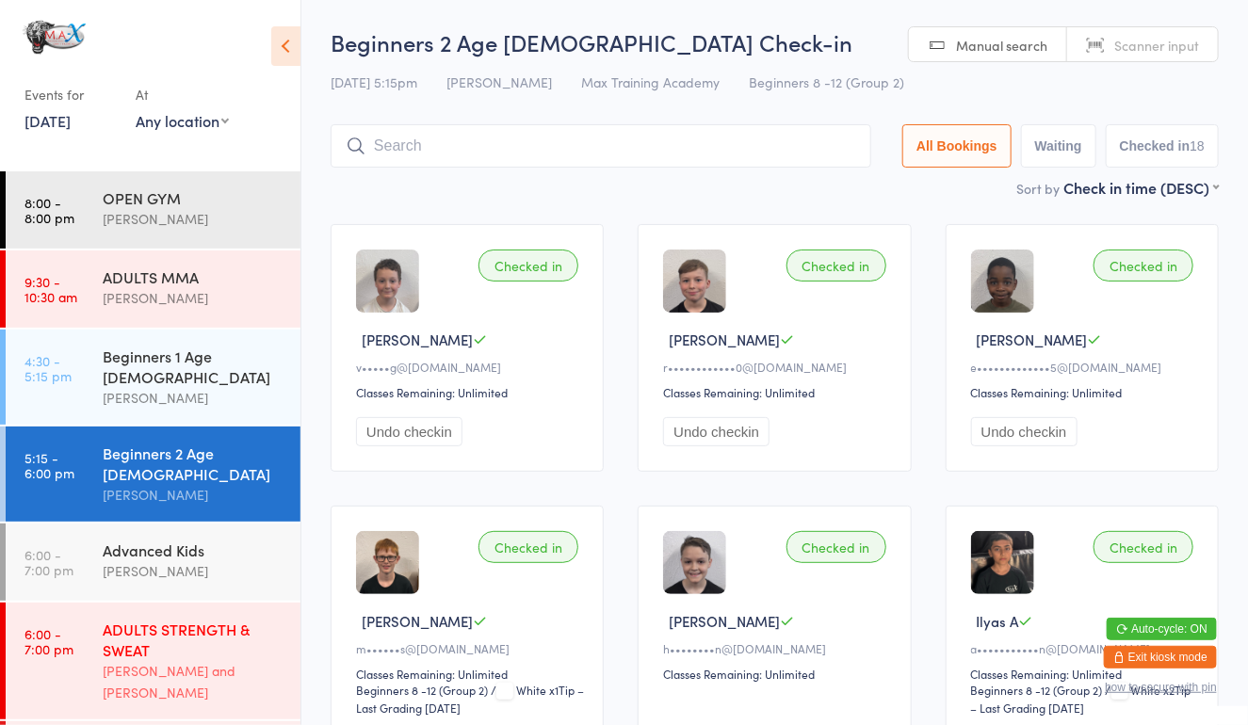
click at [178, 660] on div "[PERSON_NAME] and [PERSON_NAME]" at bounding box center [194, 681] width 182 height 43
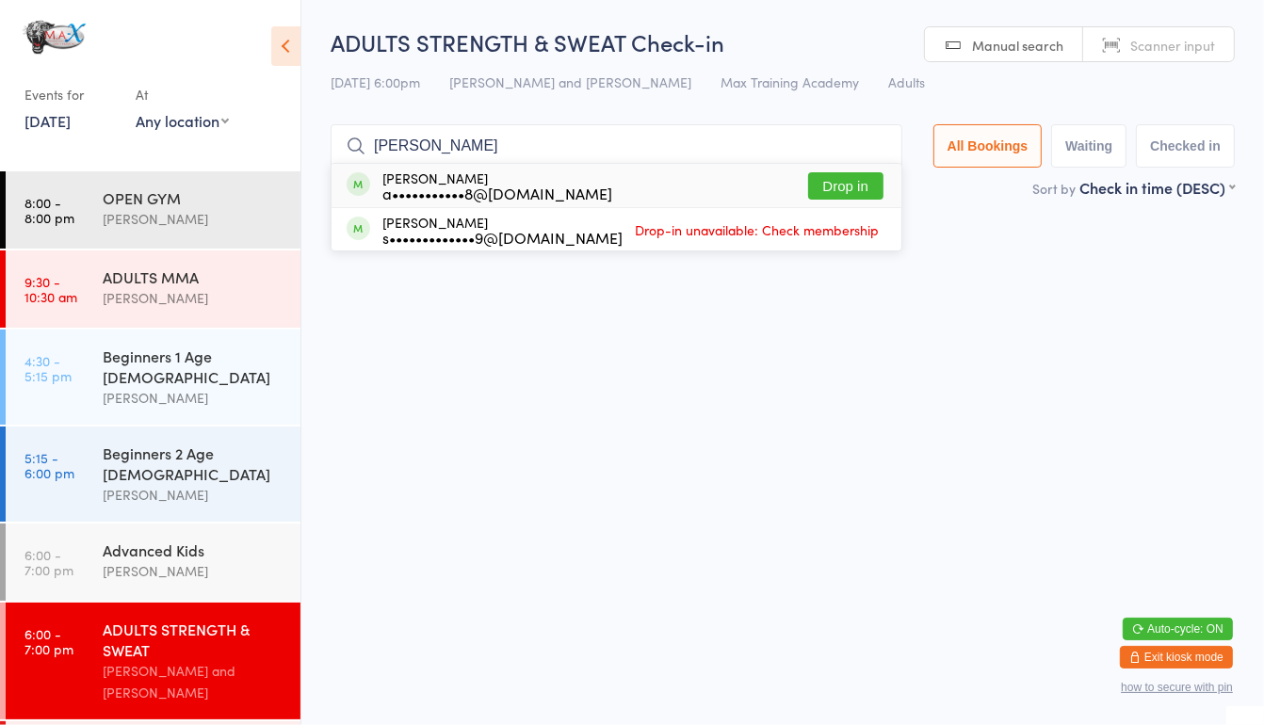
type input "[PERSON_NAME]"
click at [855, 189] on button "Drop in" at bounding box center [845, 185] width 75 height 27
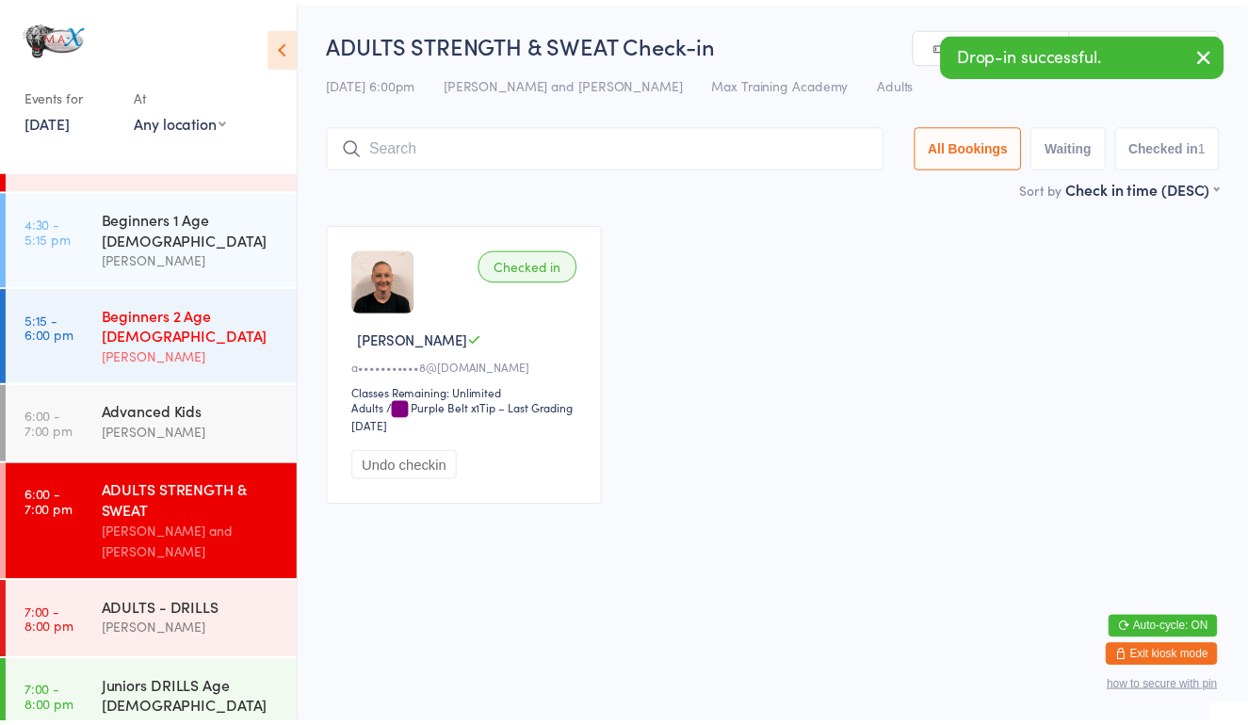
scroll to position [132, 0]
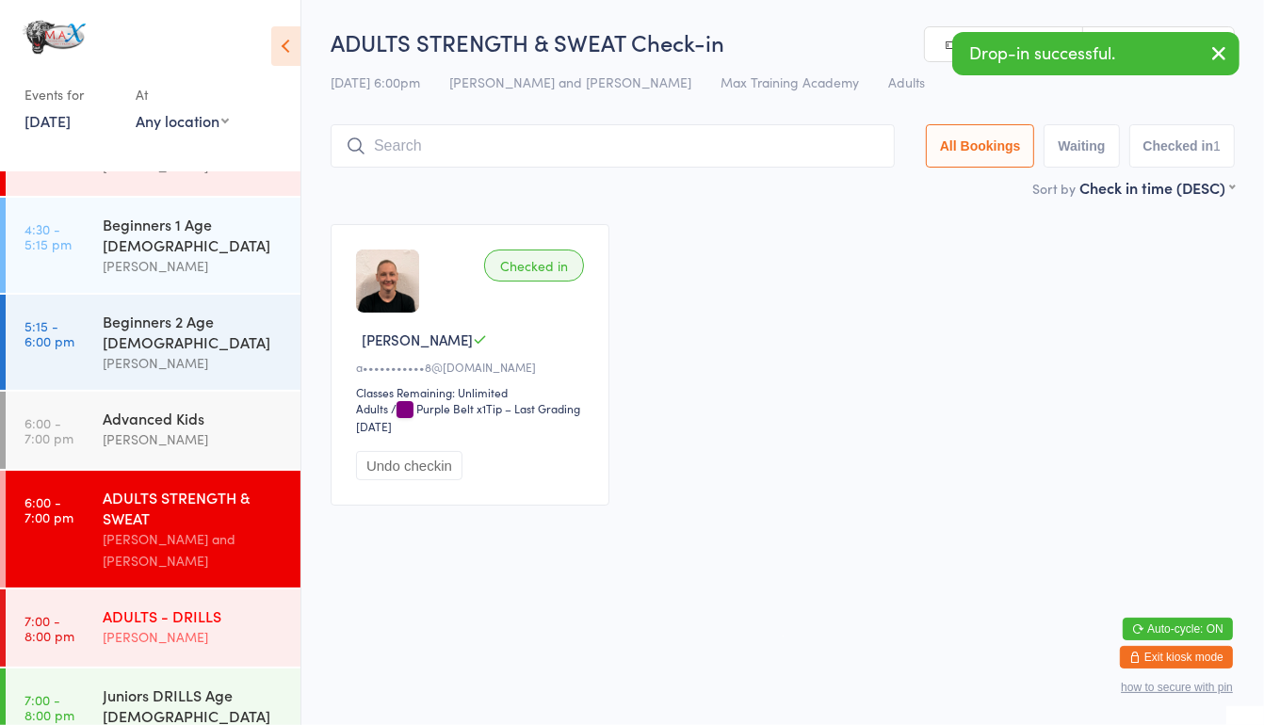
click at [160, 606] on div "ADULTS - DRILLS" at bounding box center [194, 616] width 182 height 21
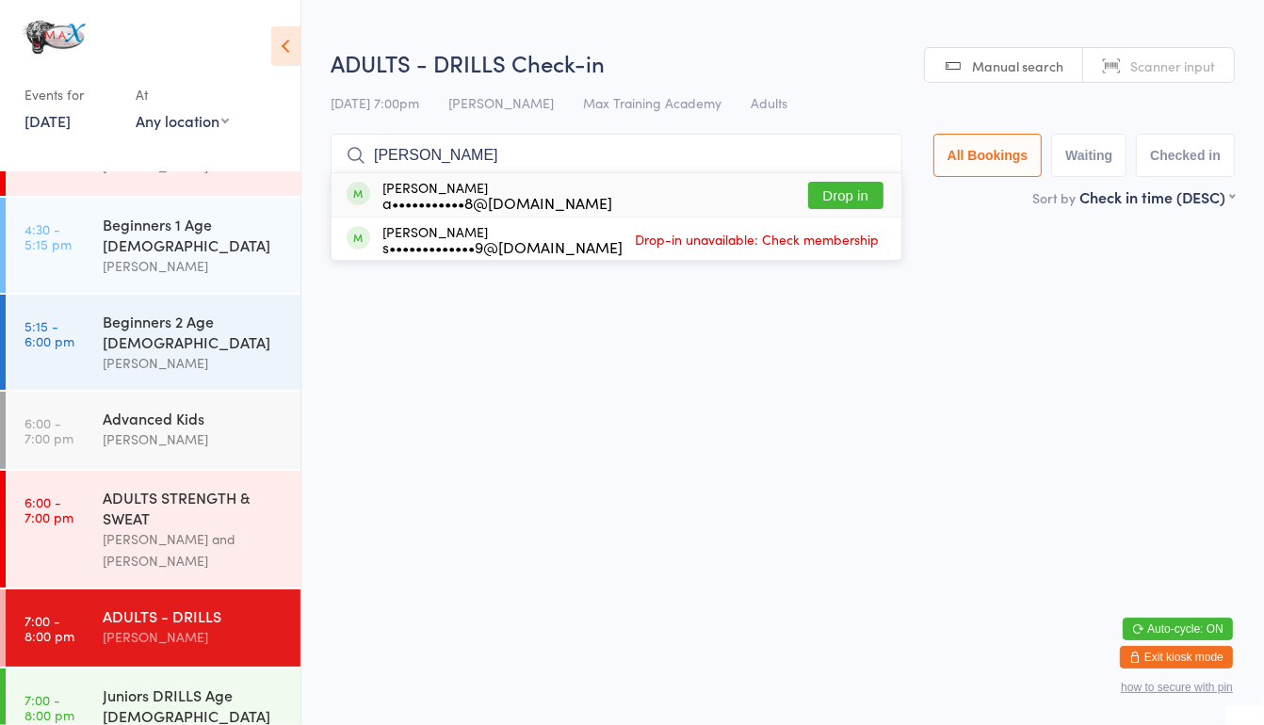
type input "[PERSON_NAME]"
click at [829, 194] on button "Drop in" at bounding box center [845, 195] width 75 height 27
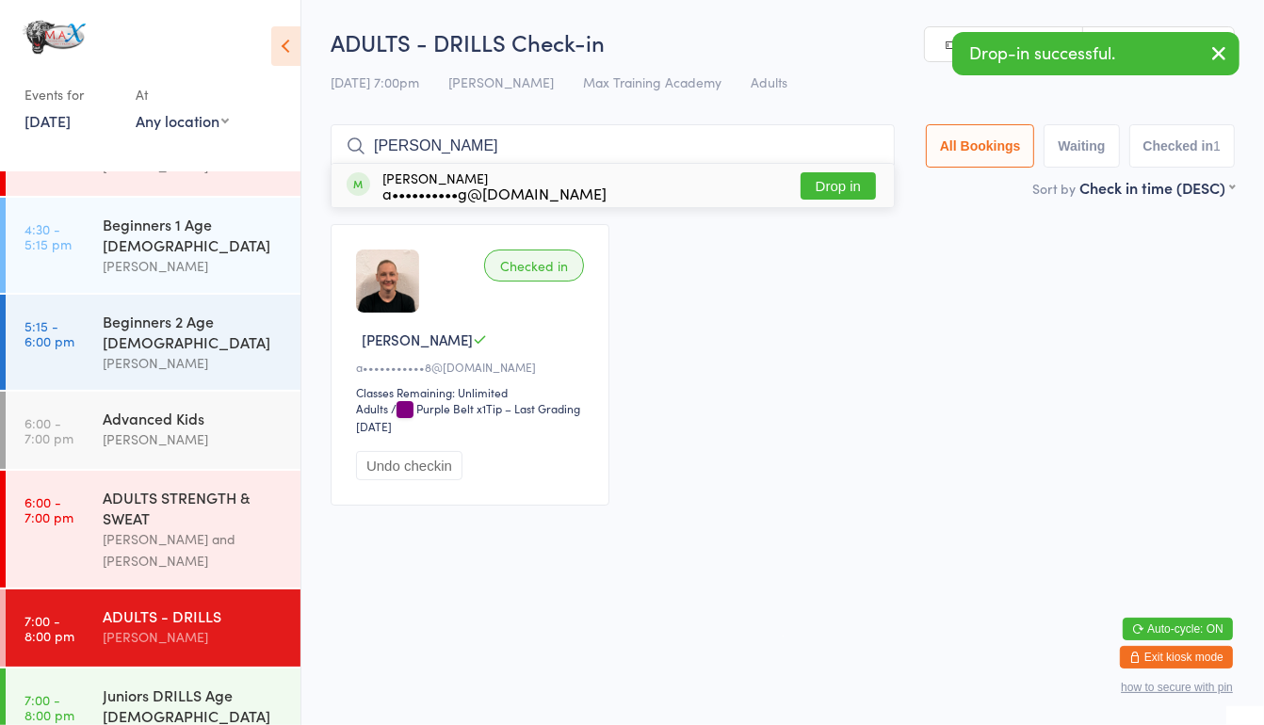
type input "[PERSON_NAME]"
click at [830, 191] on button "Drop in" at bounding box center [838, 185] width 75 height 27
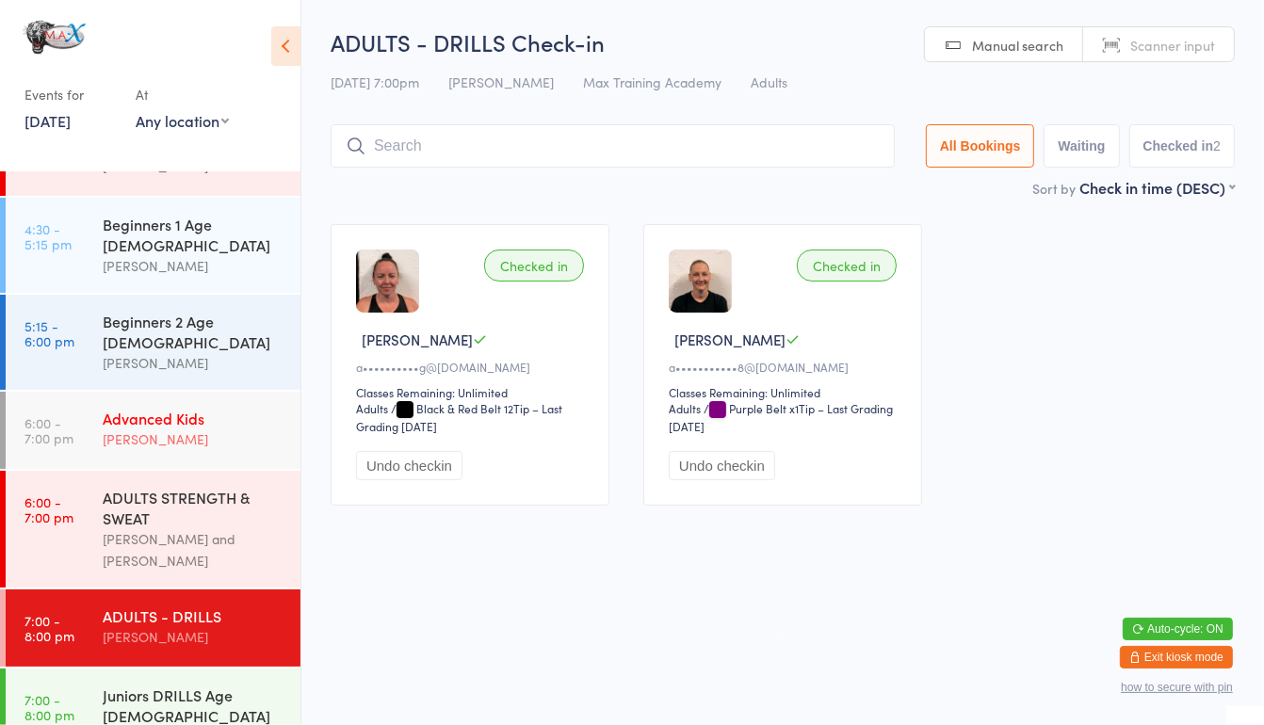
click at [100, 392] on link "6:00 - 7:00 pm Advanced Kids [PERSON_NAME]" at bounding box center [153, 430] width 295 height 77
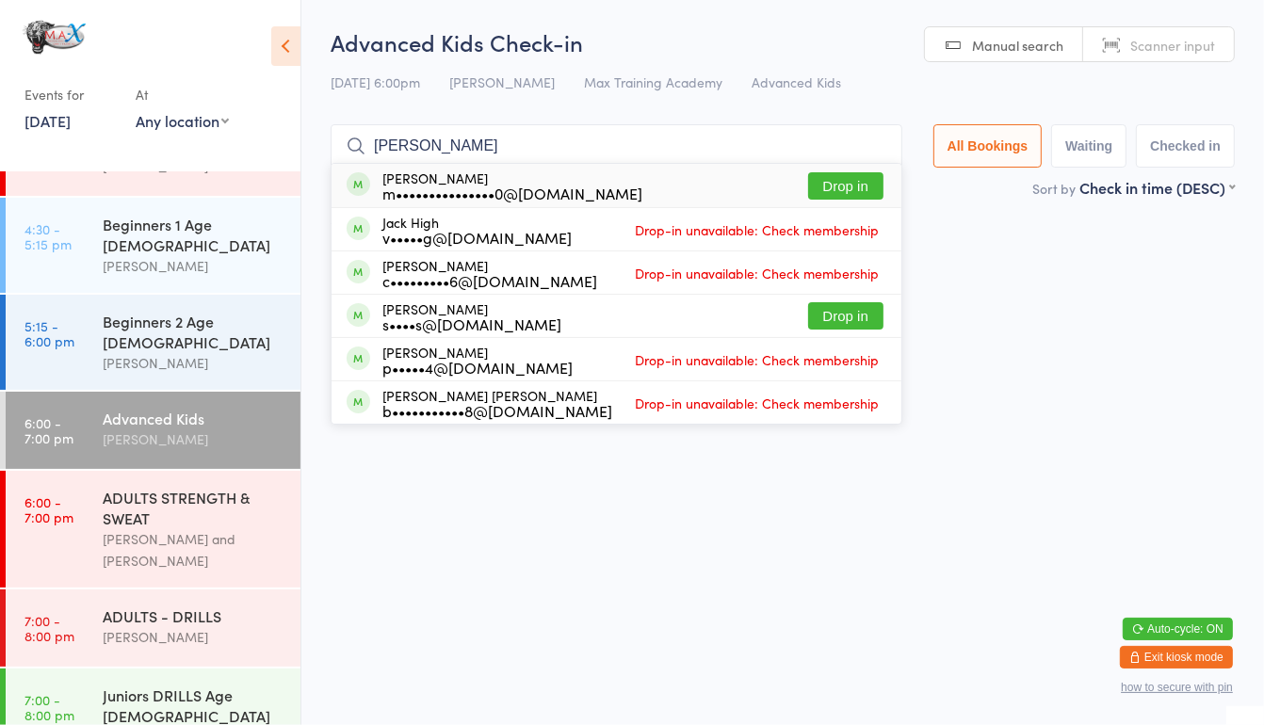
type input "[PERSON_NAME]"
click at [838, 190] on button "Drop in" at bounding box center [845, 185] width 75 height 27
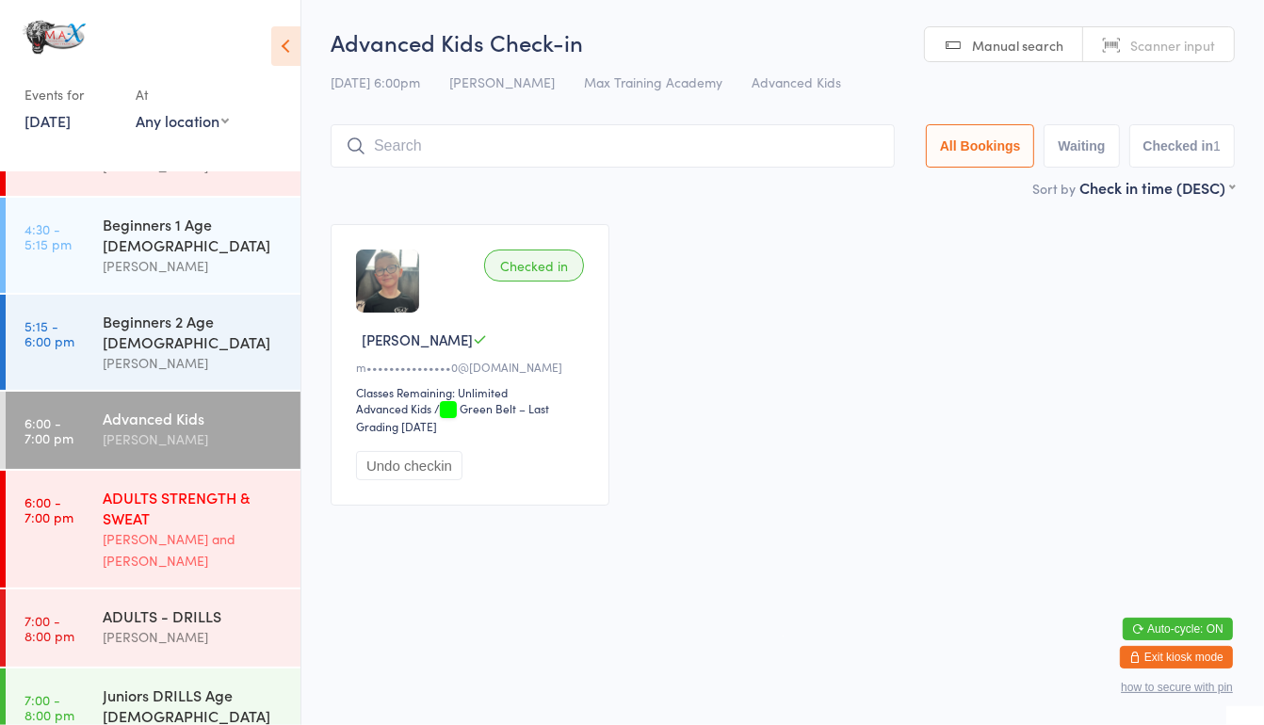
click at [153, 487] on div "ADULTS STRENGTH & SWEAT" at bounding box center [194, 507] width 182 height 41
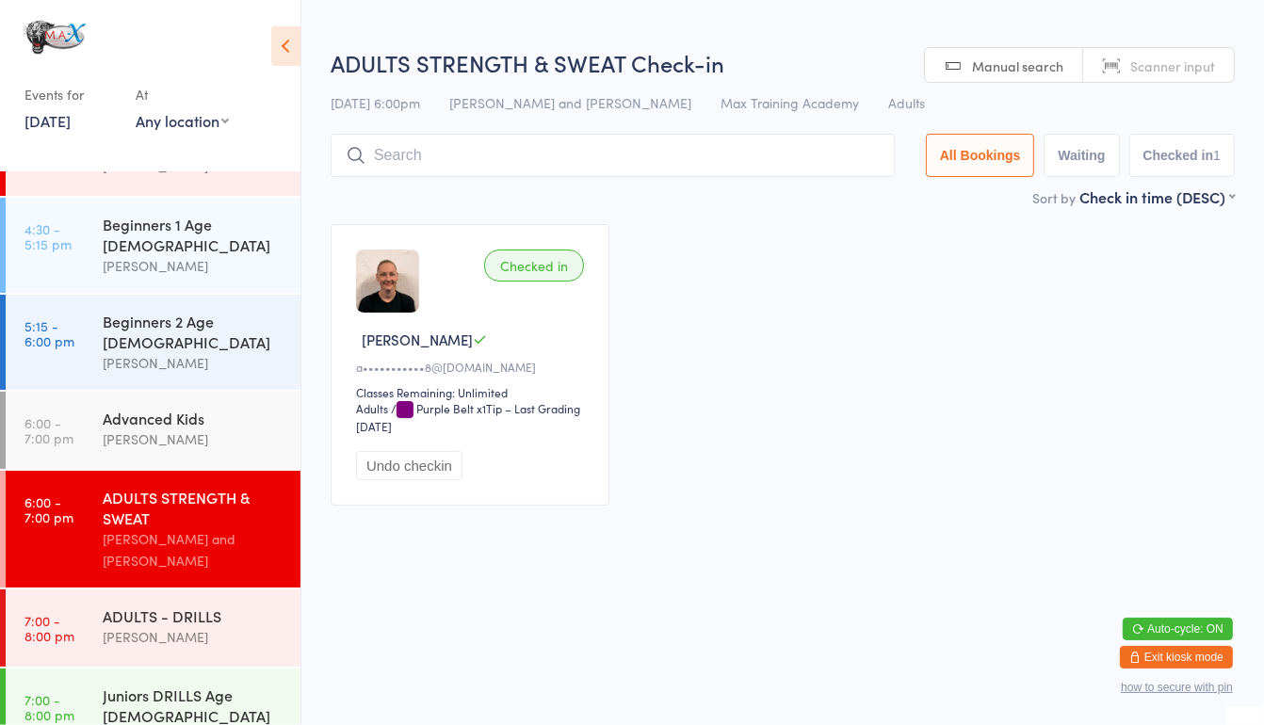
click at [488, 321] on div "Checked in [PERSON_NAME] R a•••••••••••8@[DOMAIN_NAME] Classes Remaining: Unlim…" at bounding box center [470, 365] width 279 height 282
click at [414, 476] on button "Undo checkin" at bounding box center [409, 465] width 106 height 29
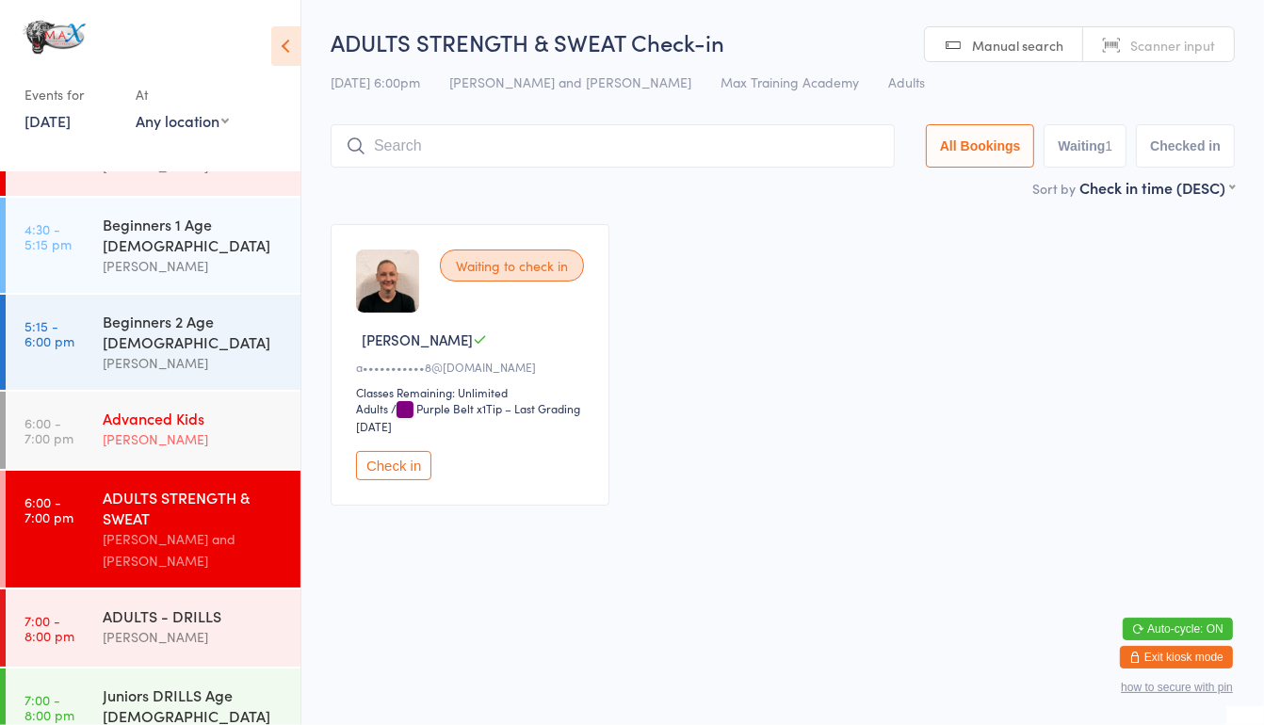
click at [231, 408] on div "Advanced Kids" at bounding box center [194, 418] width 182 height 21
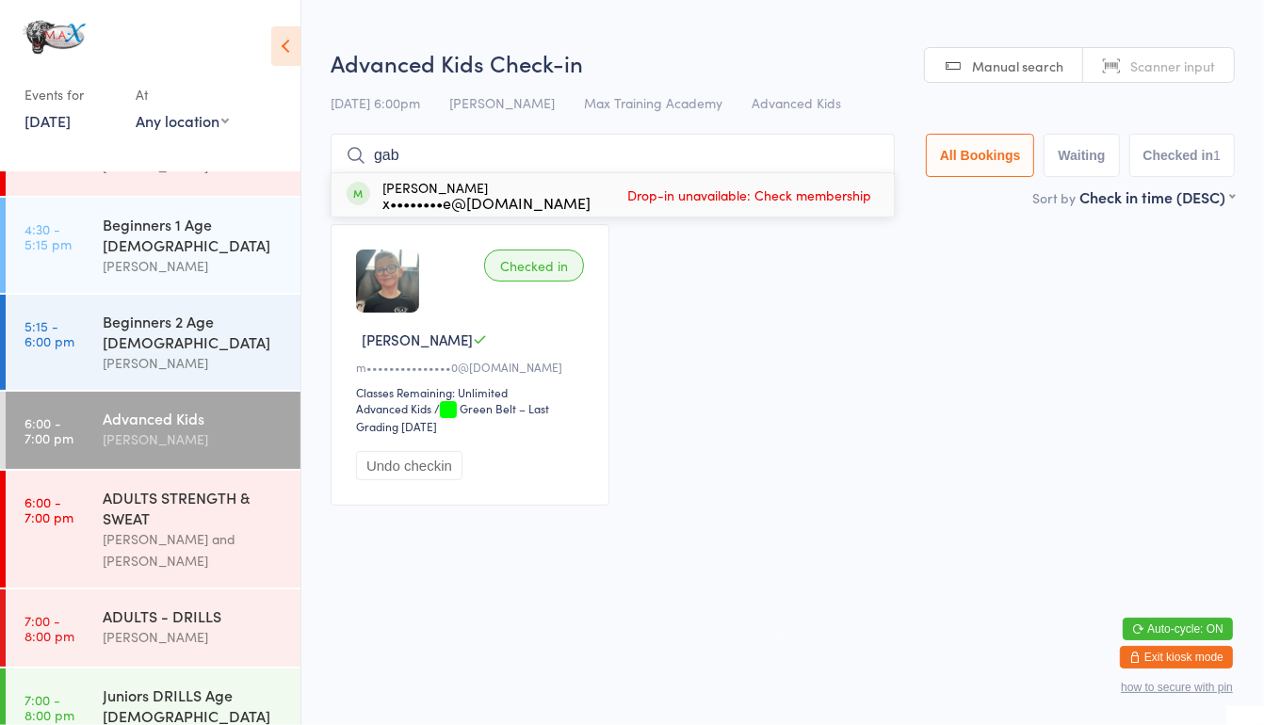
type input "gab"
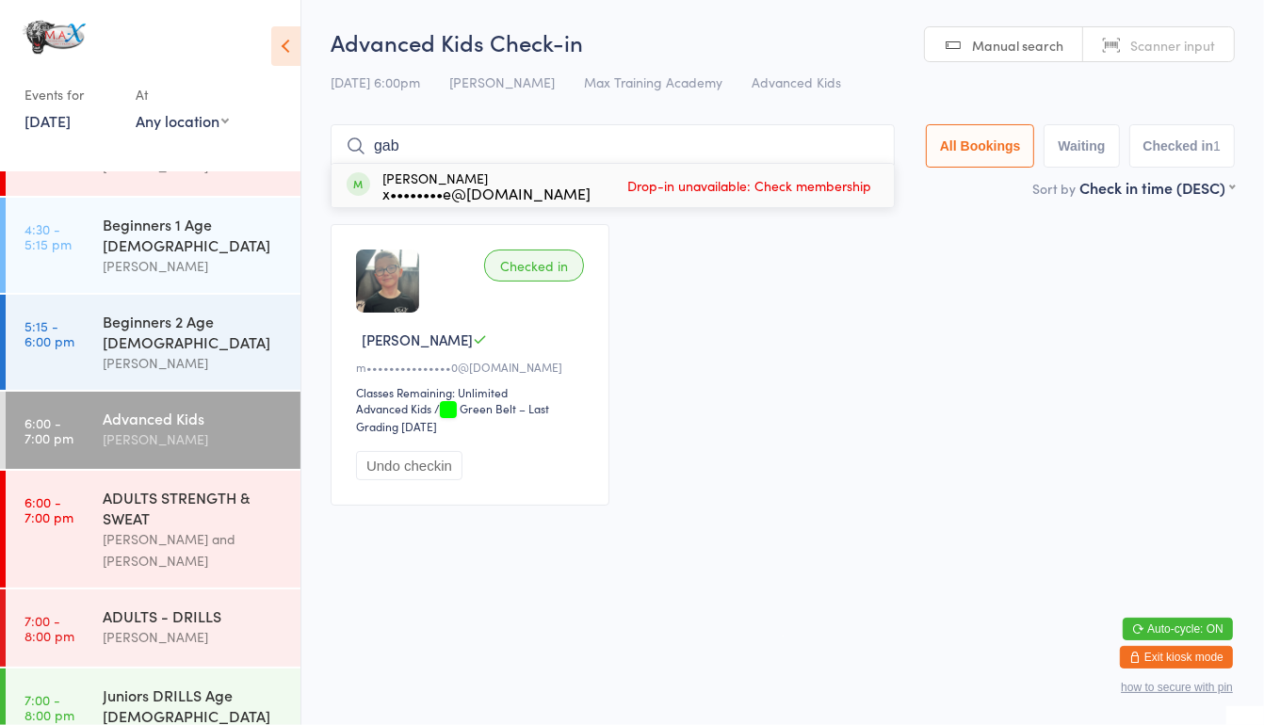
click at [585, 187] on div "[PERSON_NAME] x••••••••e@[DOMAIN_NAME] Drop-in unavailable: Check membership" at bounding box center [613, 185] width 562 height 43
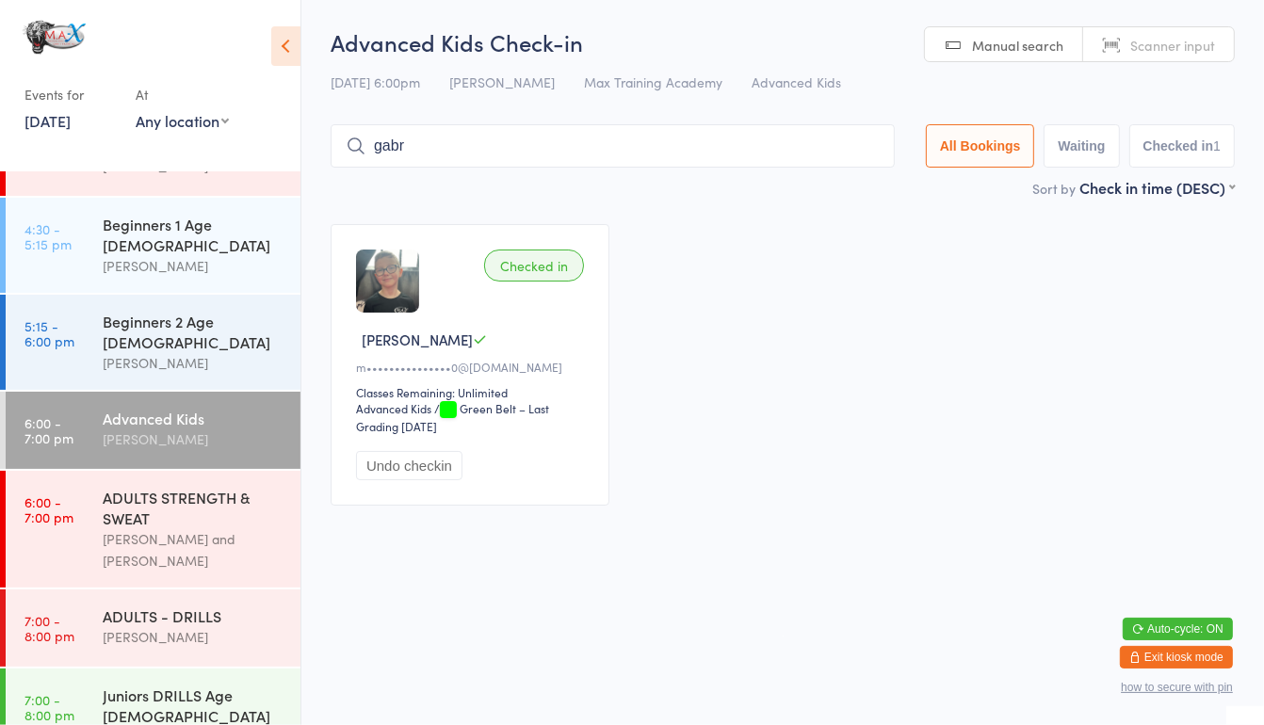
type input "gabri"
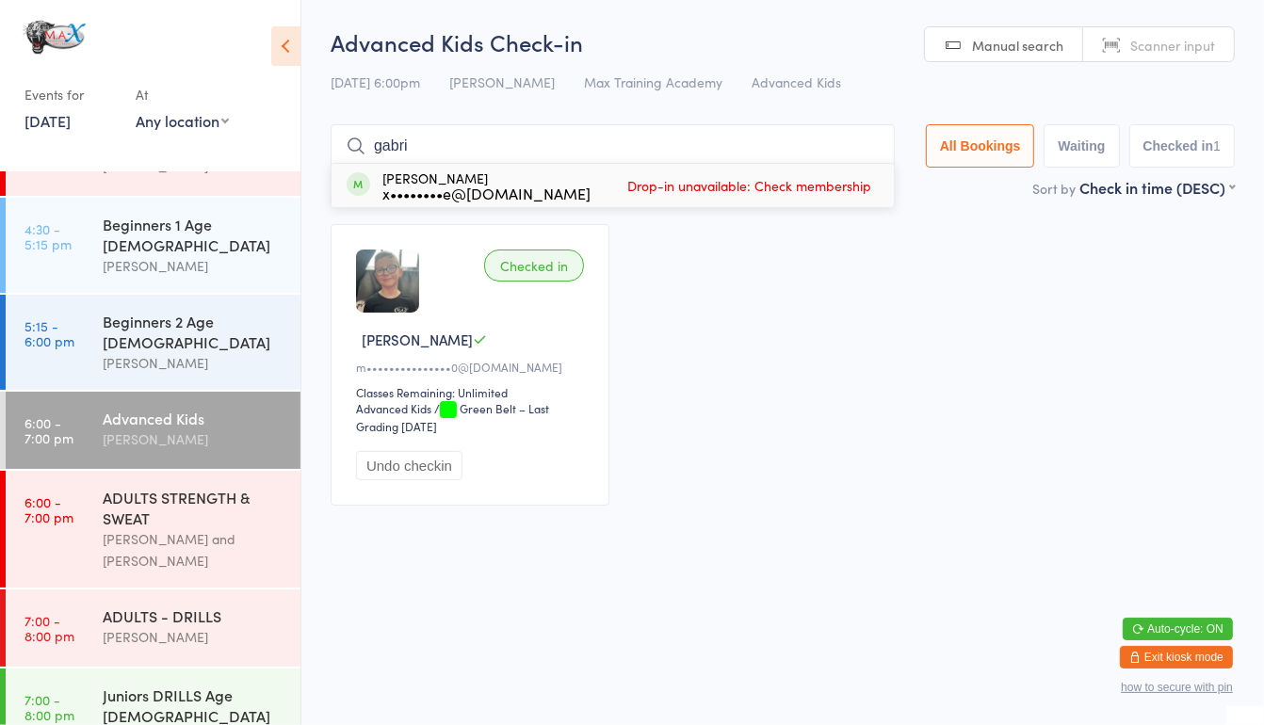
click at [866, 149] on input "gabri" at bounding box center [613, 145] width 564 height 43
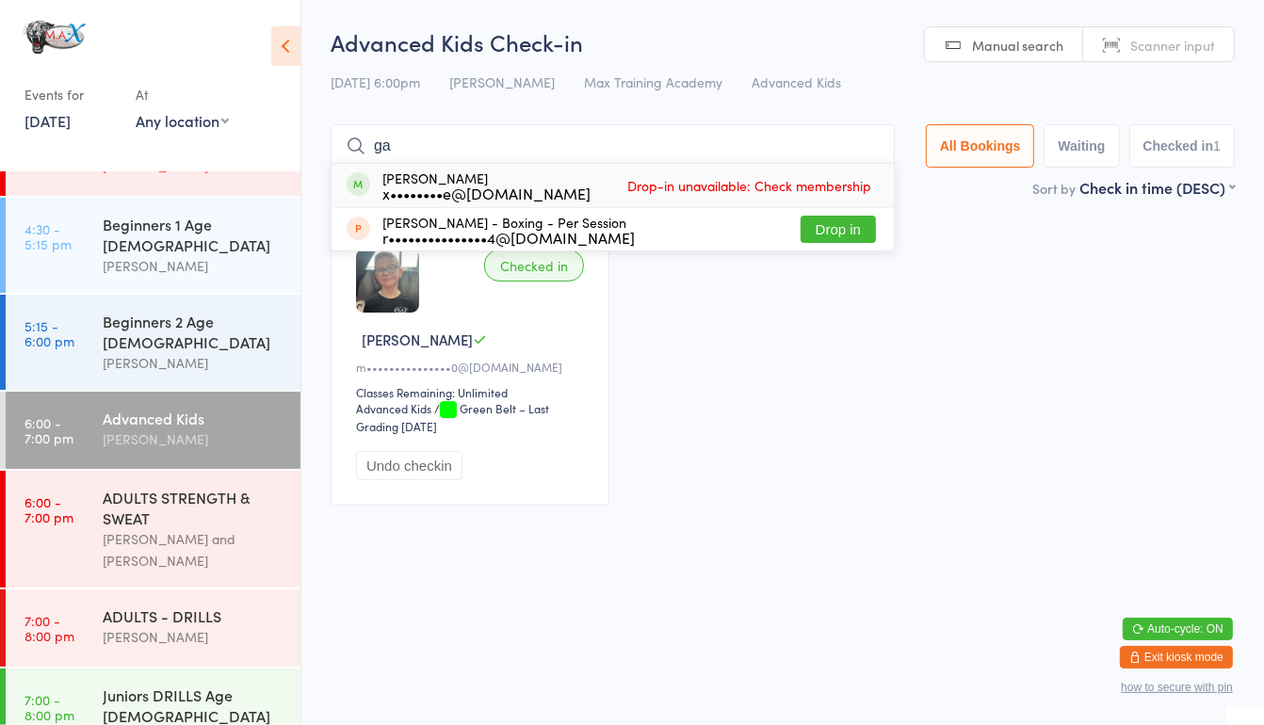
type input "g"
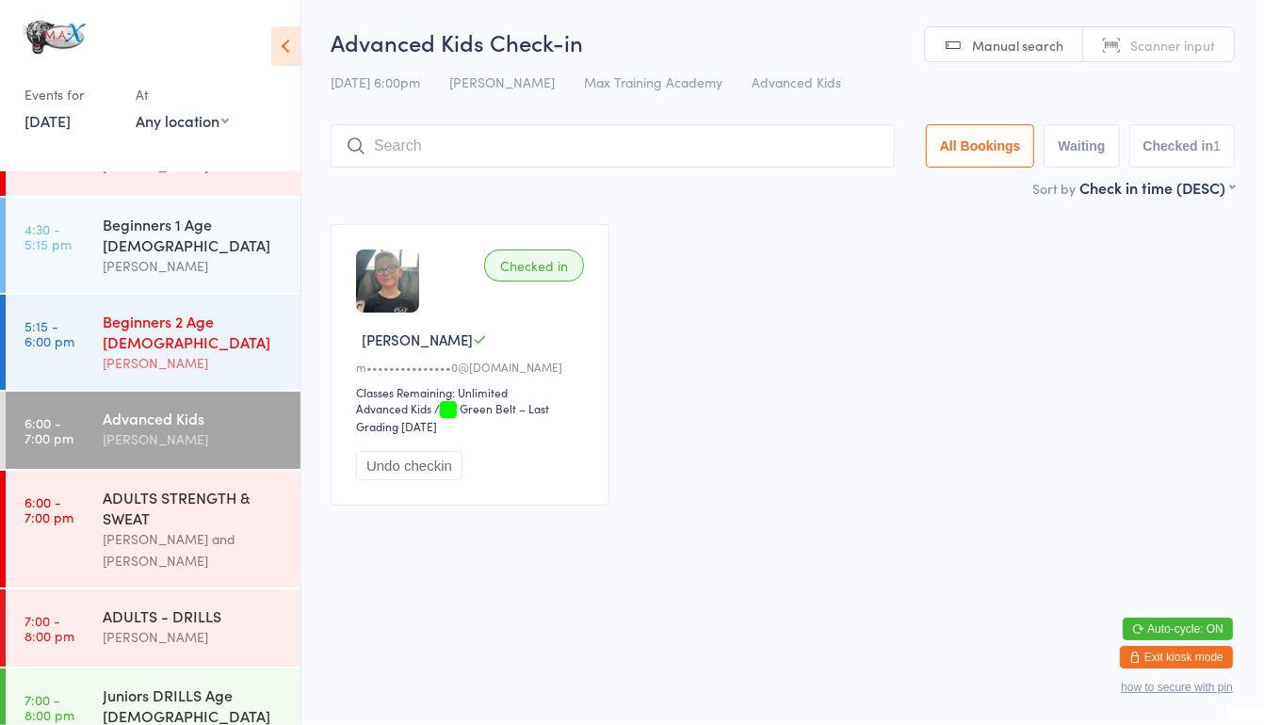
click at [155, 352] on div "[PERSON_NAME]" at bounding box center [194, 363] width 182 height 22
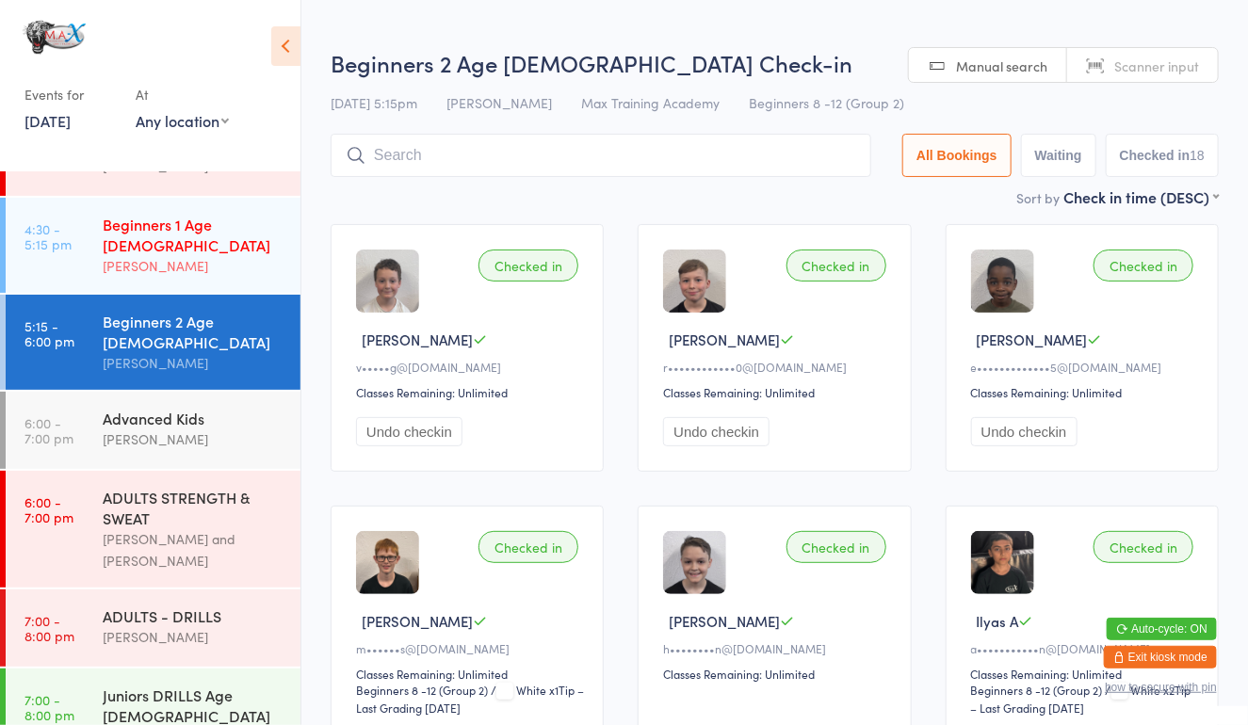
click at [204, 227] on div "Beginners 1 Age [DEMOGRAPHIC_DATA]" at bounding box center [194, 234] width 182 height 41
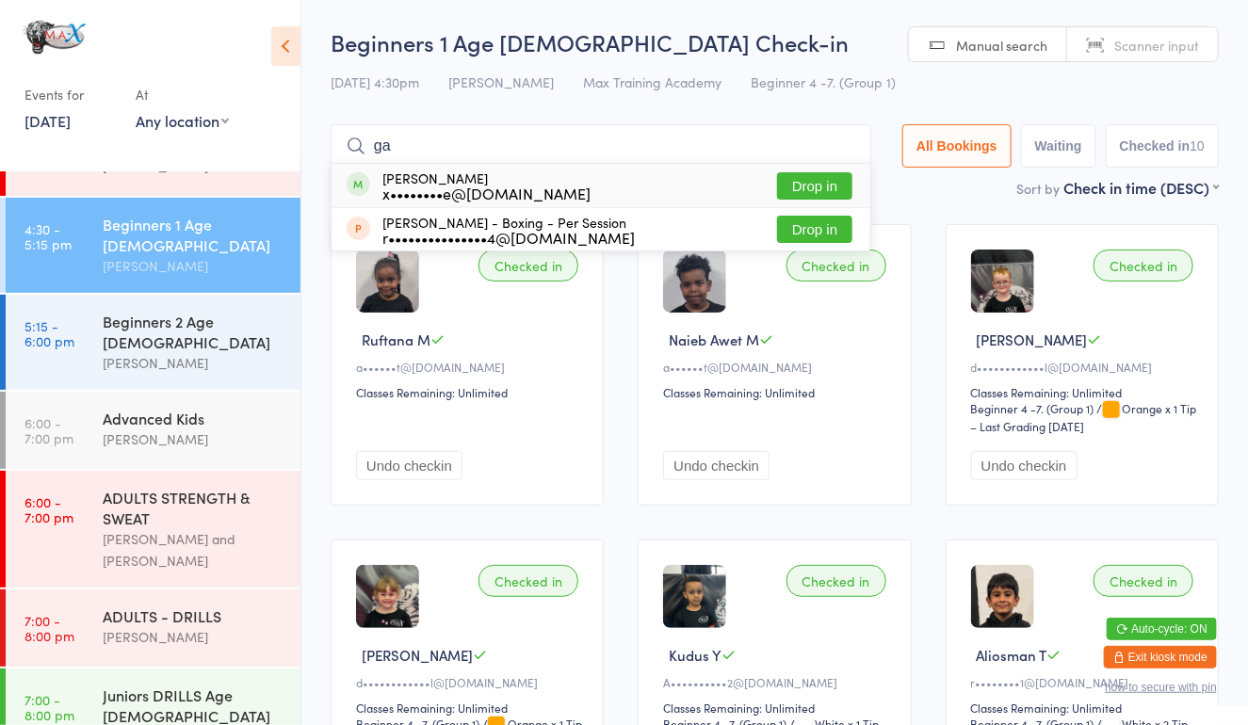
type input "g"
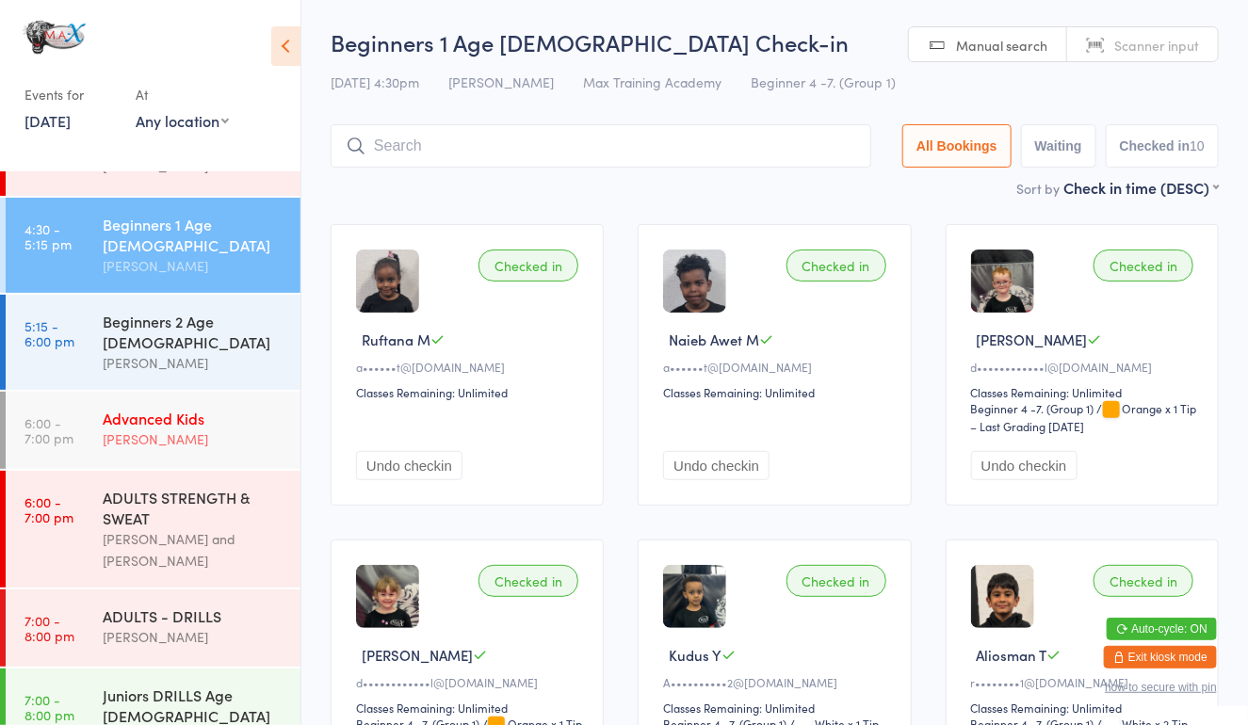
click at [153, 408] on div "Advanced Kids" at bounding box center [194, 418] width 182 height 21
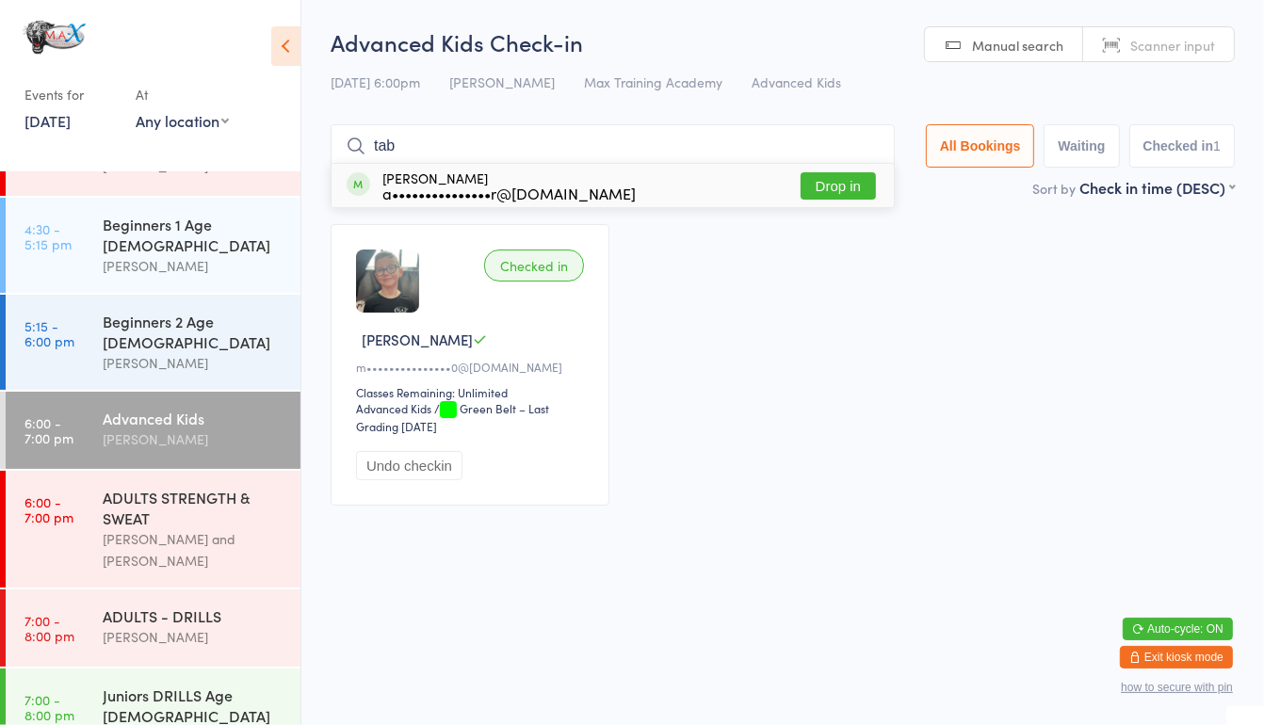
type input "tab"
click at [821, 177] on button "Drop in" at bounding box center [838, 185] width 75 height 27
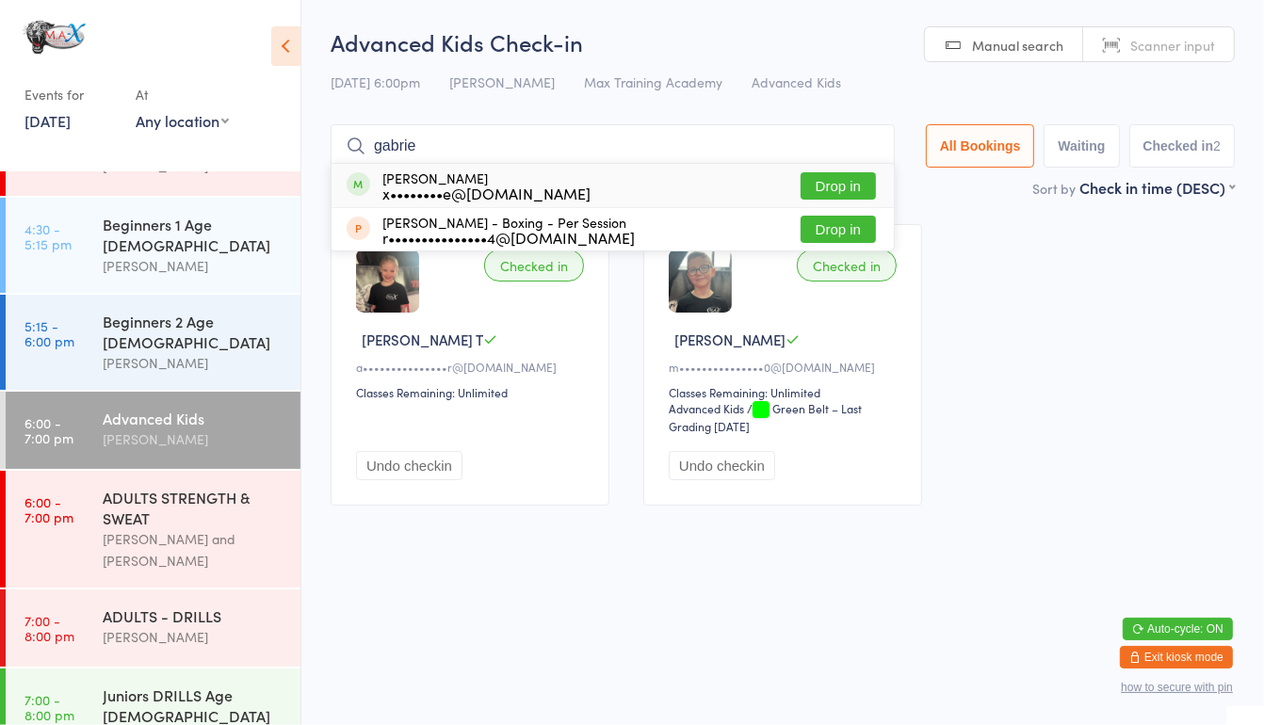
type input "gabrie"
click at [622, 180] on div "[PERSON_NAME] x••••••••e@[DOMAIN_NAME] Drop in" at bounding box center [613, 185] width 562 height 43
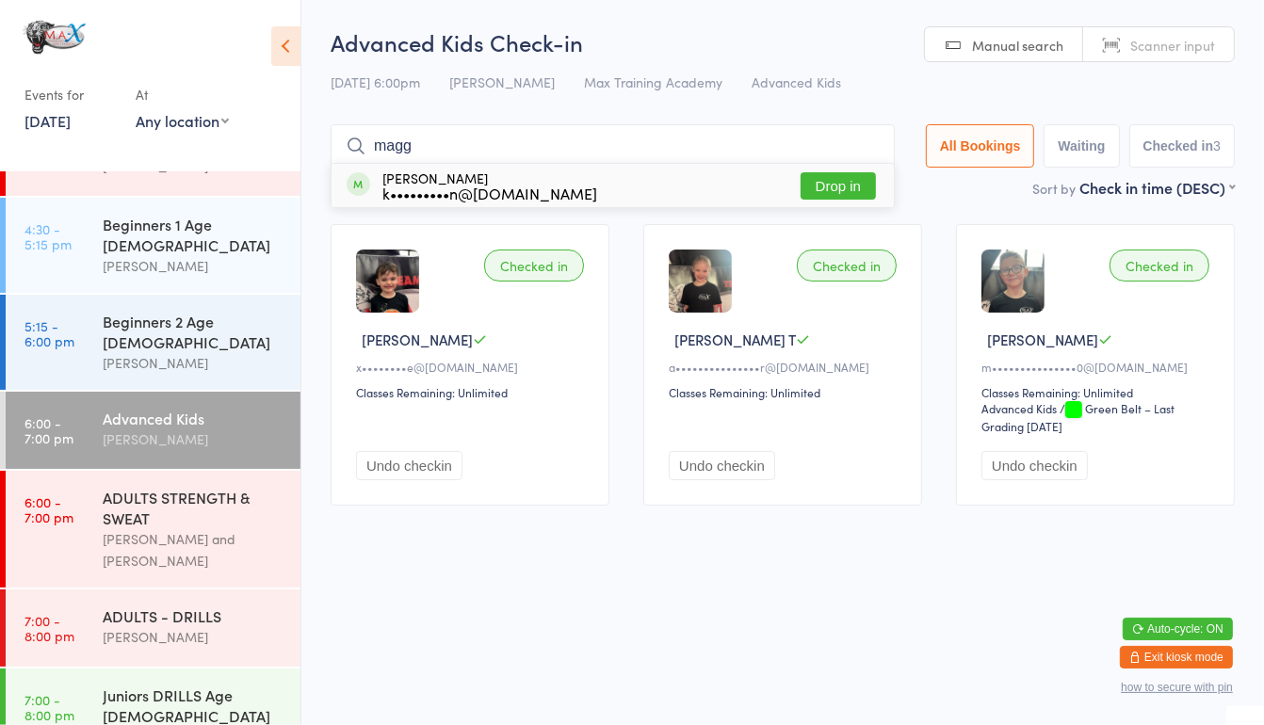
type input "magg"
click at [829, 191] on button "Drop in" at bounding box center [838, 185] width 75 height 27
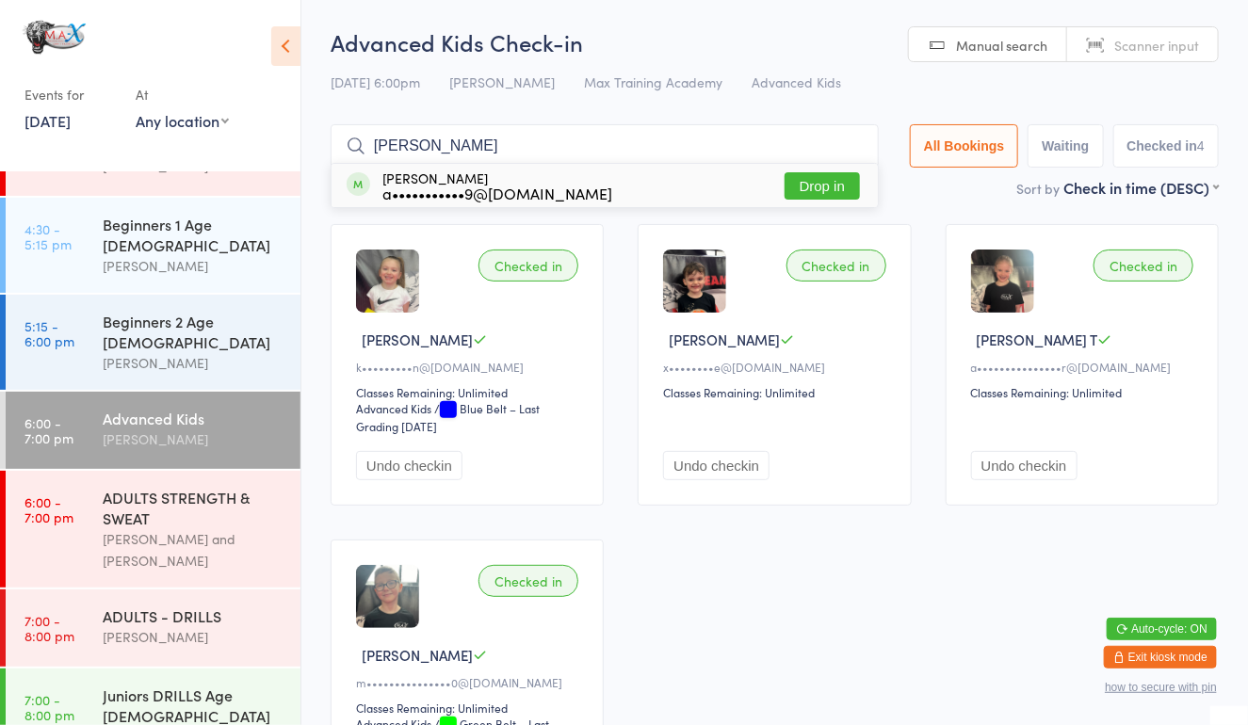
type input "[PERSON_NAME]"
click at [802, 181] on button "Drop in" at bounding box center [822, 185] width 75 height 27
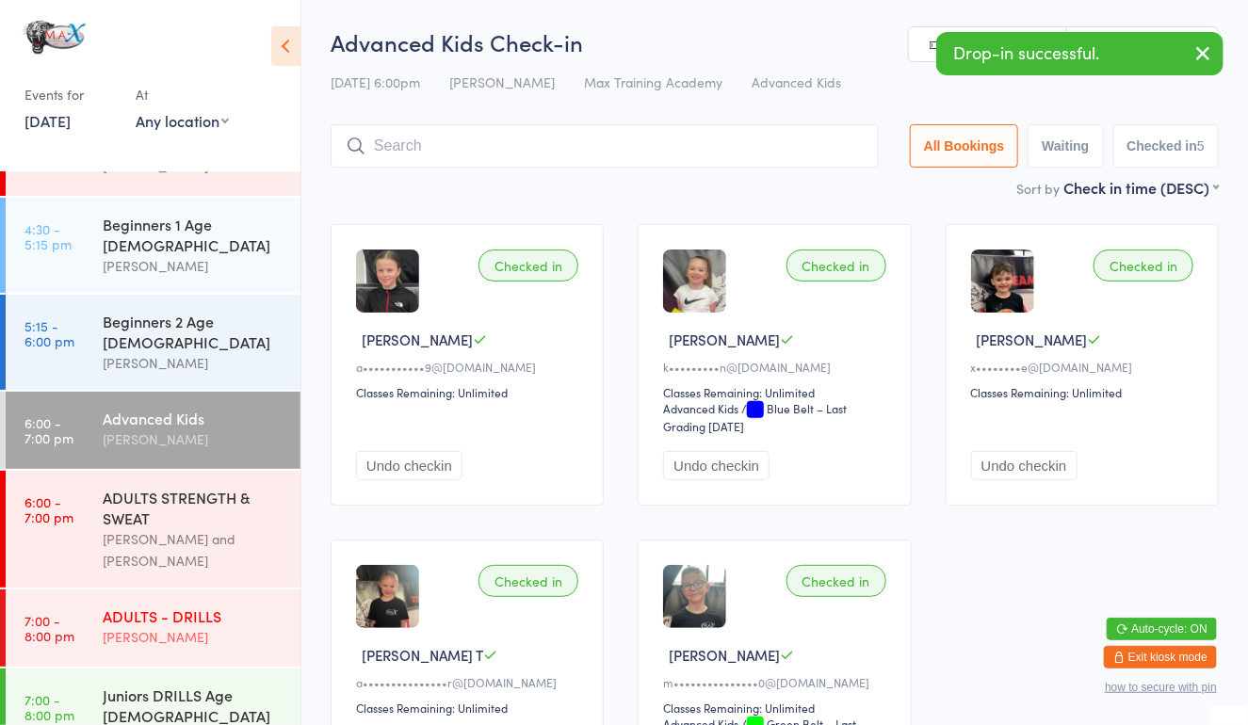
click at [163, 606] on div "ADULTS - DRILLS" at bounding box center [194, 616] width 182 height 21
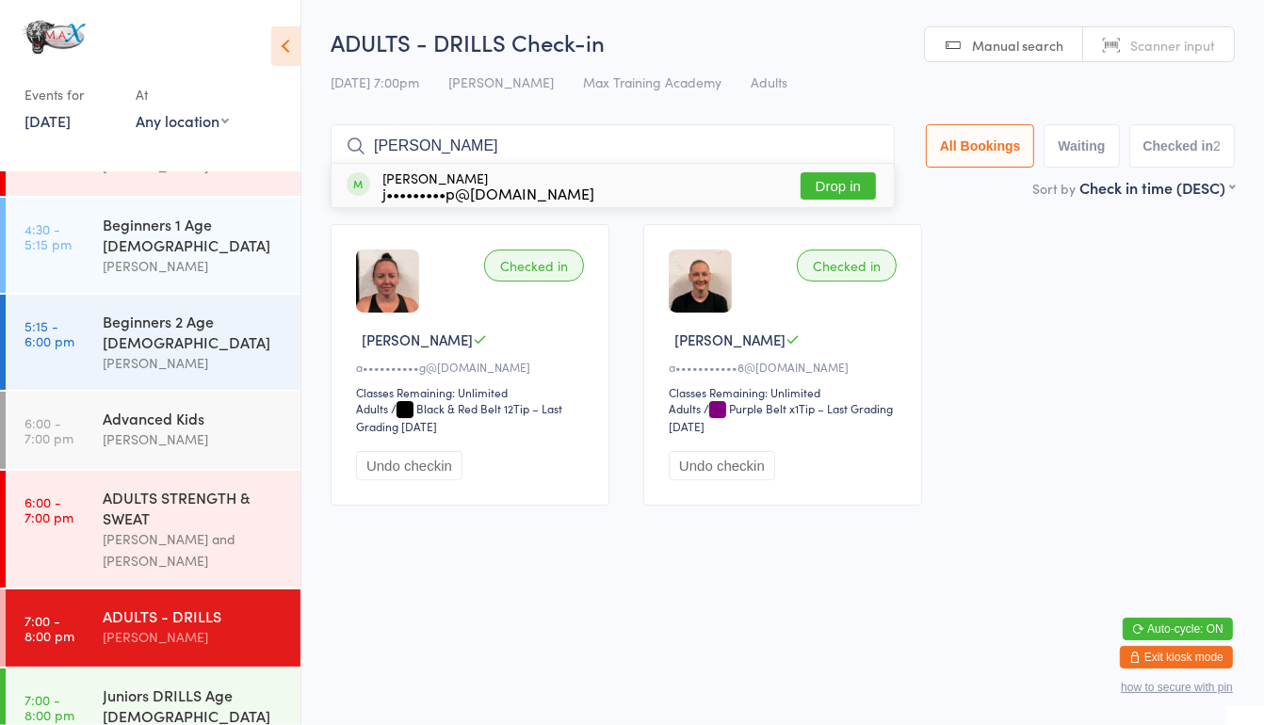
type input "[PERSON_NAME]"
click at [813, 186] on button "Drop in" at bounding box center [838, 185] width 75 height 27
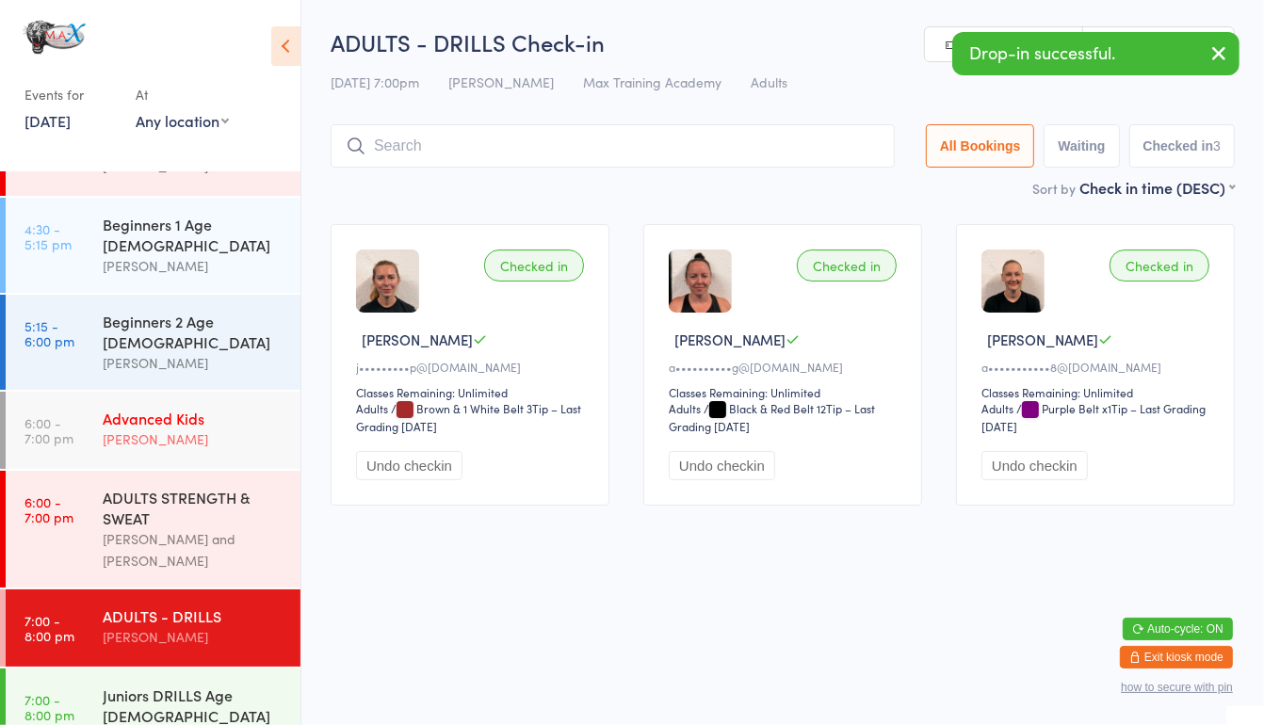
click at [188, 408] on div "Advanced Kids" at bounding box center [194, 418] width 182 height 21
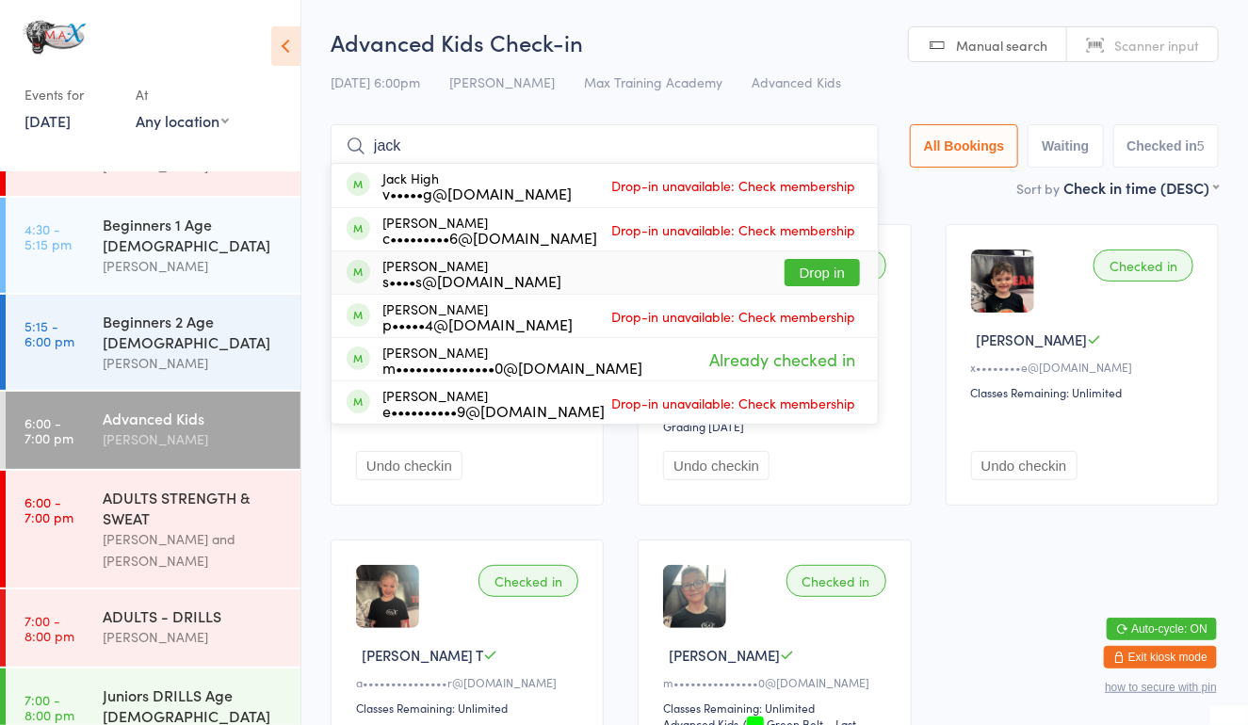
type input "jack"
click at [801, 275] on button "Drop in" at bounding box center [822, 272] width 75 height 27
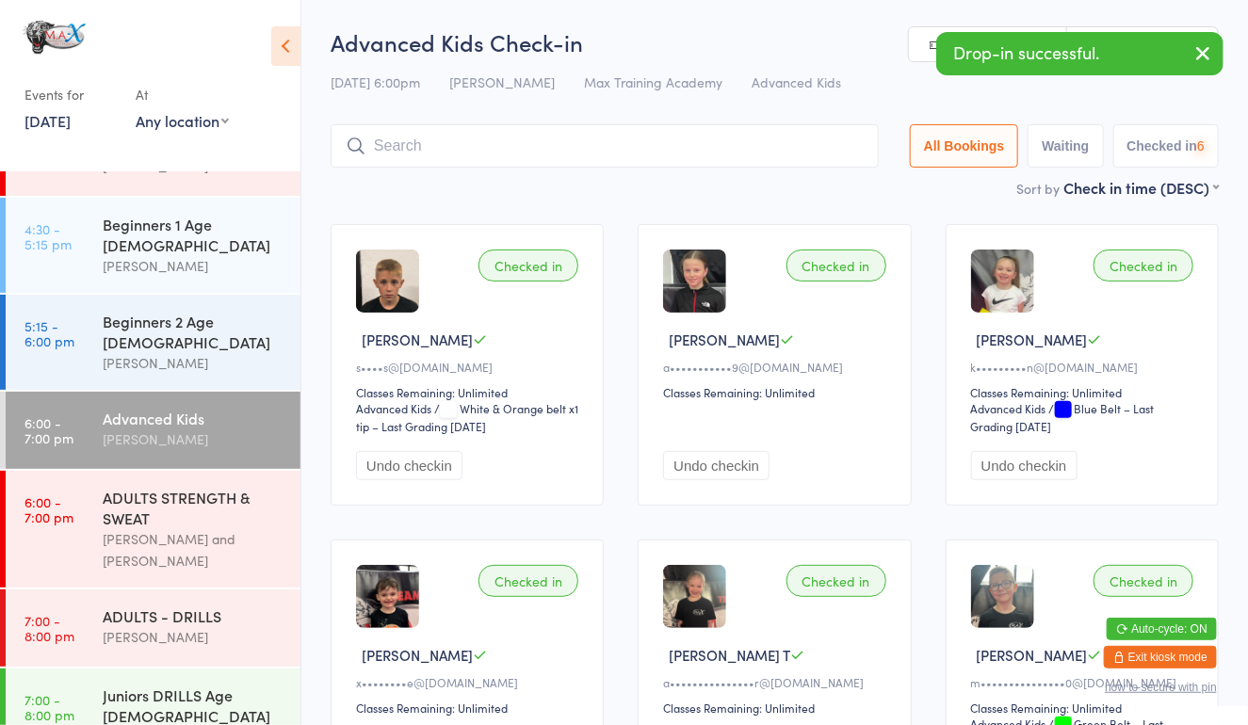
click at [801, 275] on div "Checked in" at bounding box center [837, 266] width 100 height 32
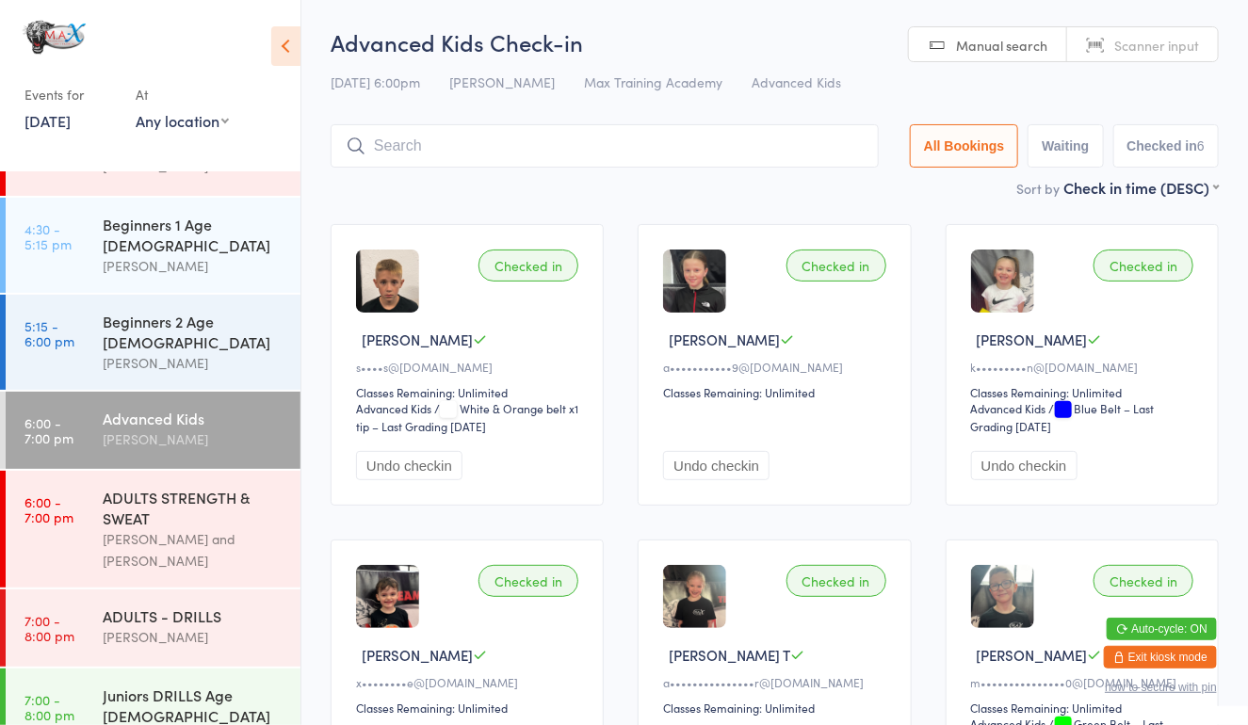
click at [439, 150] on input "search" at bounding box center [605, 145] width 548 height 43
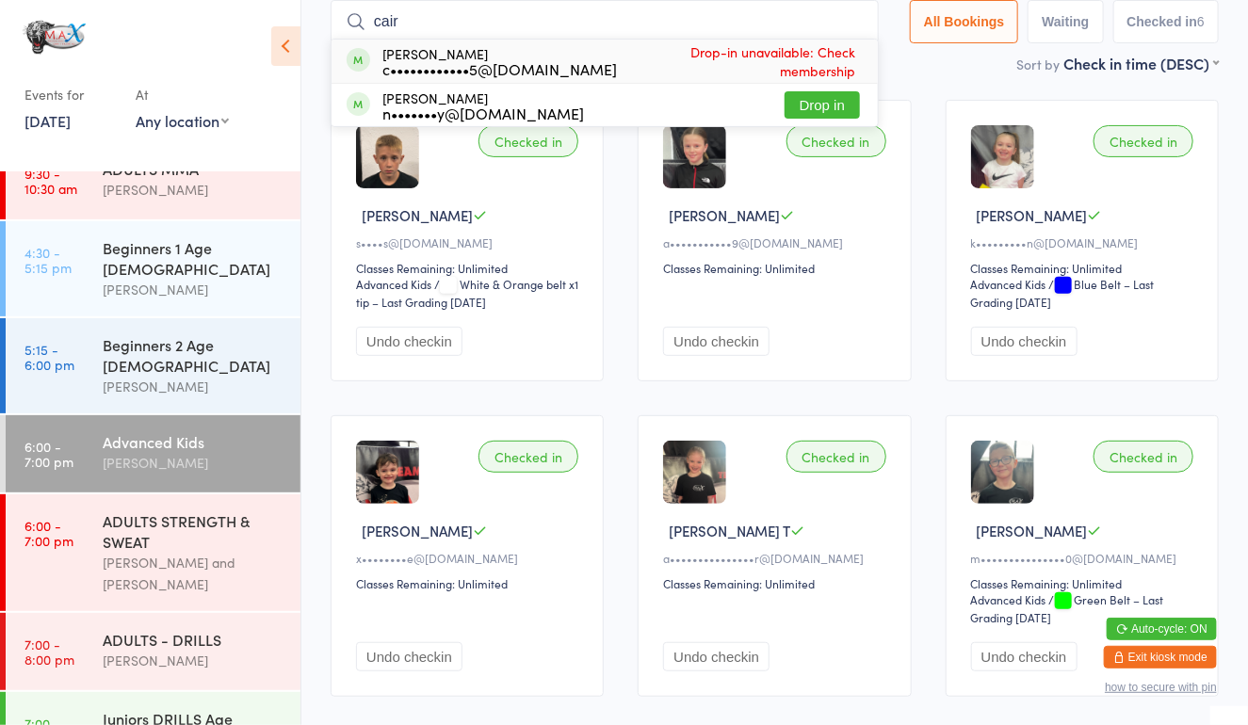
scroll to position [106, 0]
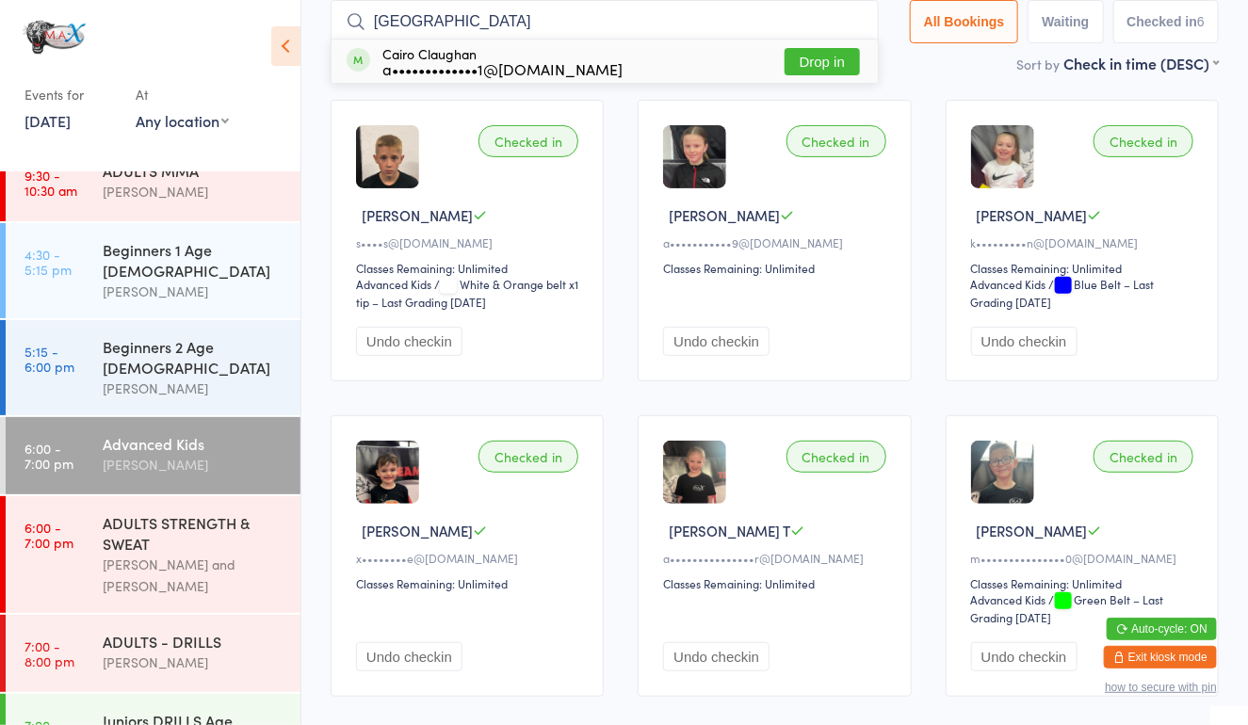
type input "[GEOGRAPHIC_DATA]"
click at [821, 61] on button "Drop in" at bounding box center [822, 61] width 75 height 27
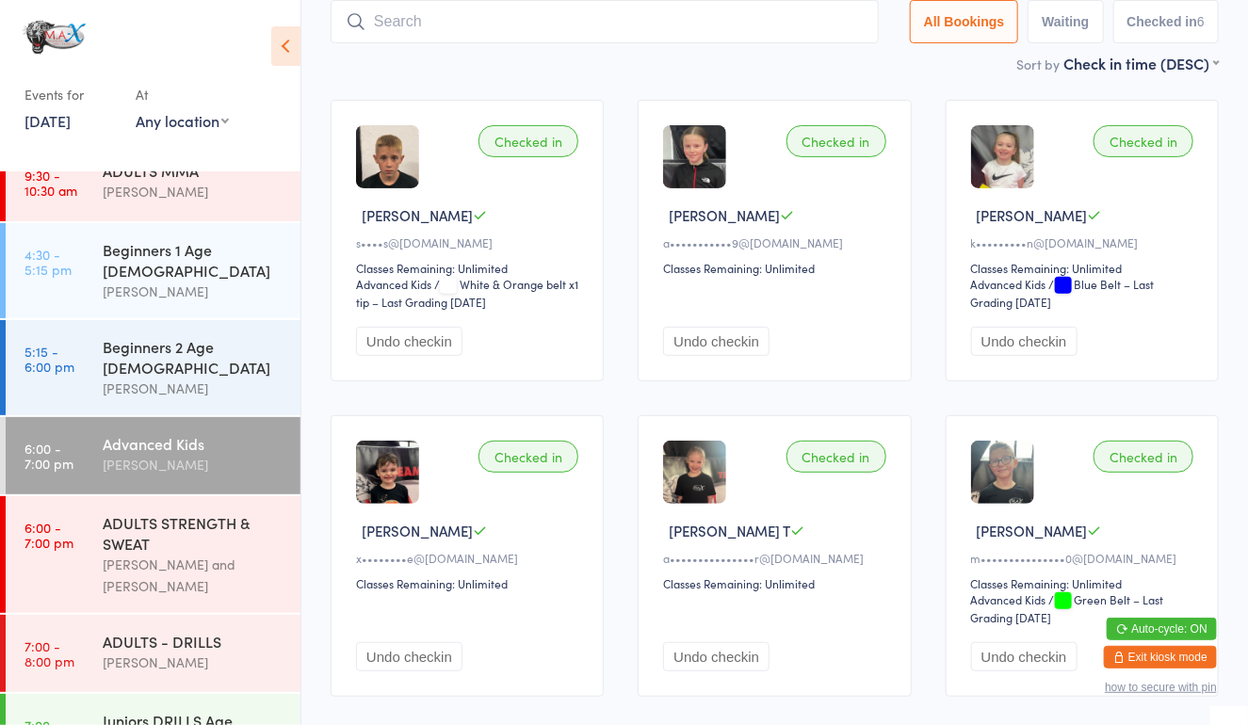
click at [836, 66] on div "Sort by Check in time (DESC) First name (ASC) First name (DESC) Last name (ASC)…" at bounding box center [775, 63] width 888 height 21
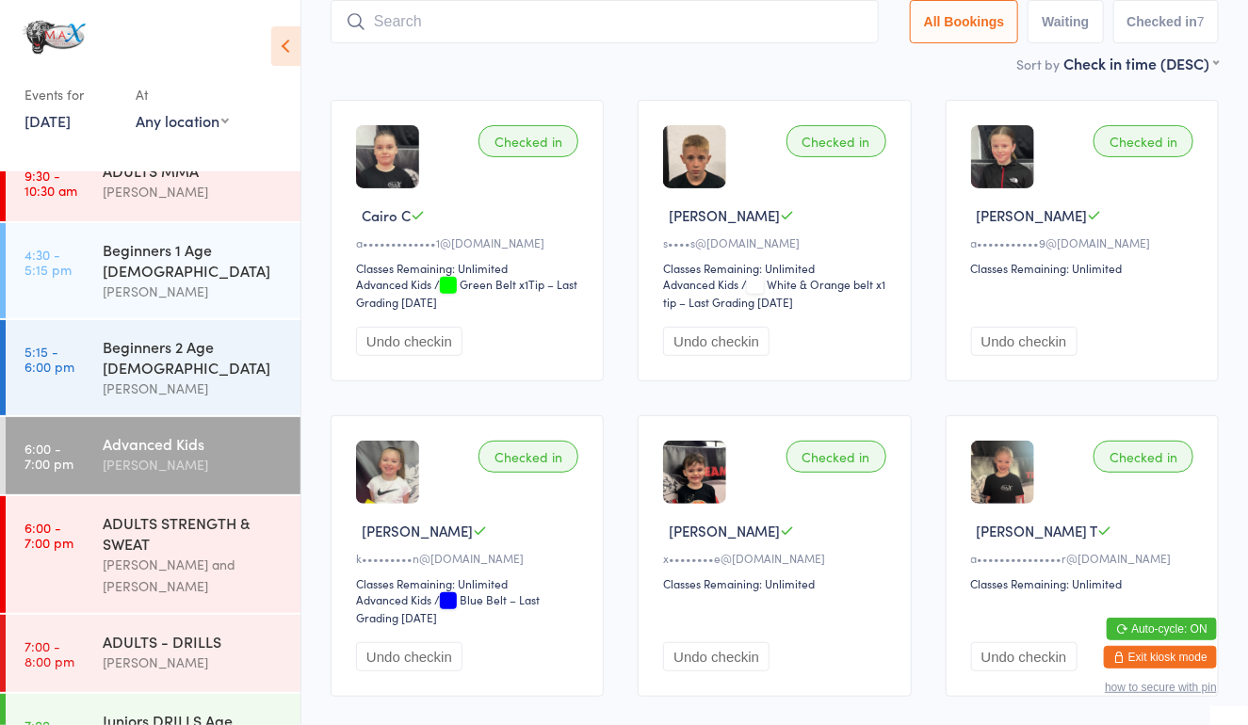
click at [572, 27] on input "search" at bounding box center [605, 21] width 548 height 43
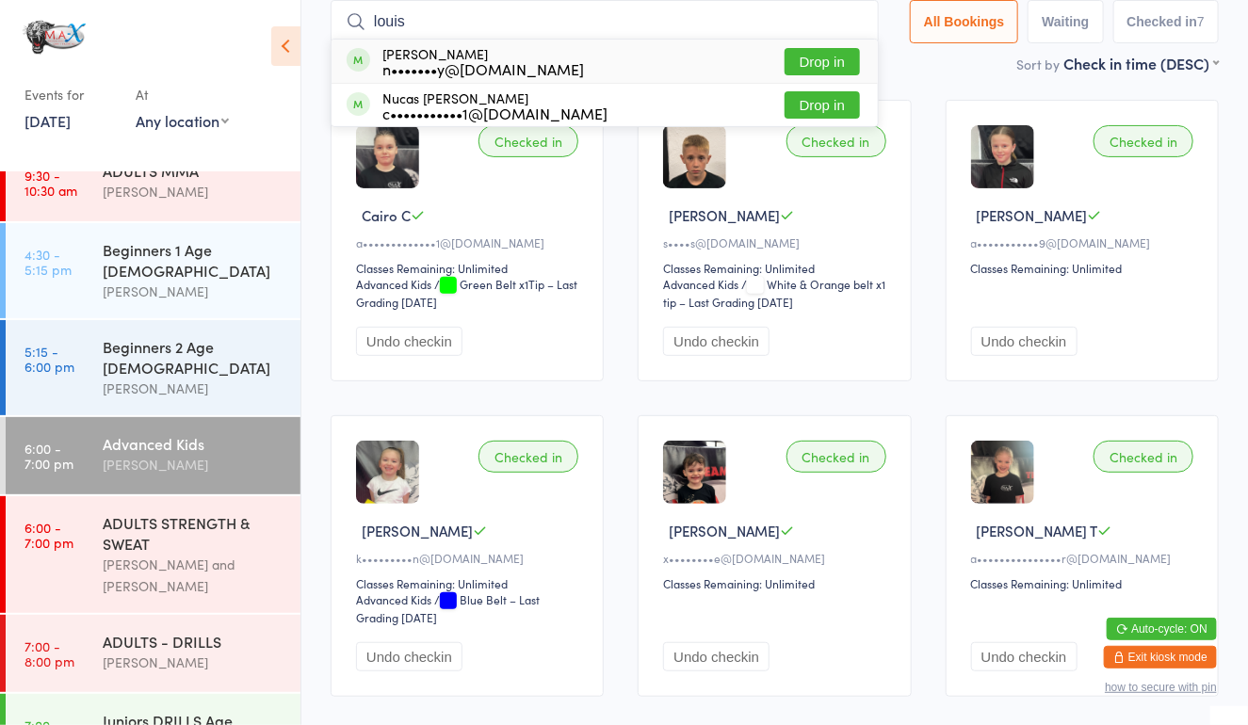
type input "louis"
click at [799, 49] on button "Drop in" at bounding box center [822, 61] width 75 height 27
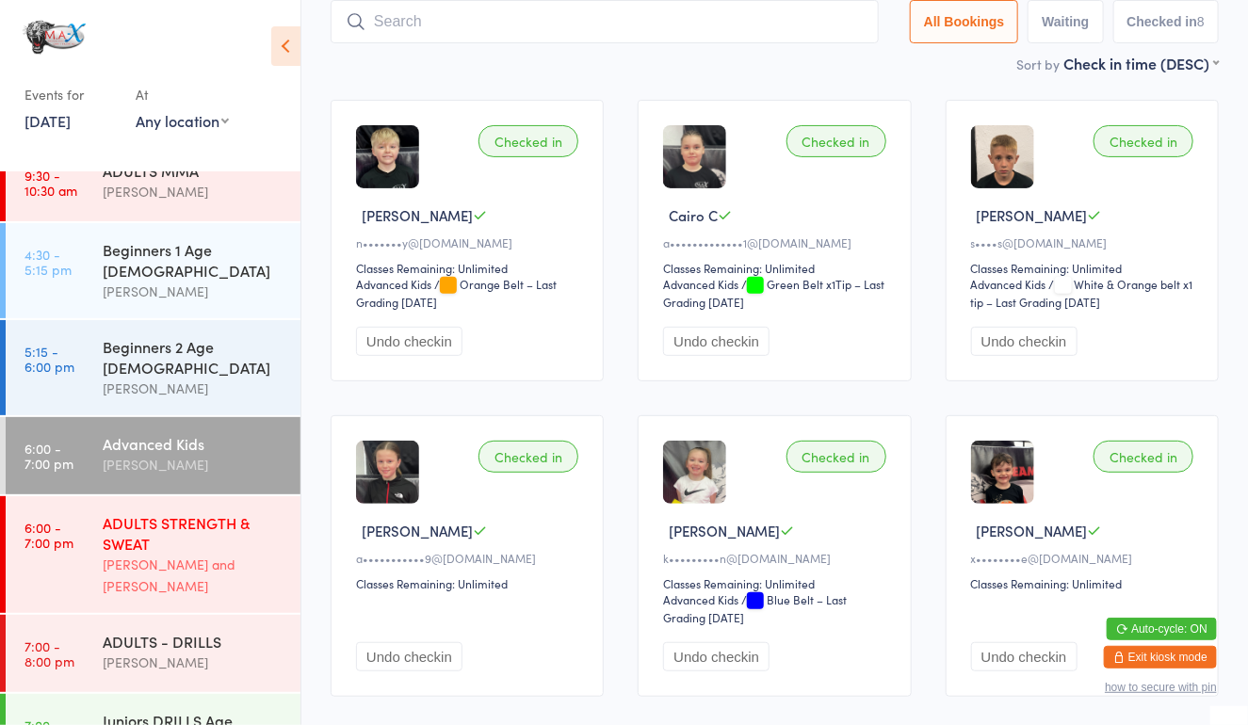
click at [179, 512] on div "ADULTS STRENGTH & SWEAT" at bounding box center [194, 532] width 182 height 41
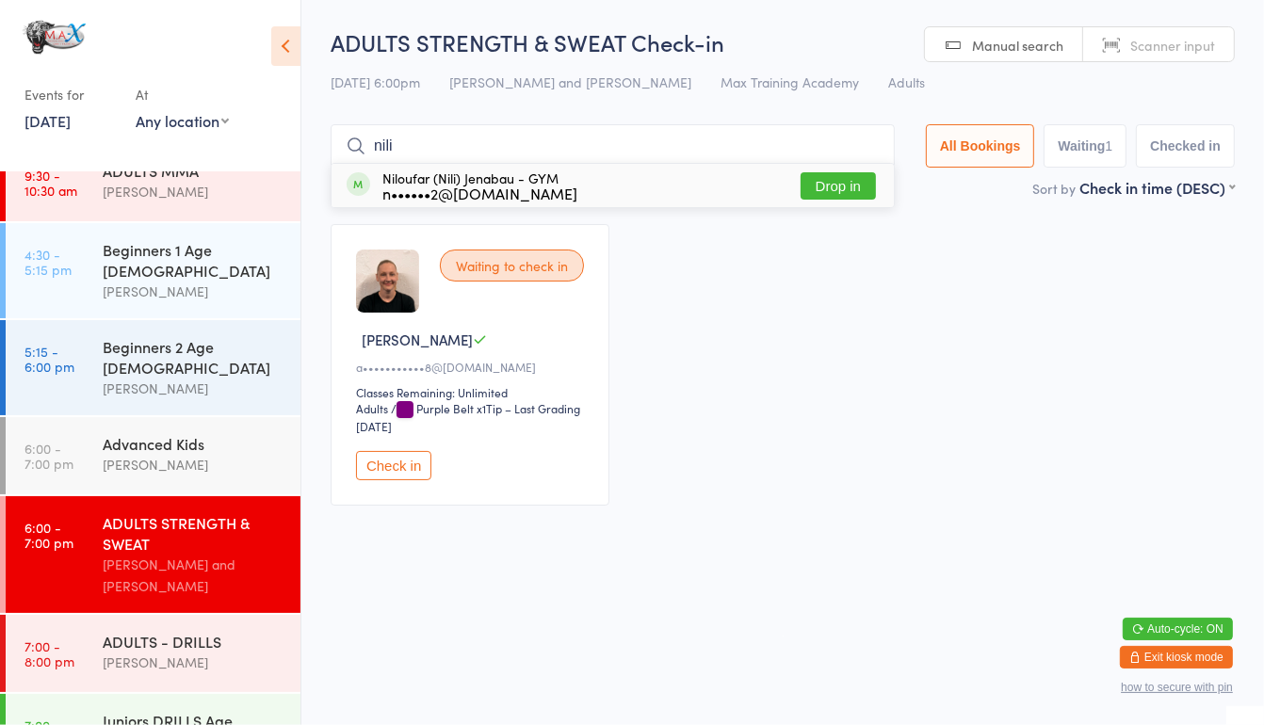
type input "nili"
click at [529, 178] on div "Niloufar (Nili) [PERSON_NAME] - GYM n••••••2@[DOMAIN_NAME]" at bounding box center [479, 185] width 195 height 30
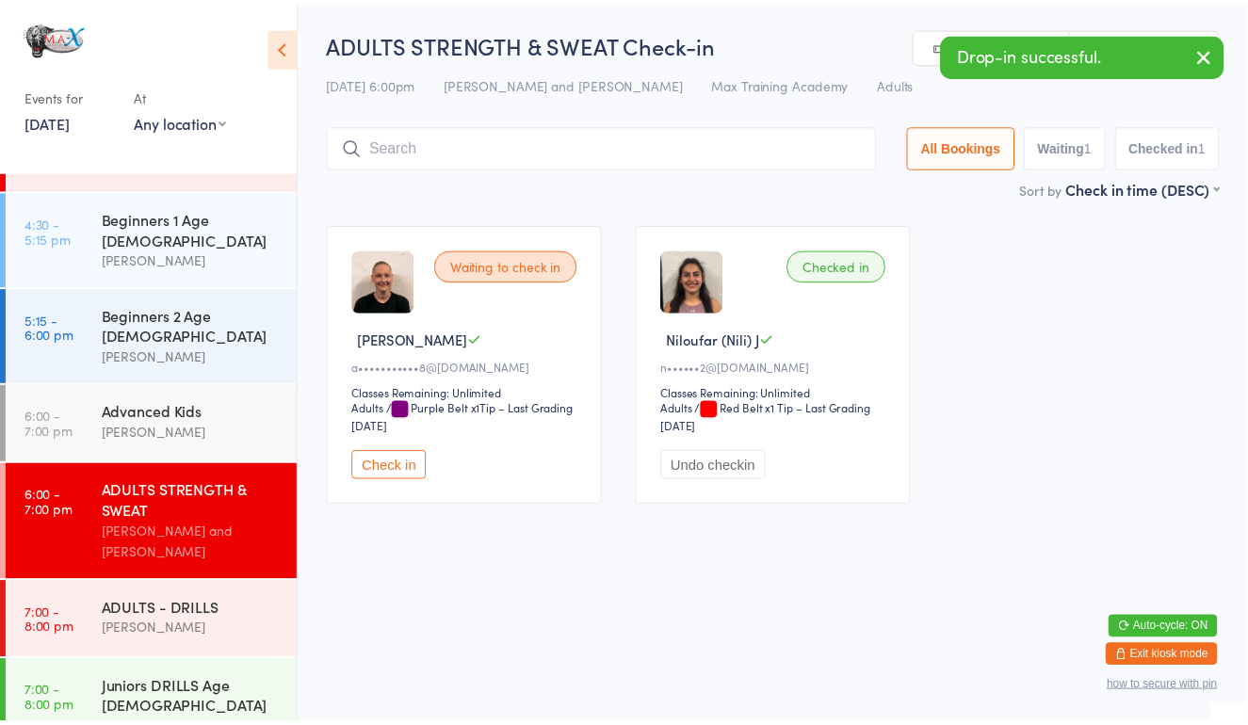
scroll to position [133, 0]
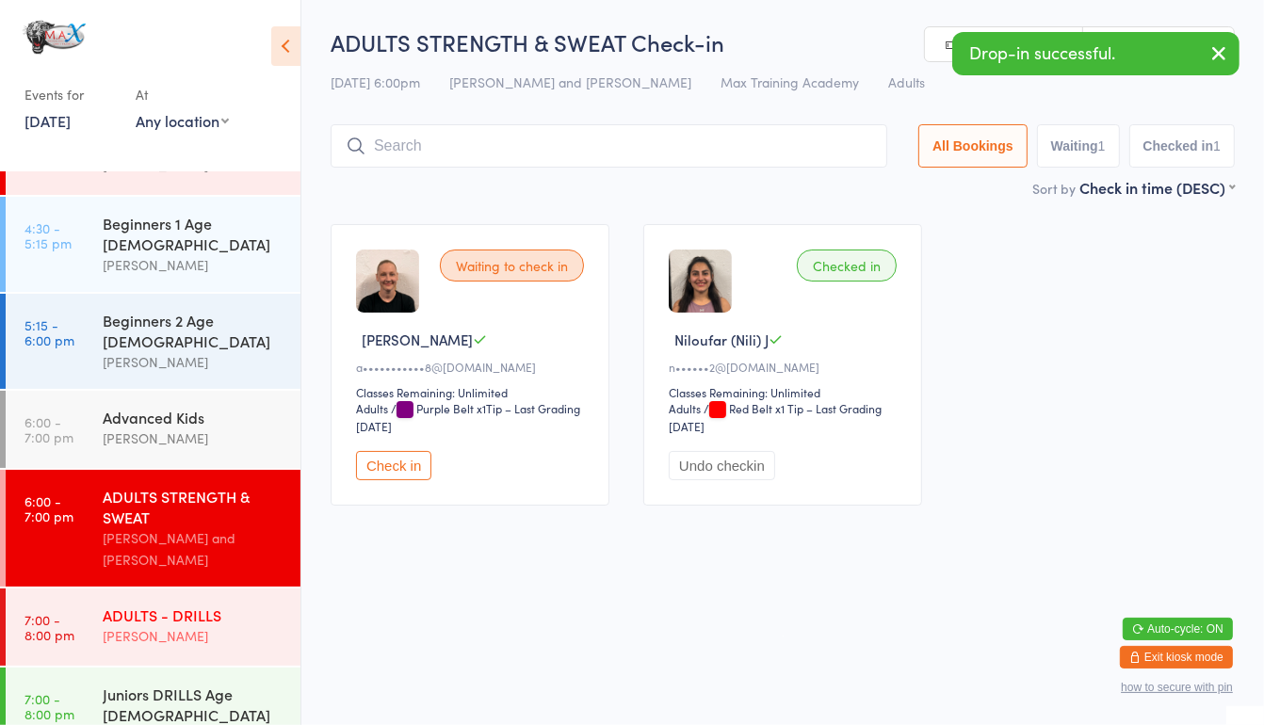
click at [161, 625] on div "[PERSON_NAME]" at bounding box center [194, 636] width 182 height 22
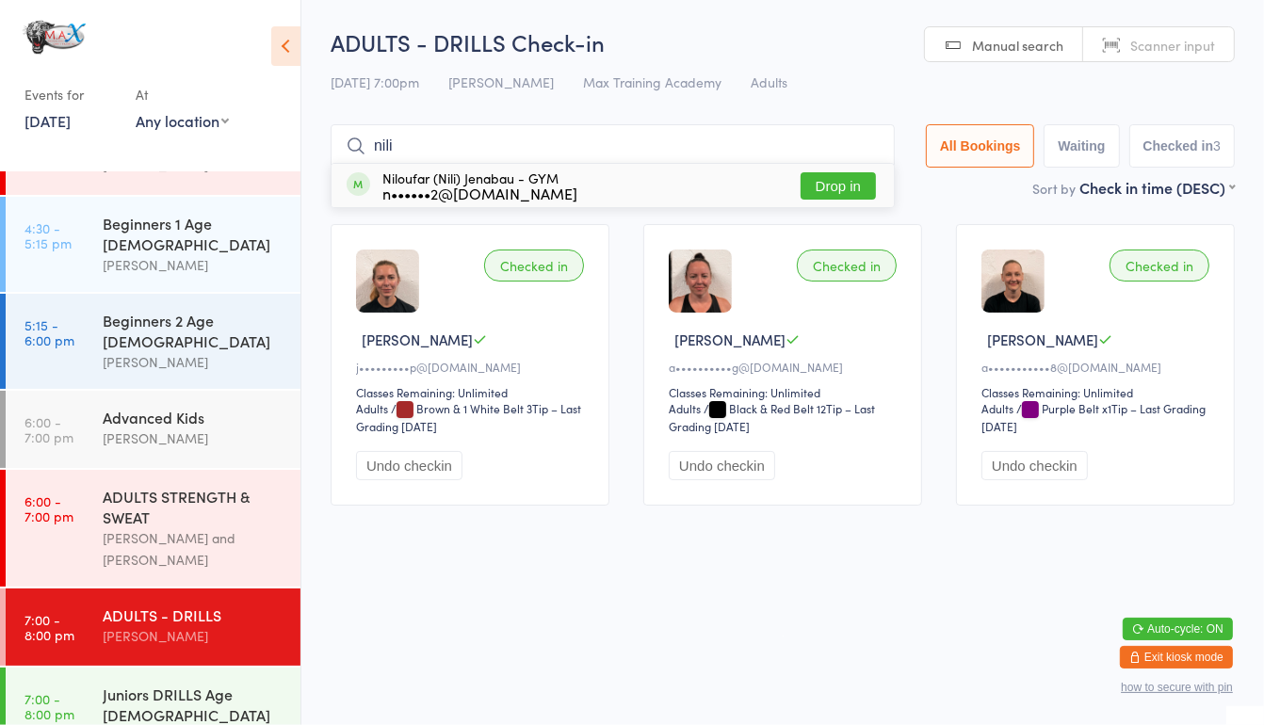
type input "nili"
click at [505, 177] on div "Niloufar (Nili) [PERSON_NAME] - GYM n••••••2@[DOMAIN_NAME]" at bounding box center [479, 185] width 195 height 30
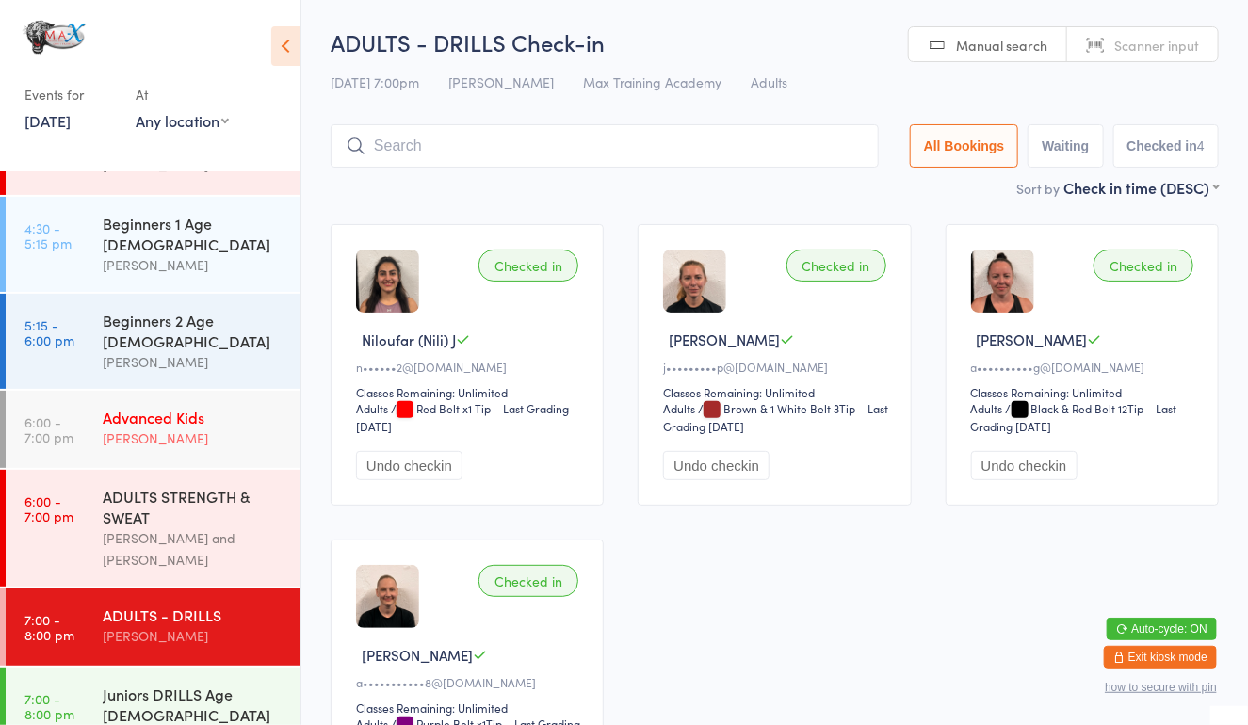
click at [93, 397] on link "6:00 - 7:00 pm Advanced Kids [PERSON_NAME]" at bounding box center [153, 429] width 295 height 77
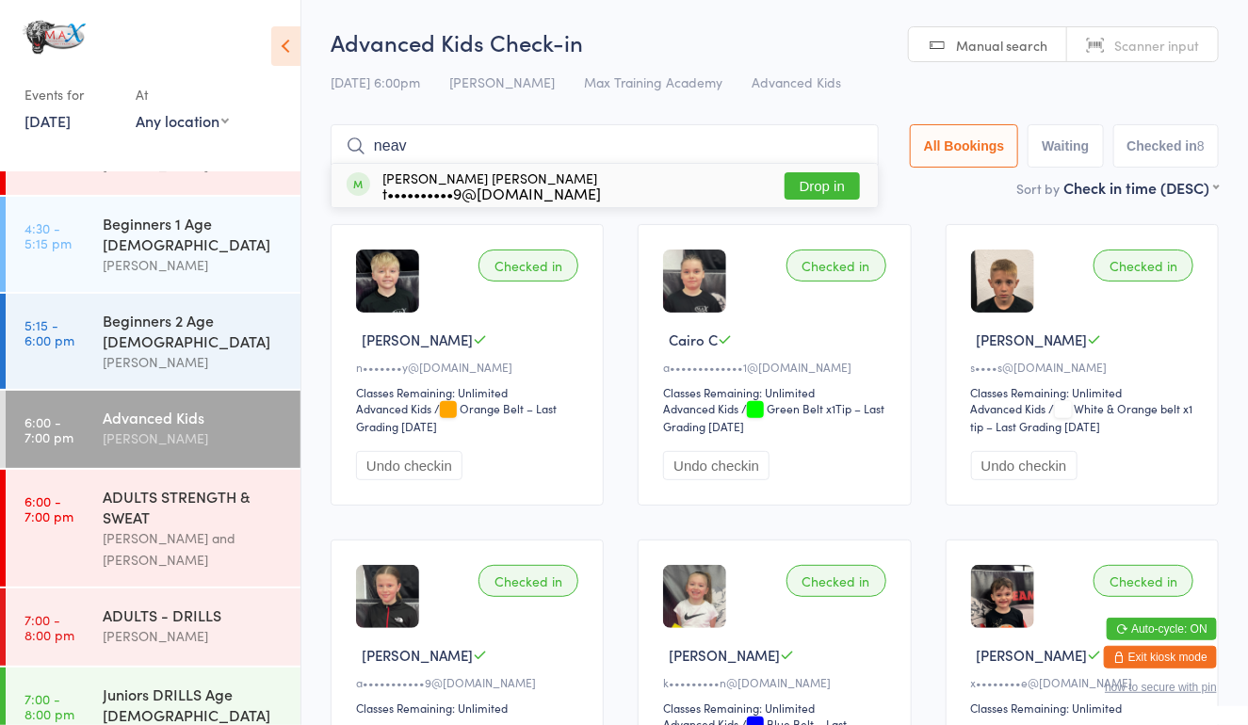
type input "neav"
click at [833, 188] on button "Drop in" at bounding box center [822, 185] width 75 height 27
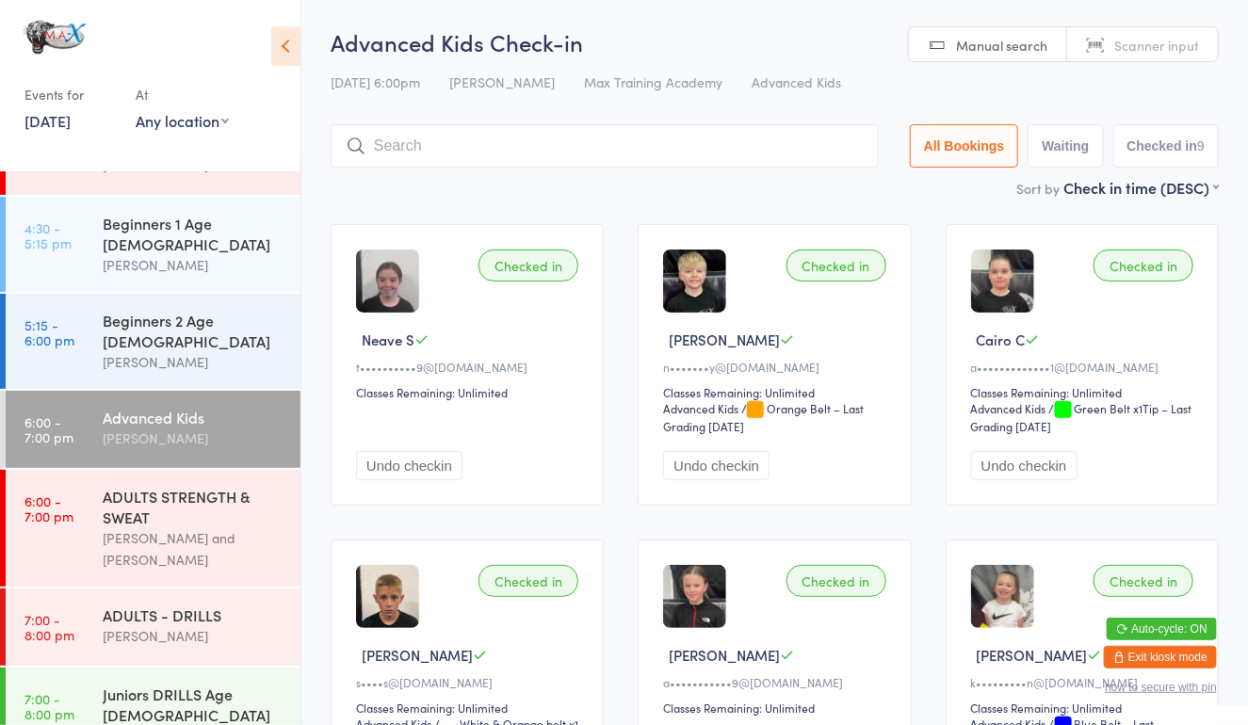
click at [707, 132] on input "search" at bounding box center [605, 145] width 548 height 43
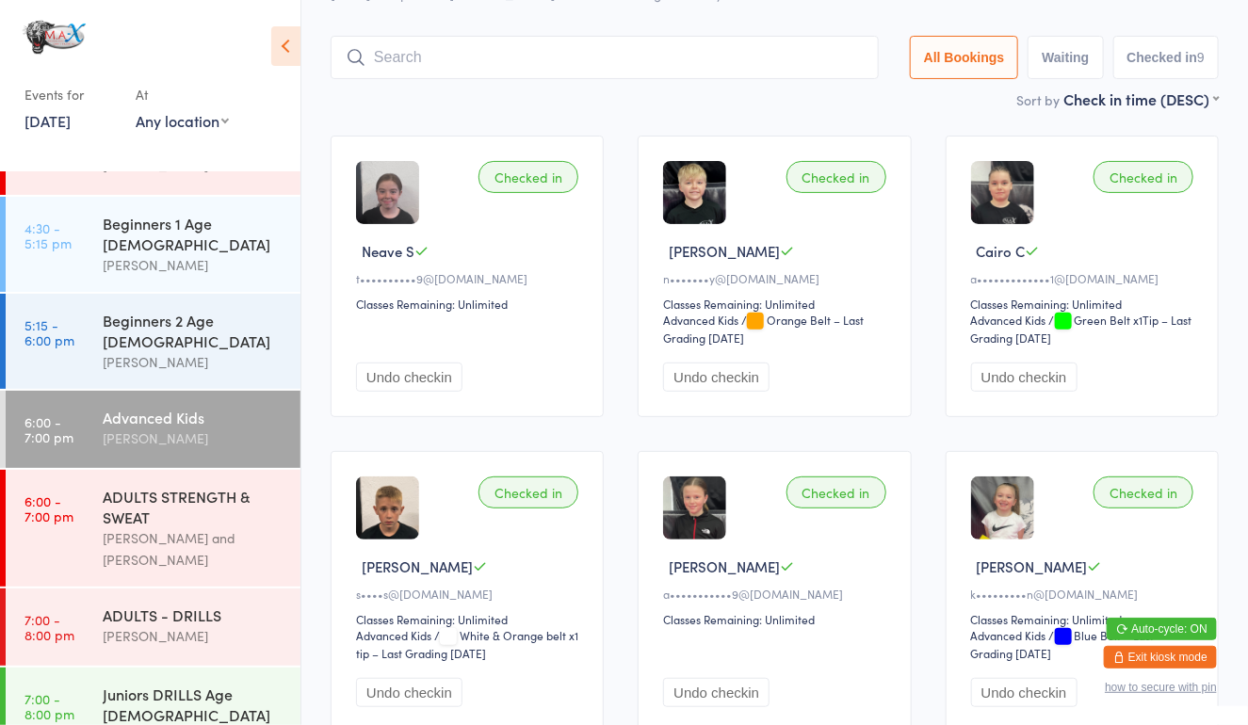
scroll to position [124, 0]
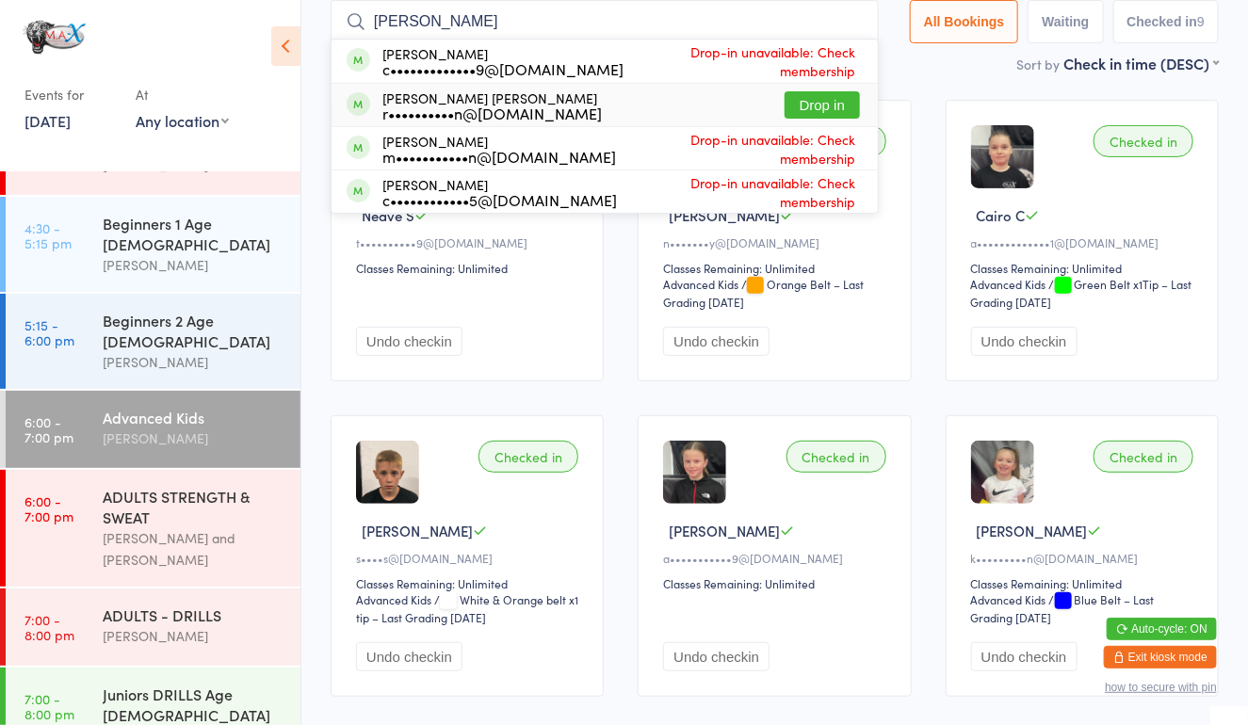
type input "[PERSON_NAME]"
click at [818, 105] on button "Drop in" at bounding box center [822, 104] width 75 height 27
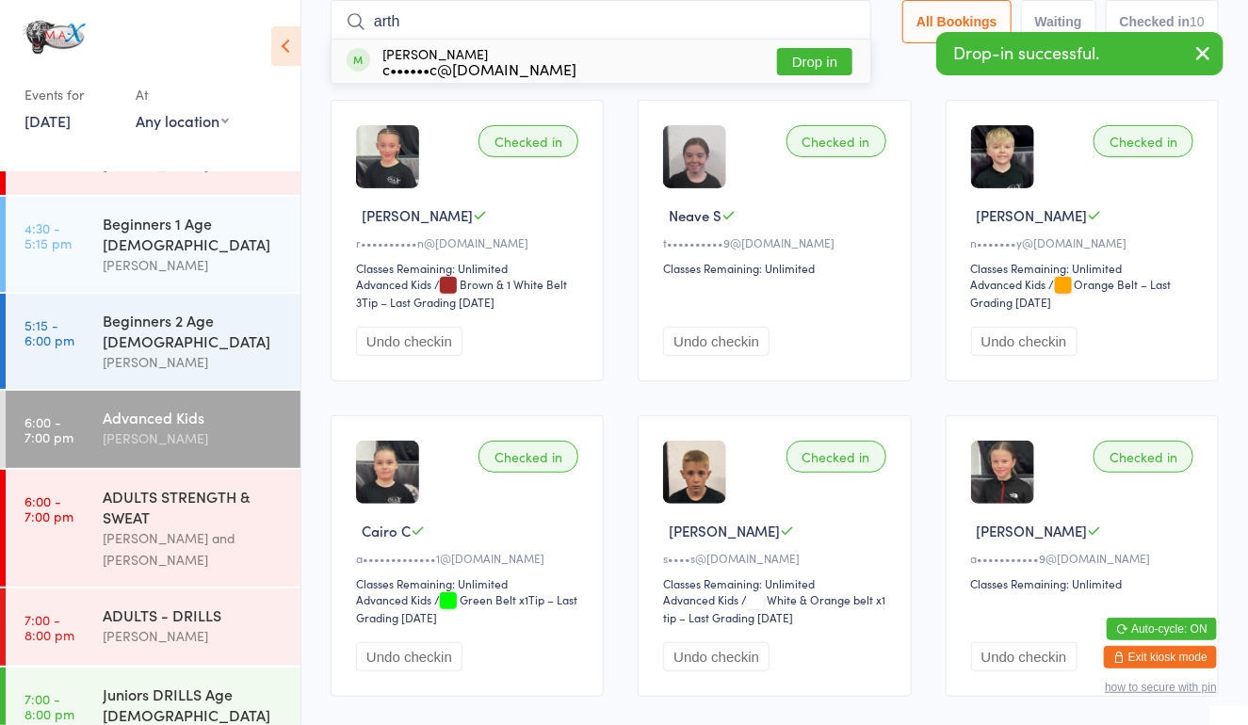
type input "arthu"
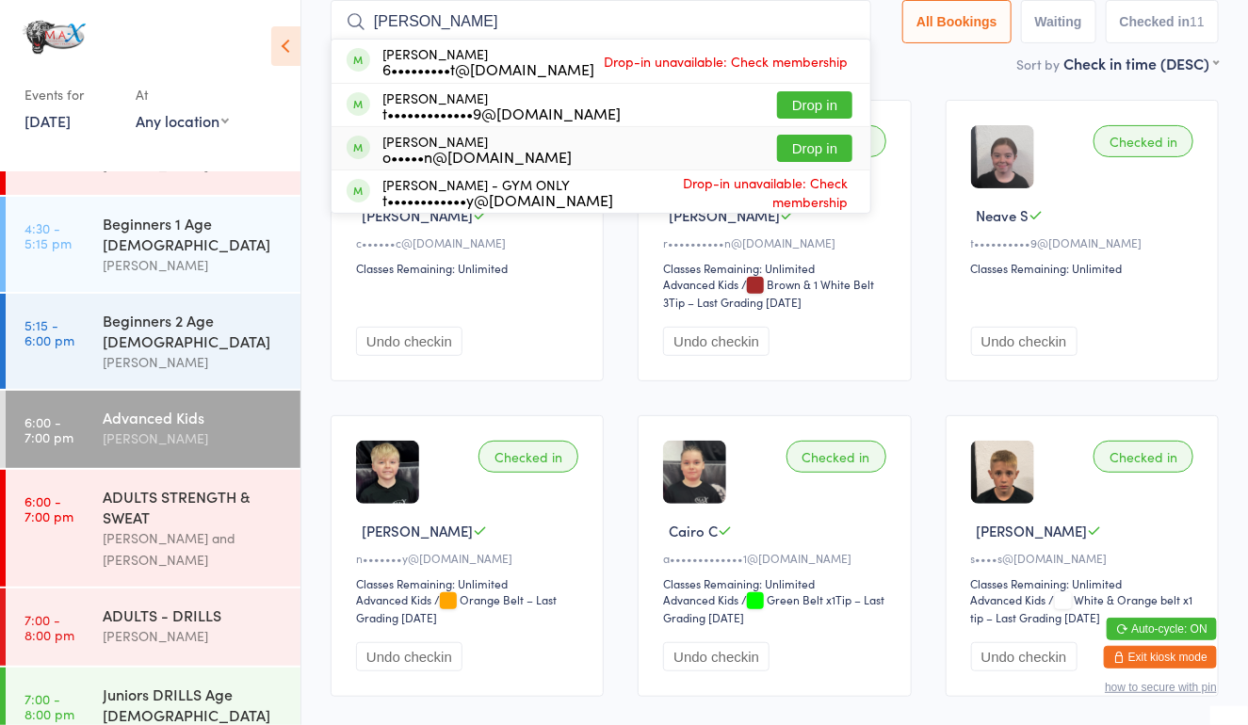
type input "[PERSON_NAME]"
click at [800, 152] on button "Drop in" at bounding box center [814, 148] width 75 height 27
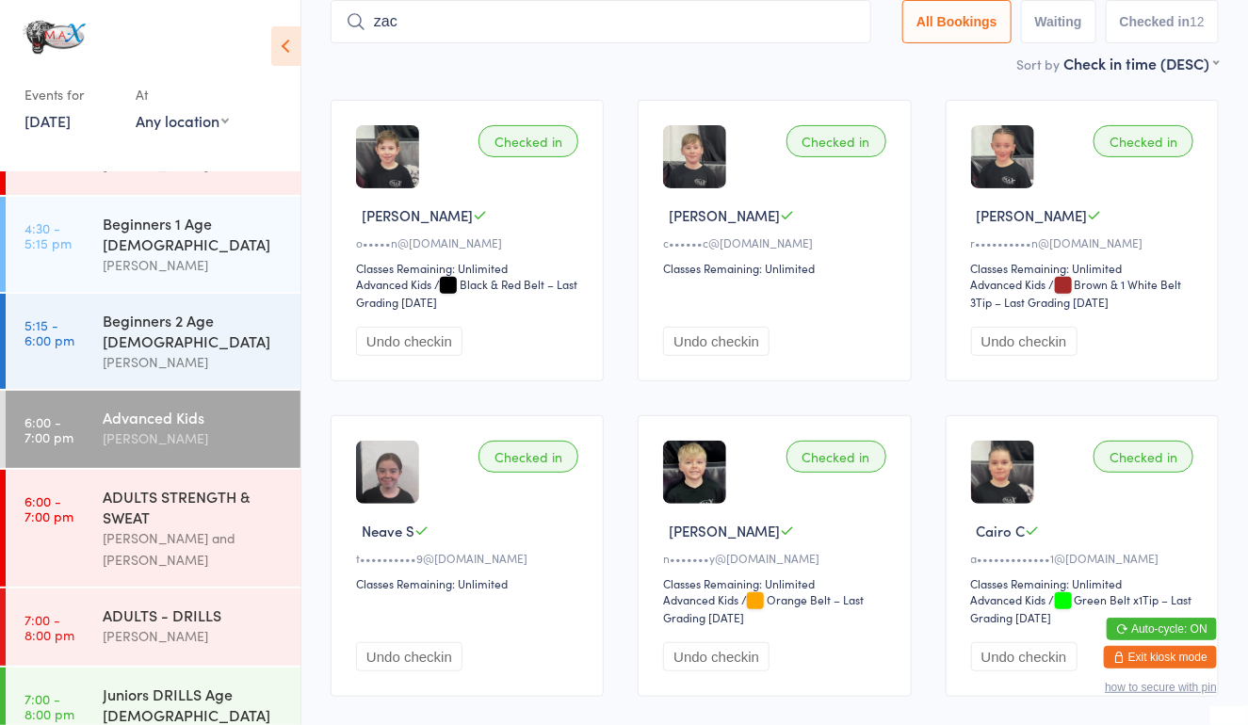
type input "[PERSON_NAME]"
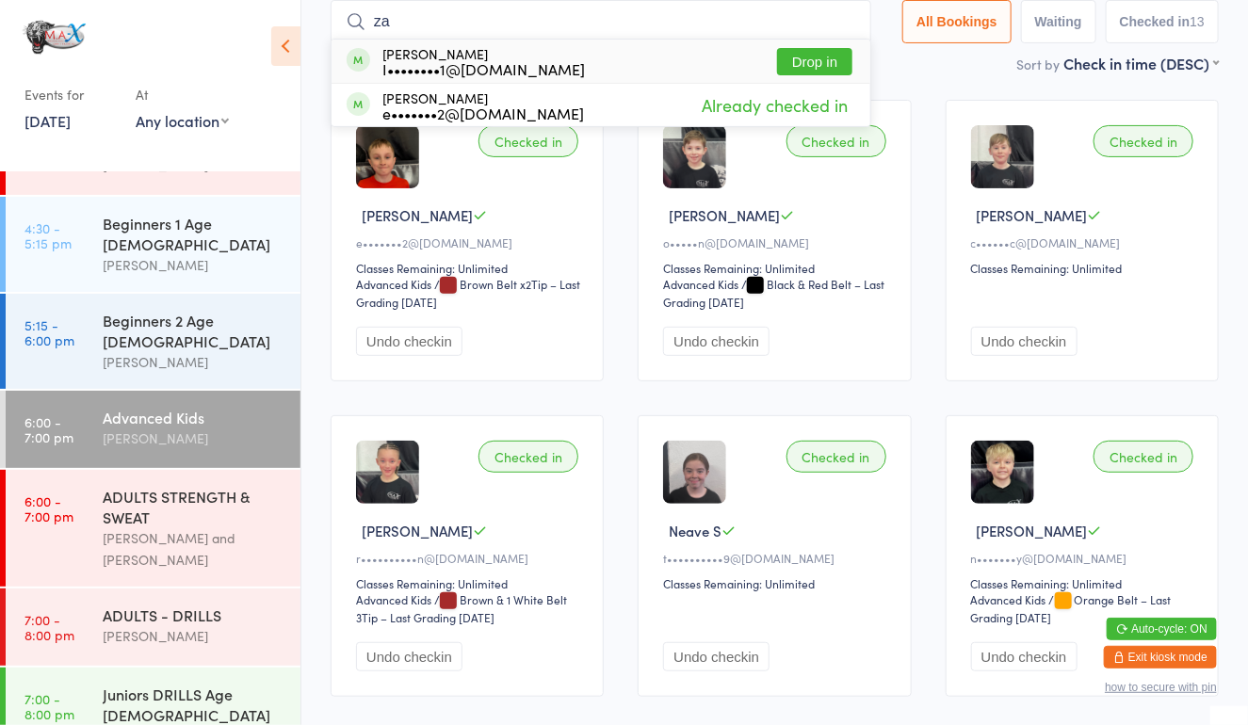
type input "za"
click at [831, 67] on button "Drop in" at bounding box center [814, 61] width 75 height 27
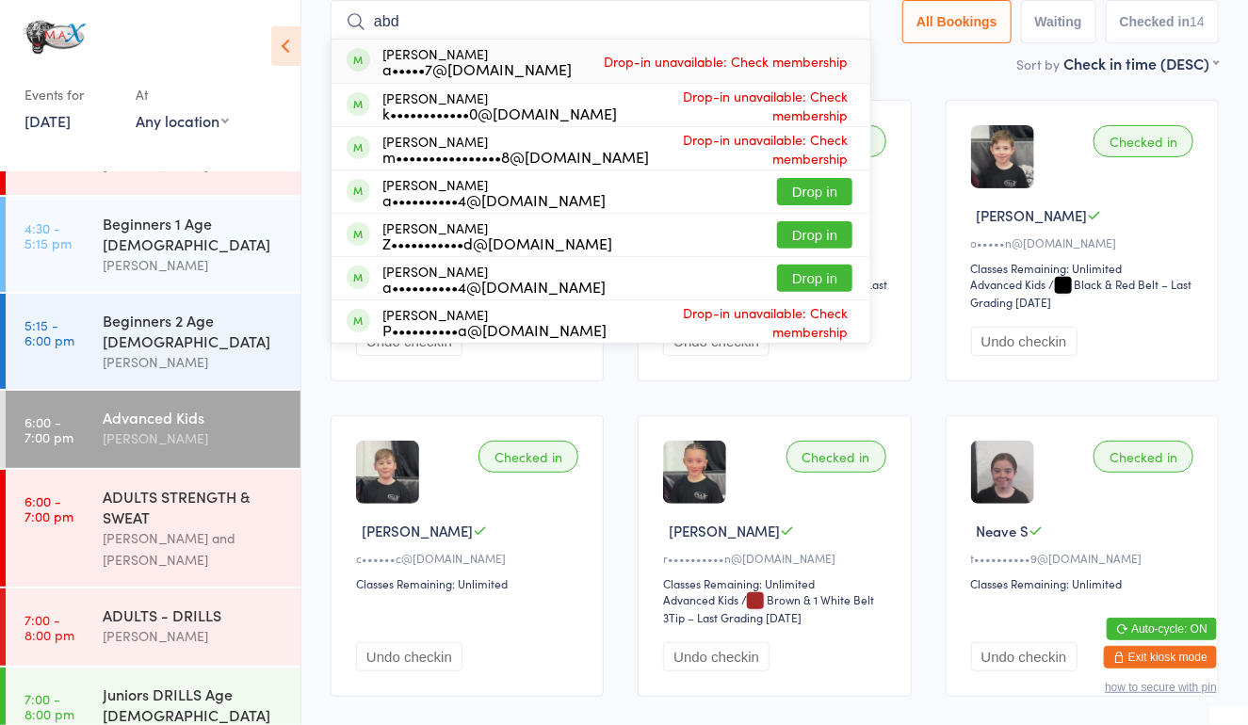
type input "abd"
click at [798, 241] on button "Drop in" at bounding box center [814, 234] width 75 height 27
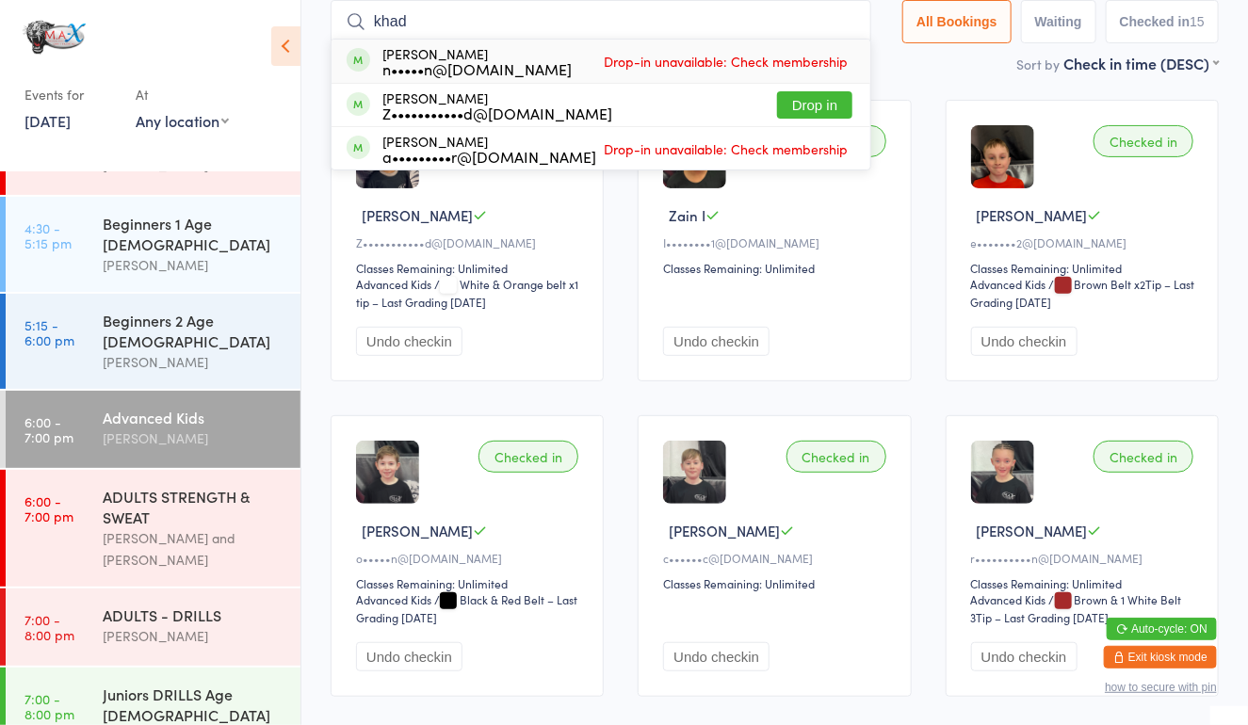
type input "khad"
click at [803, 105] on button "Drop in" at bounding box center [814, 104] width 75 height 27
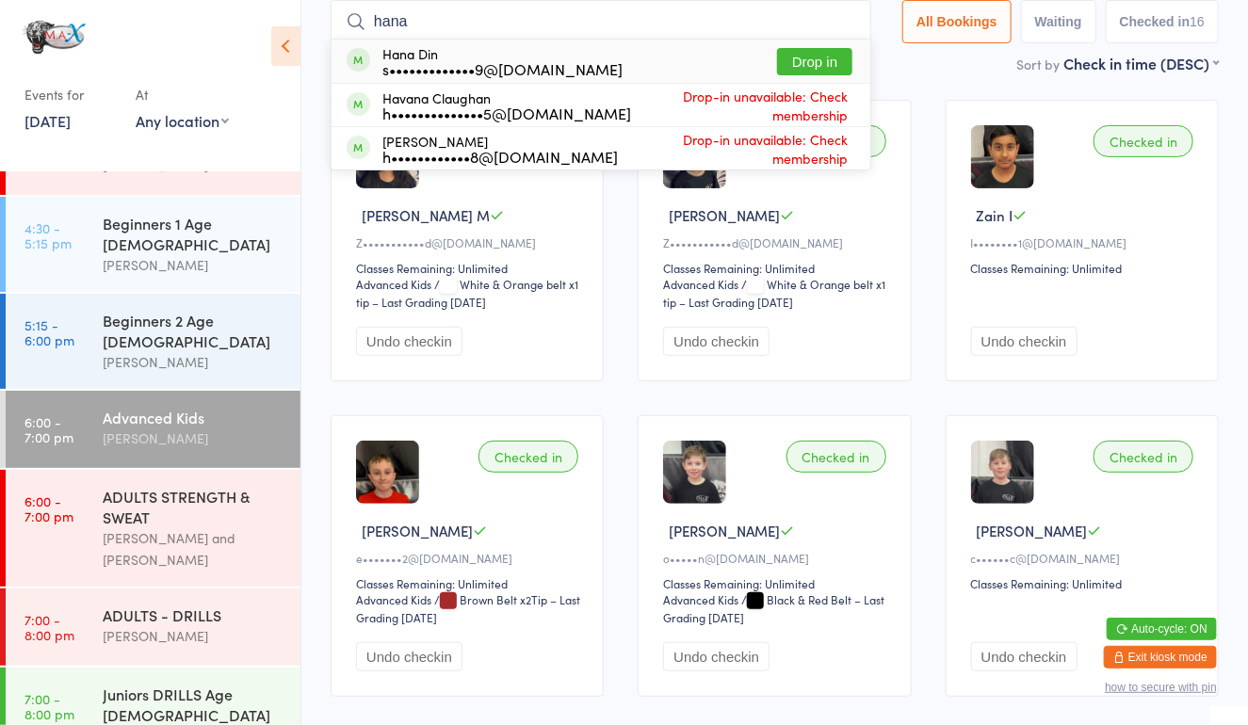
type input "hana"
click at [806, 62] on button "Drop in" at bounding box center [814, 61] width 75 height 27
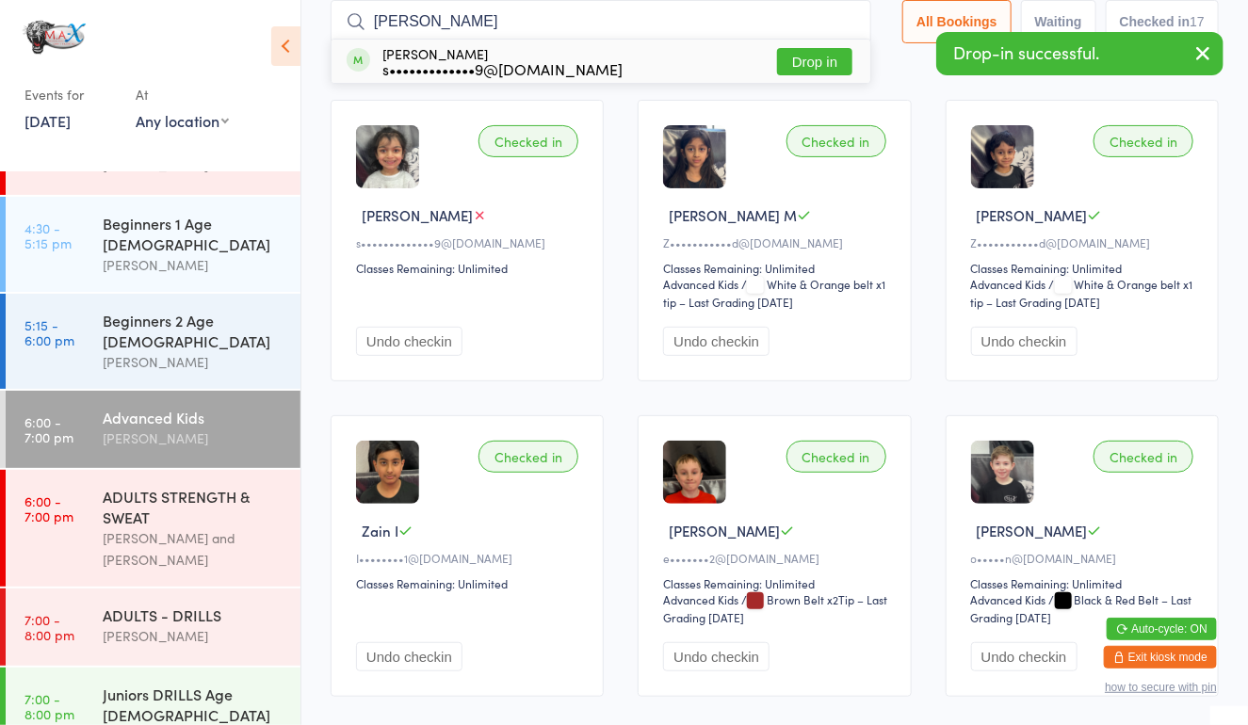
type input "[PERSON_NAME]"
click at [802, 62] on button "Drop in" at bounding box center [814, 61] width 75 height 27
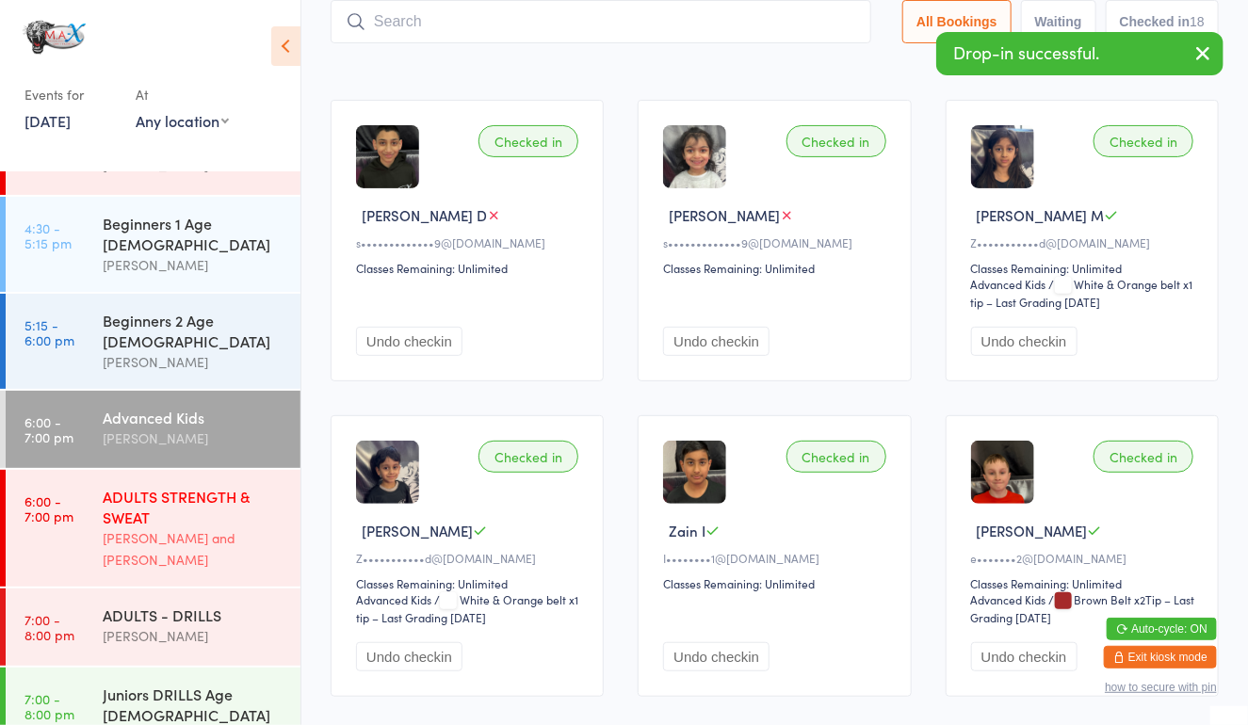
click at [90, 499] on link "6:00 - 7:00 pm ADULTS STRENGTH & SWEAT [PERSON_NAME] and [PERSON_NAME]" at bounding box center [153, 528] width 295 height 117
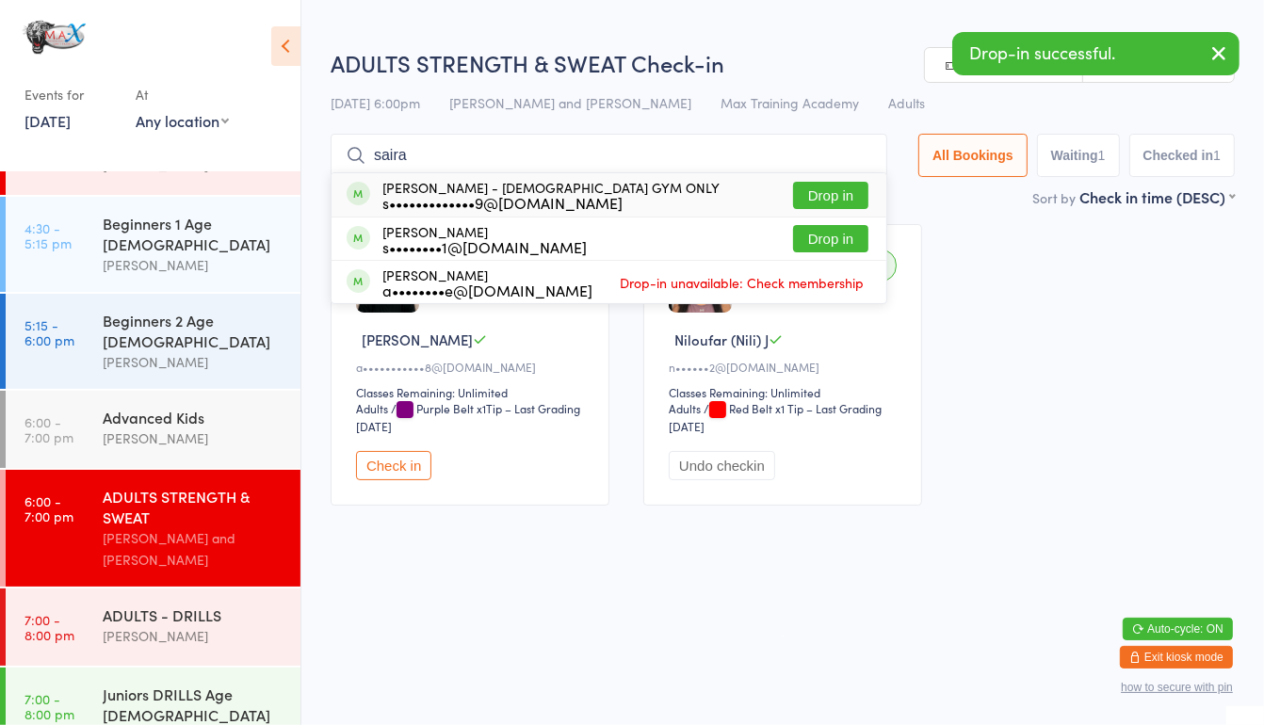
type input "saira"
click at [820, 176] on div "[PERSON_NAME] - [DEMOGRAPHIC_DATA] GYM ONLY s•••••••••••••9@[DOMAIN_NAME] Drop …" at bounding box center [609, 194] width 555 height 43
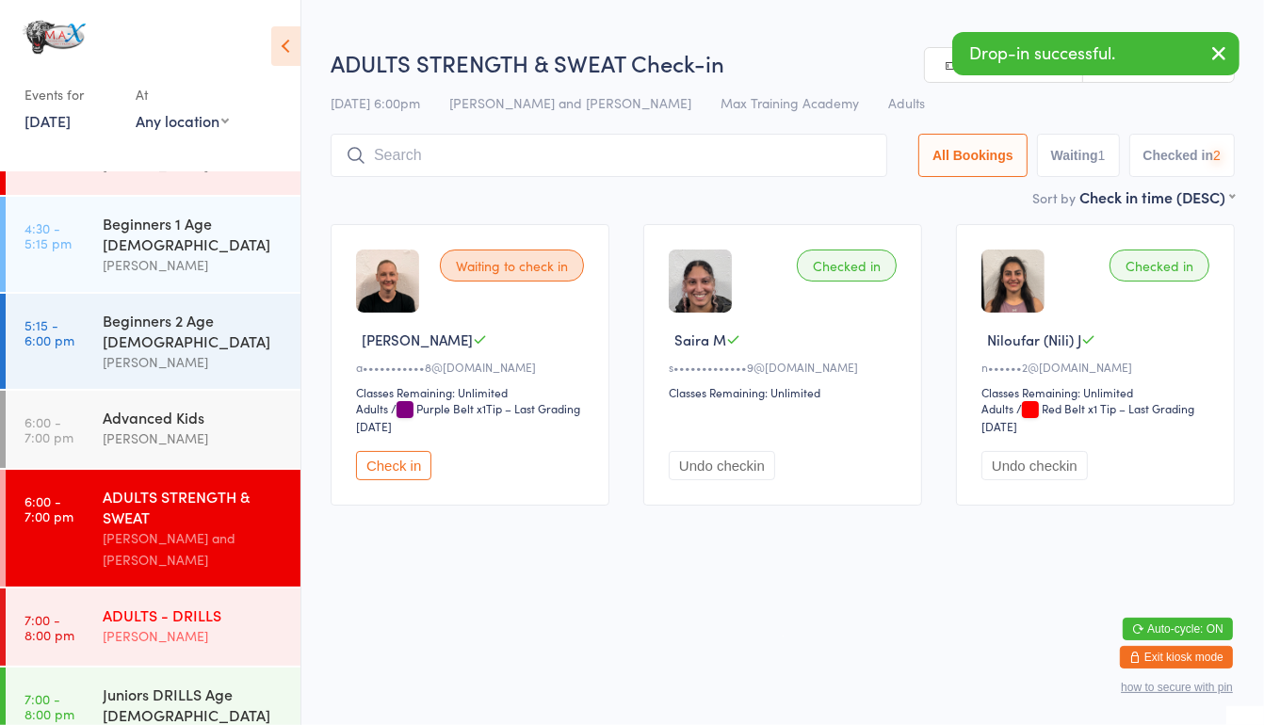
click at [227, 625] on div "[PERSON_NAME]" at bounding box center [194, 636] width 182 height 22
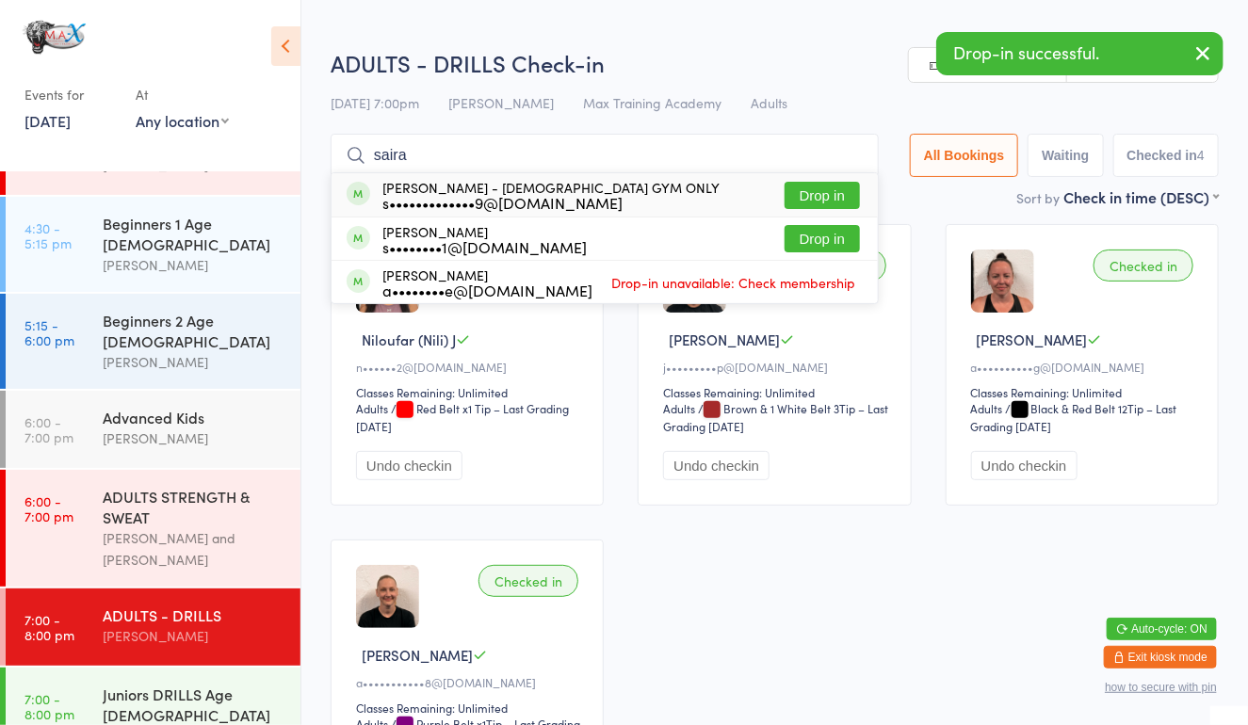
type input "saira"
click at [829, 177] on div "[PERSON_NAME] - [DEMOGRAPHIC_DATA] GYM ONLY s•••••••••••••9@[DOMAIN_NAME] Drop …" at bounding box center [605, 194] width 546 height 43
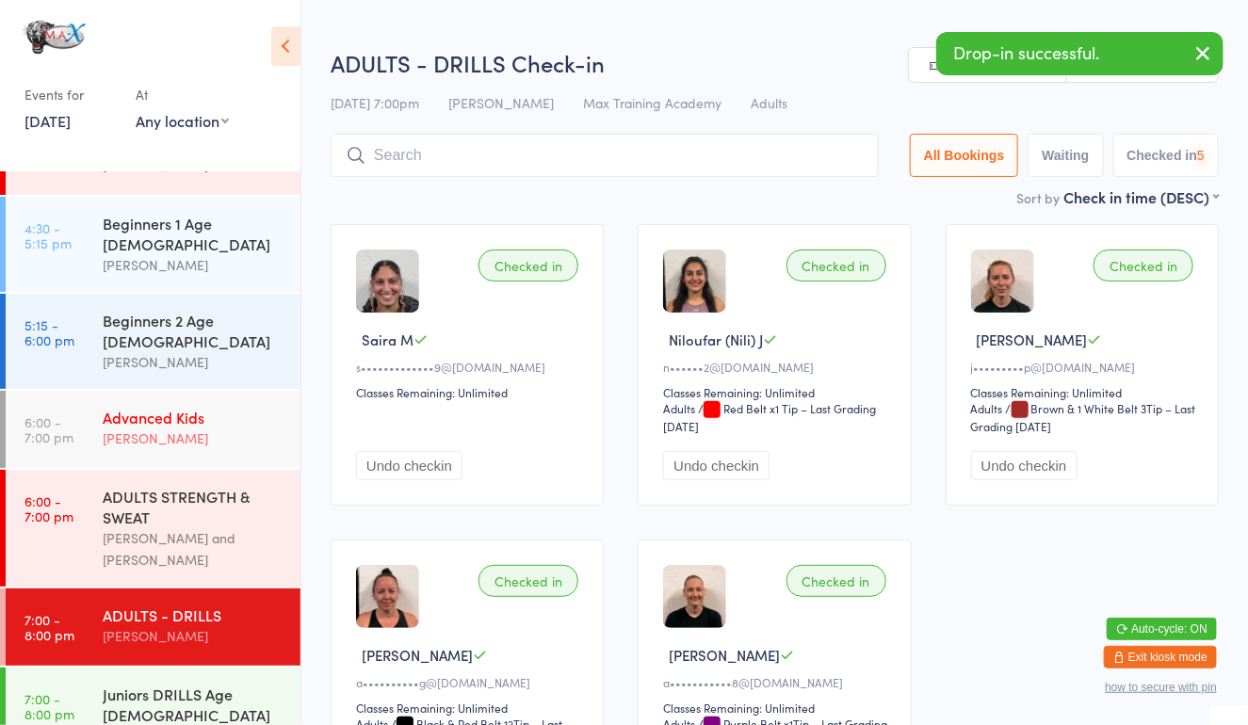
click at [228, 428] on div "[PERSON_NAME]" at bounding box center [194, 439] width 182 height 22
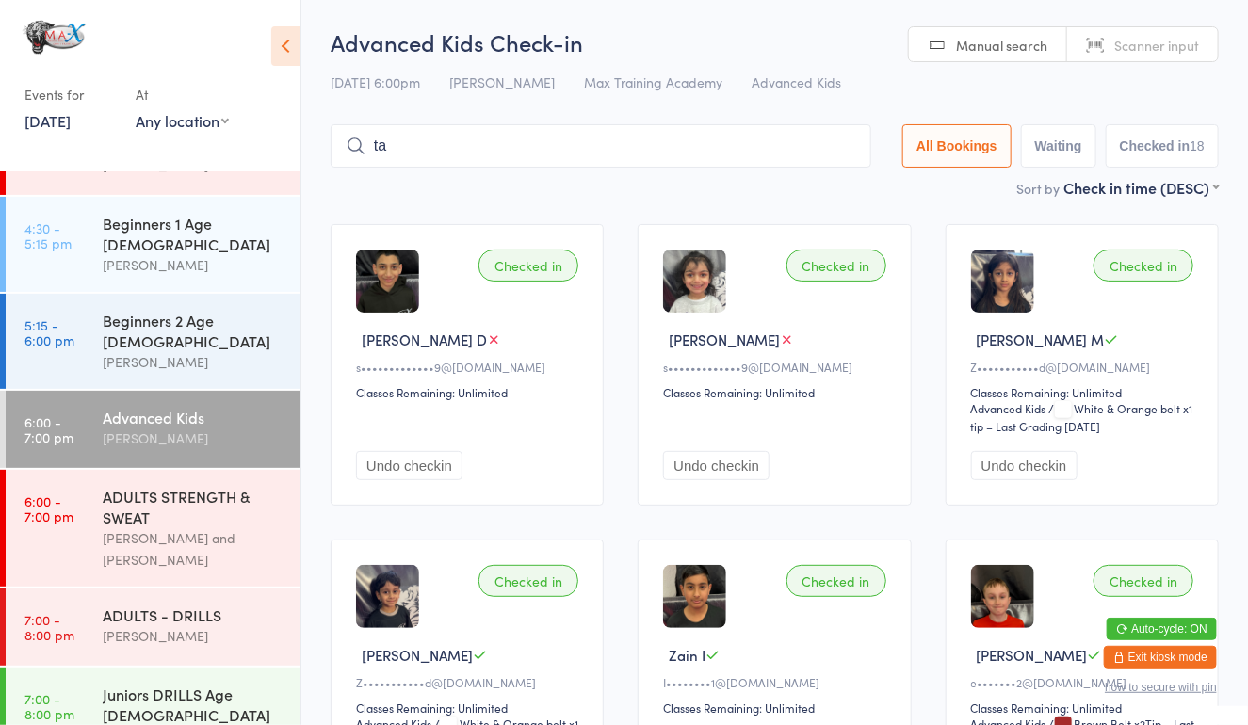
type input "tab"
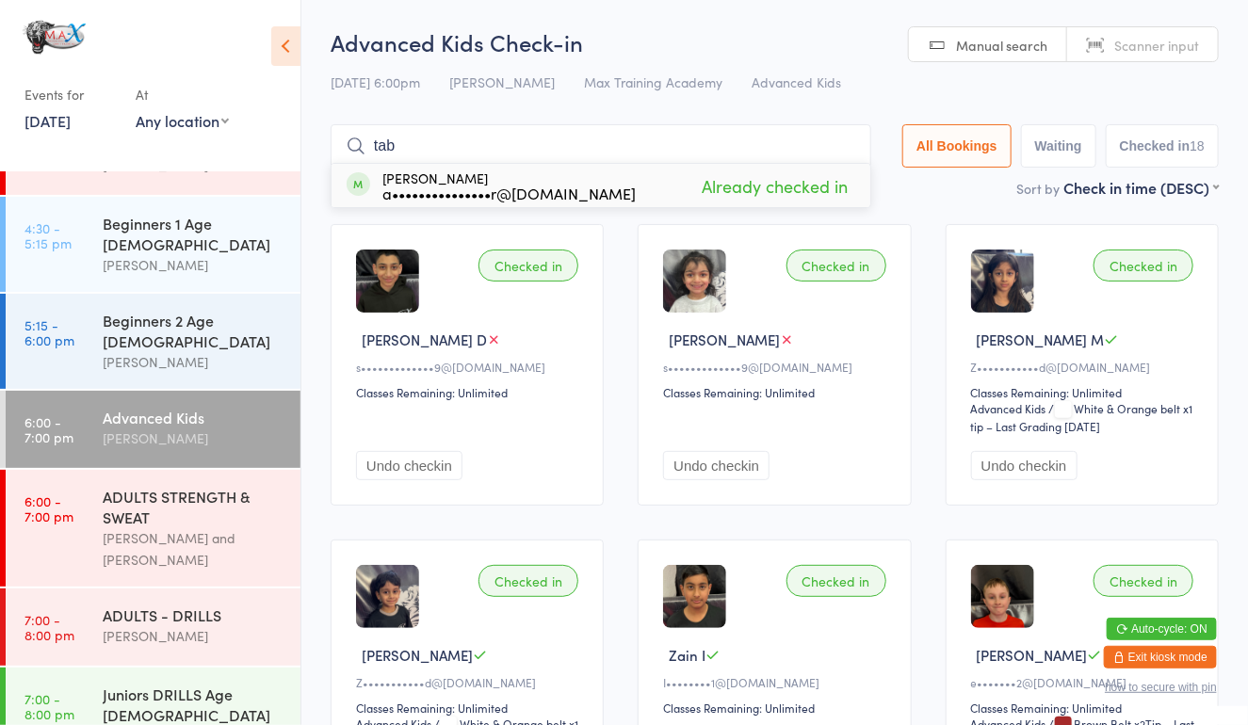
click at [840, 146] on input "tab" at bounding box center [601, 145] width 541 height 43
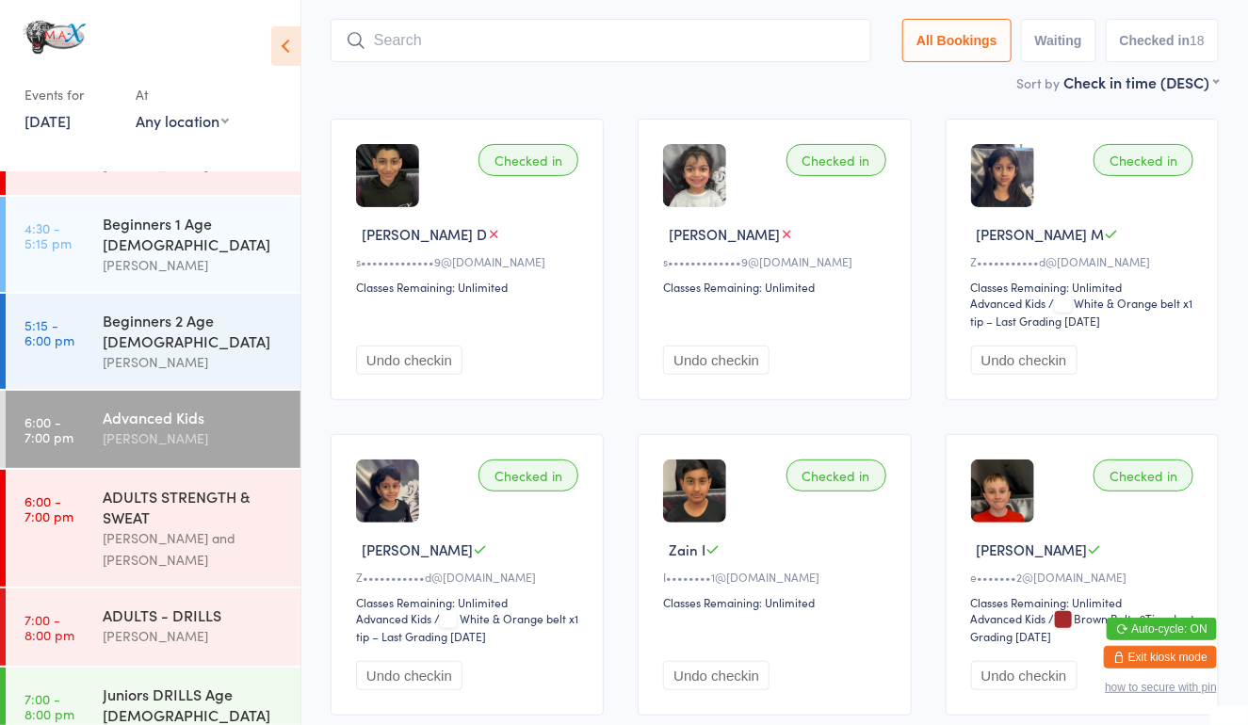
scroll to position [124, 0]
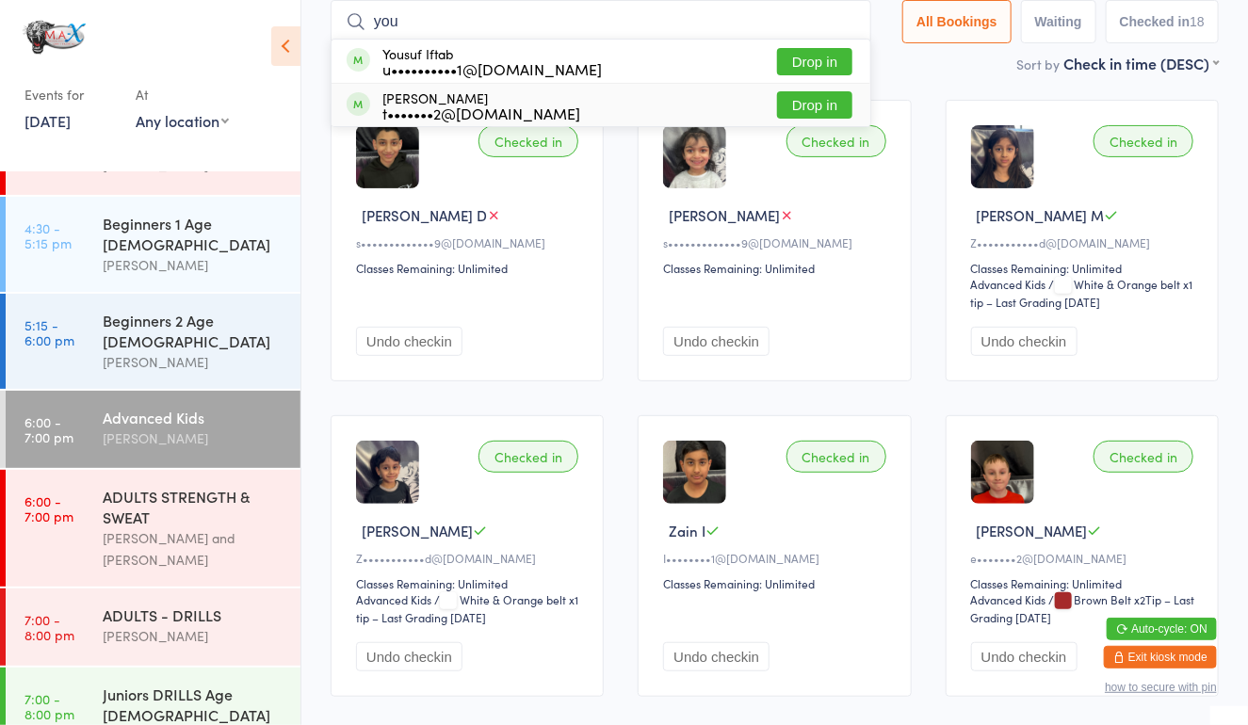
type input "you"
click at [809, 98] on button "Drop in" at bounding box center [814, 104] width 75 height 27
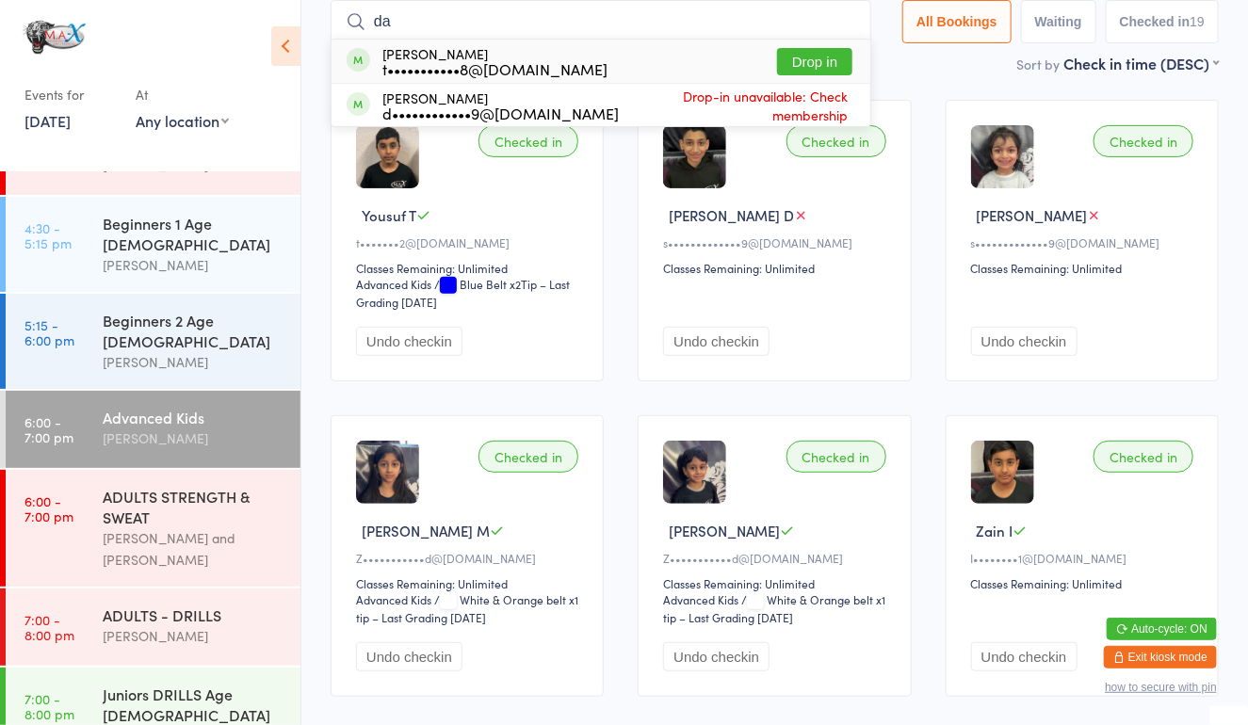
type input "da"
click at [826, 67] on button "Drop in" at bounding box center [814, 61] width 75 height 27
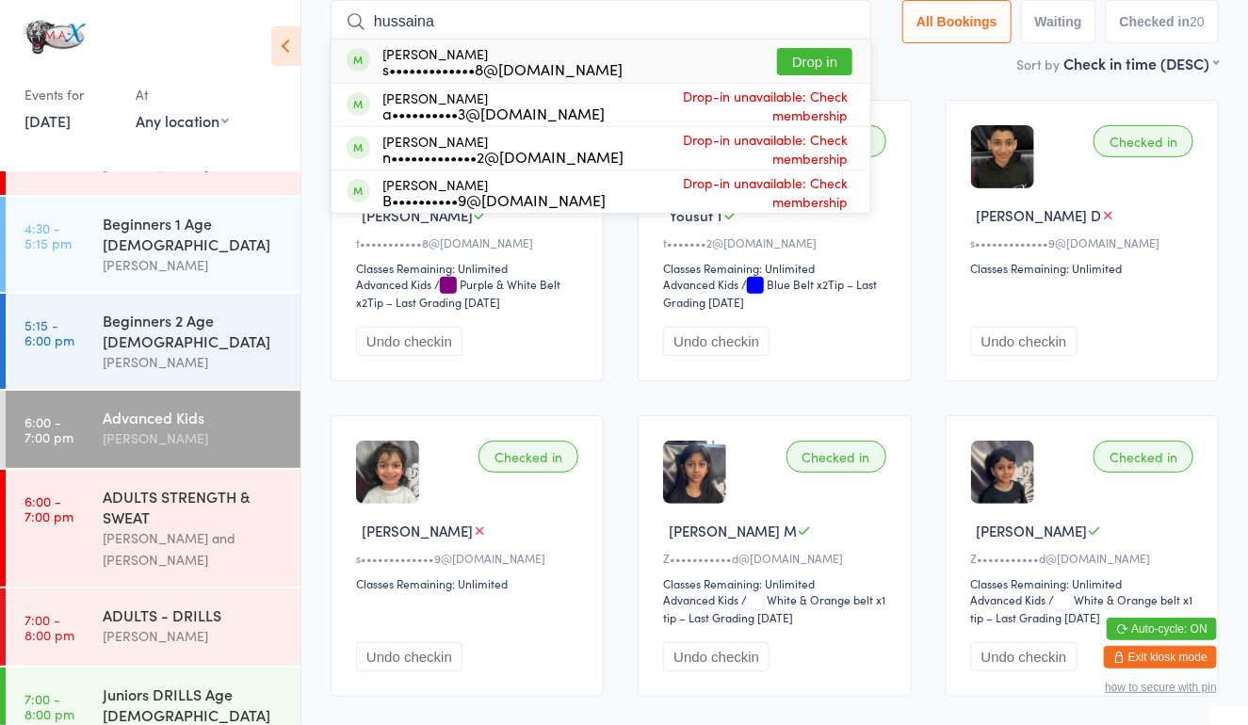
type input "hussaina"
click at [794, 55] on button "Drop in" at bounding box center [814, 61] width 75 height 27
